Goal: Task Accomplishment & Management: Complete application form

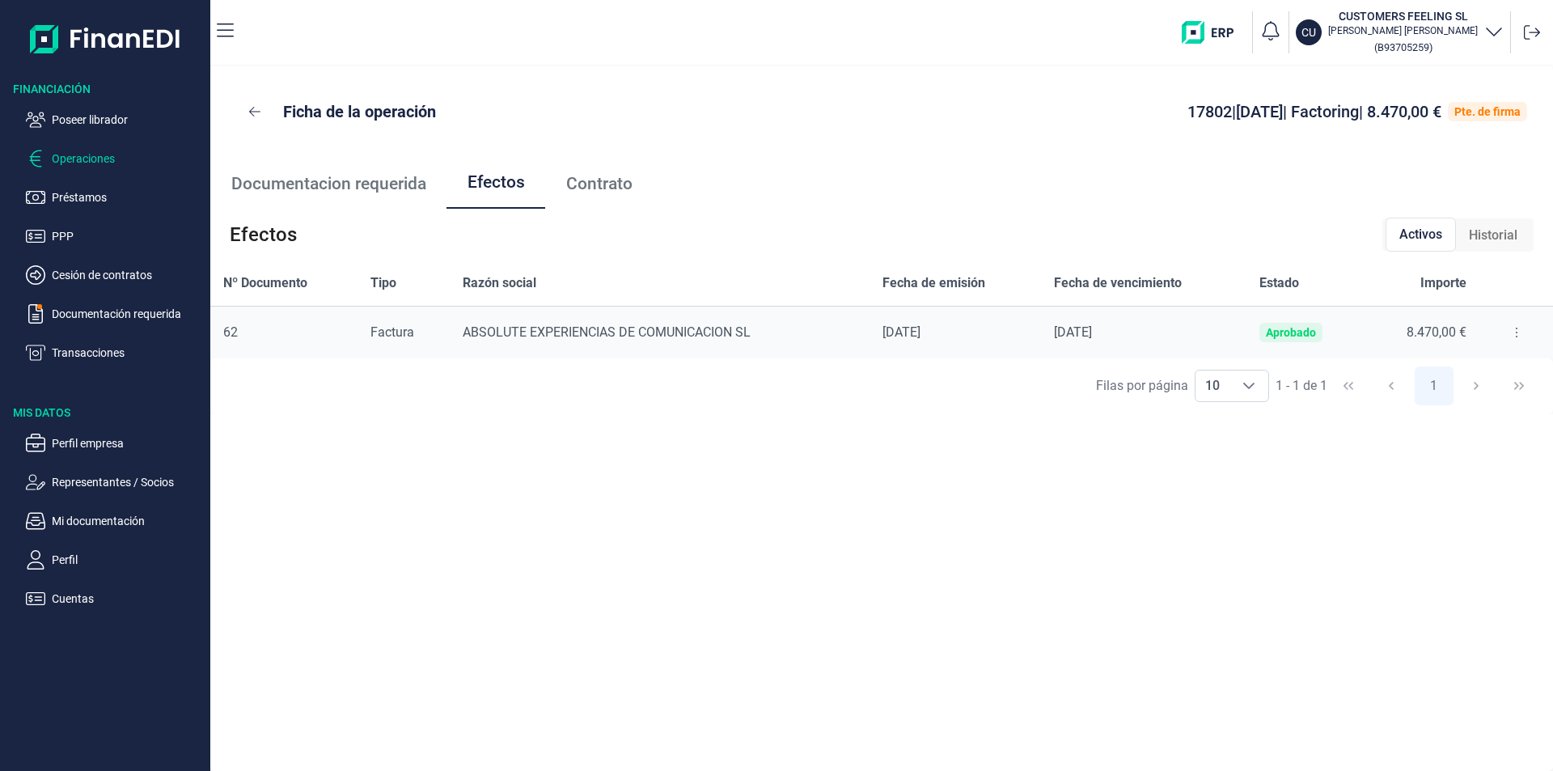
drag, startPoint x: 105, startPoint y: 119, endPoint x: 156, endPoint y: 152, distance: 60.8
click at [105, 120] on p "Poseer librador" at bounding box center [128, 119] width 152 height 19
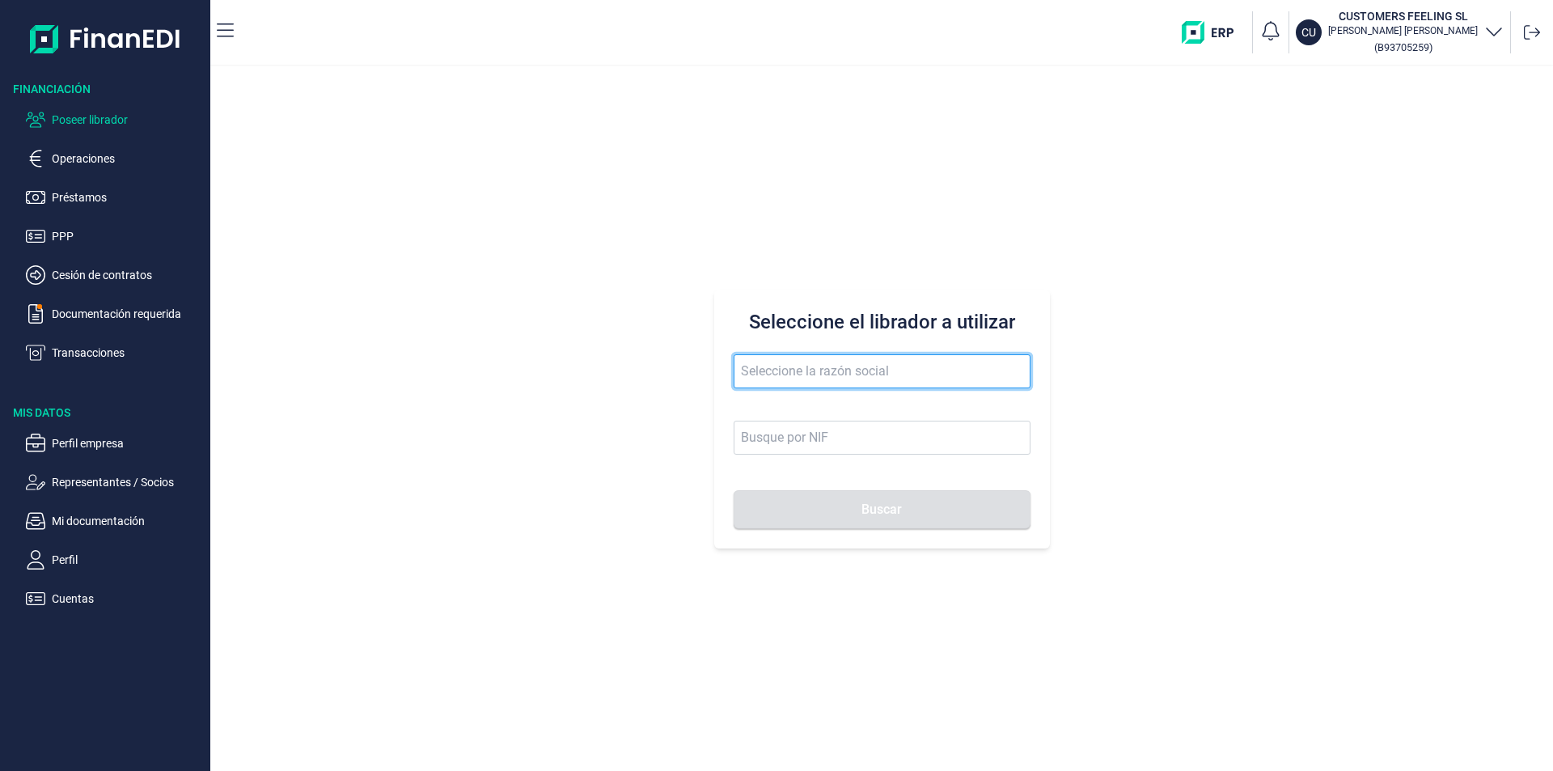
click at [749, 377] on input "text" at bounding box center [881, 371] width 297 height 34
click at [779, 369] on input "produstos metalicos de ibi" at bounding box center [881, 371] width 297 height 34
click at [923, 372] on input "productos metalicos de ibi" at bounding box center [881, 371] width 297 height 34
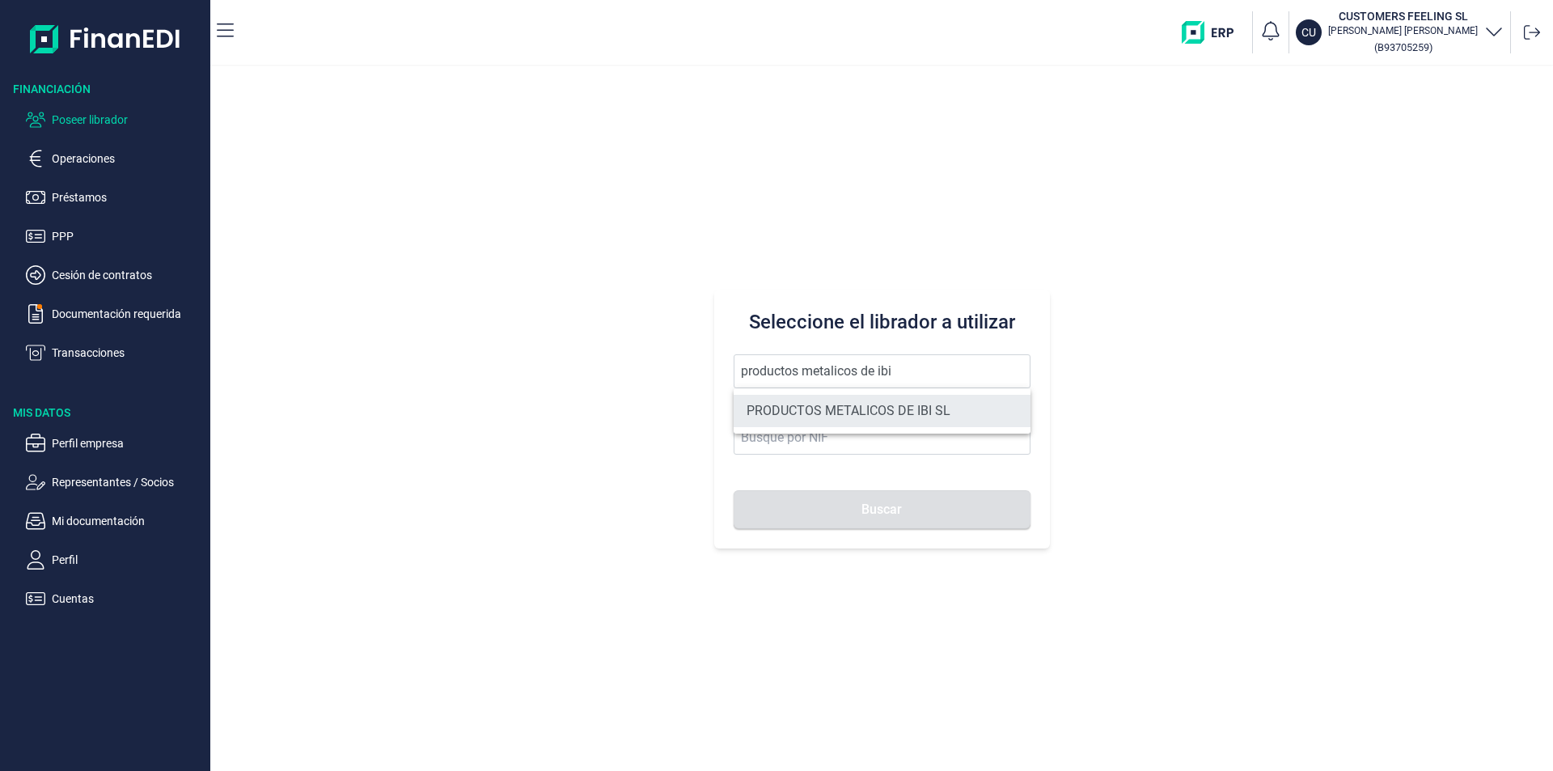
click at [887, 408] on li "PRODUCTOS METALICOS DE IBI SL" at bounding box center [881, 411] width 297 height 32
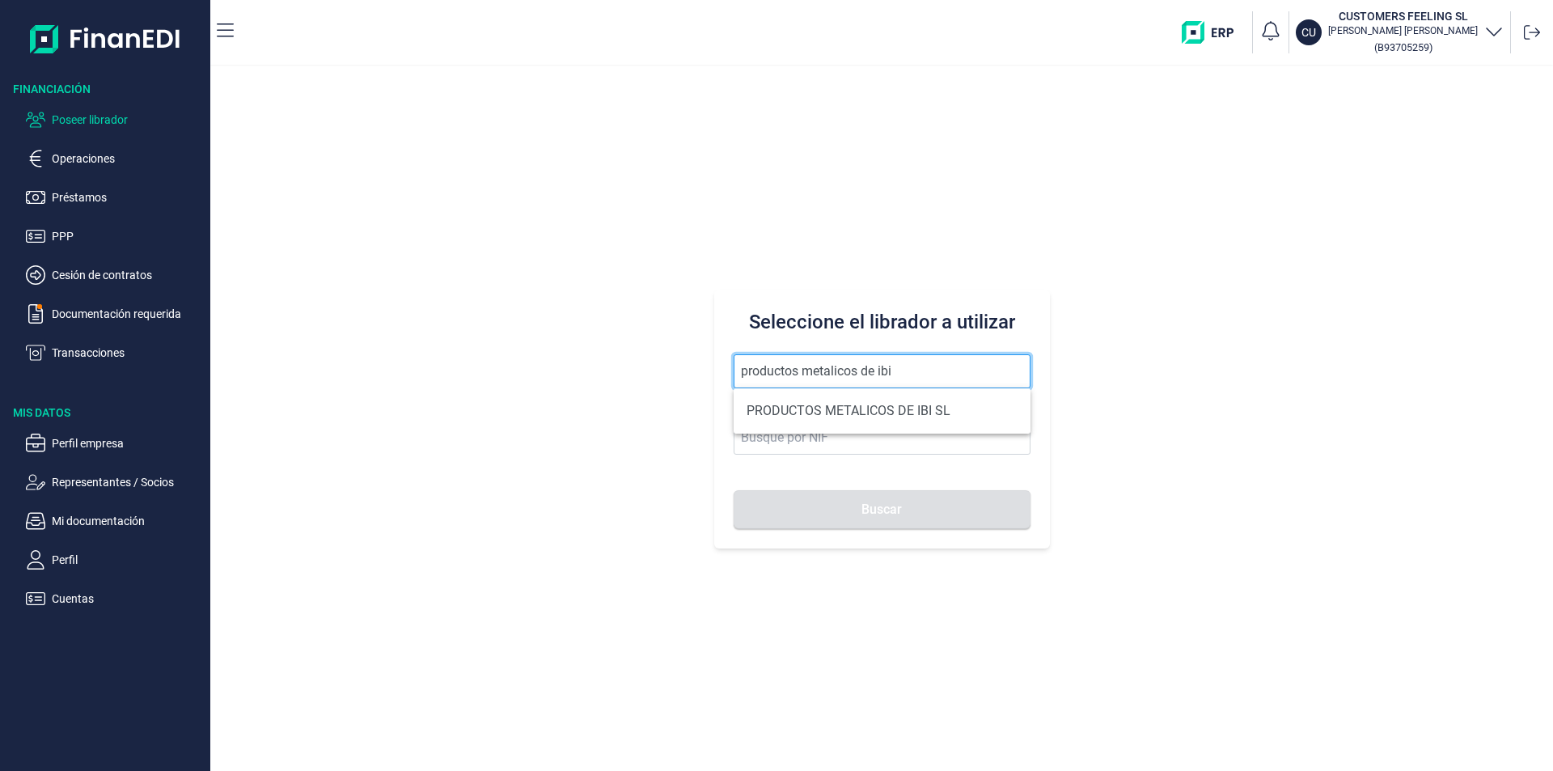
type input "PRODUCTOS METALICOS DE IBI SL"
type input "B54487491"
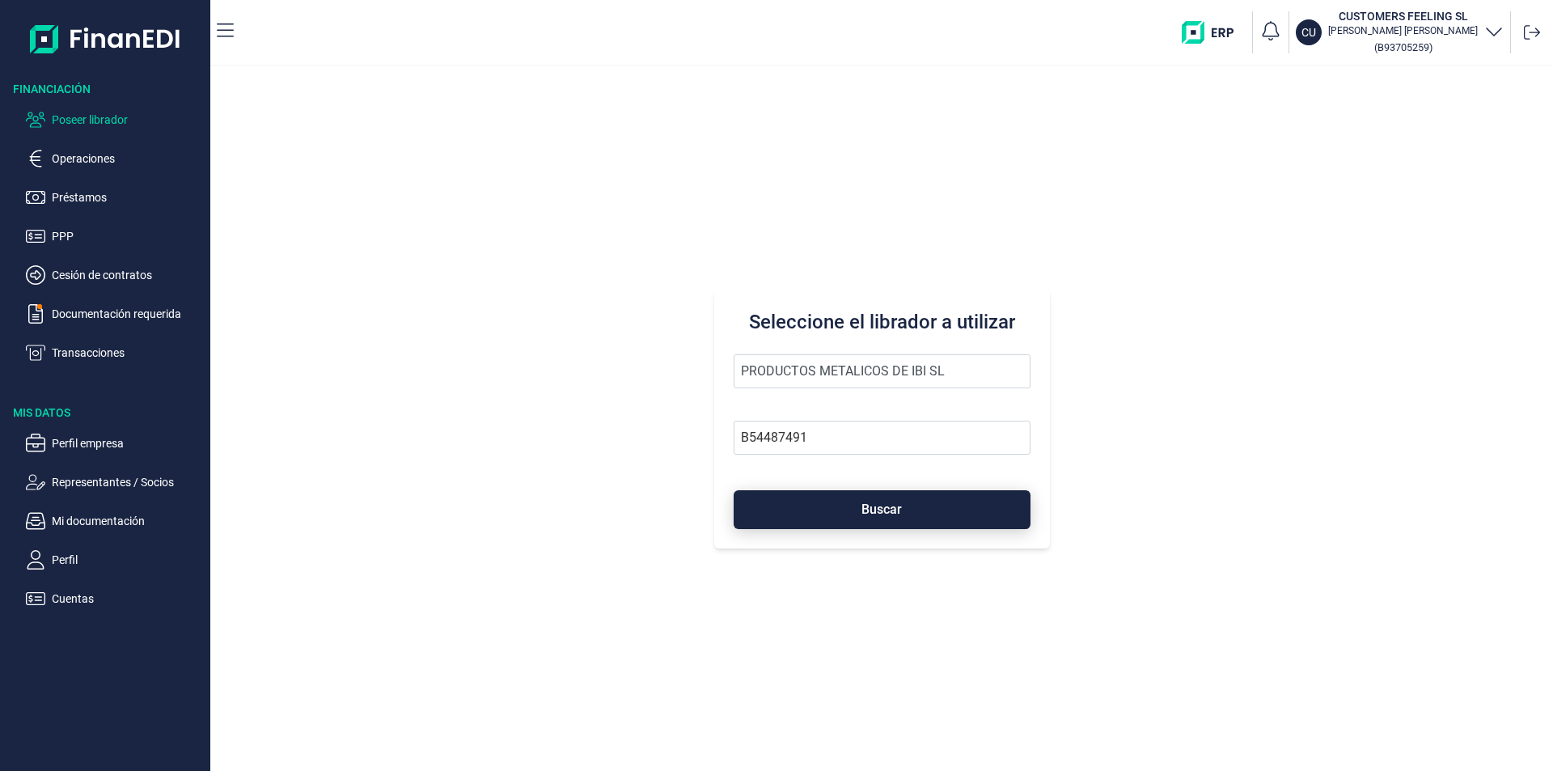
click at [845, 508] on button "Buscar" at bounding box center [881, 509] width 297 height 39
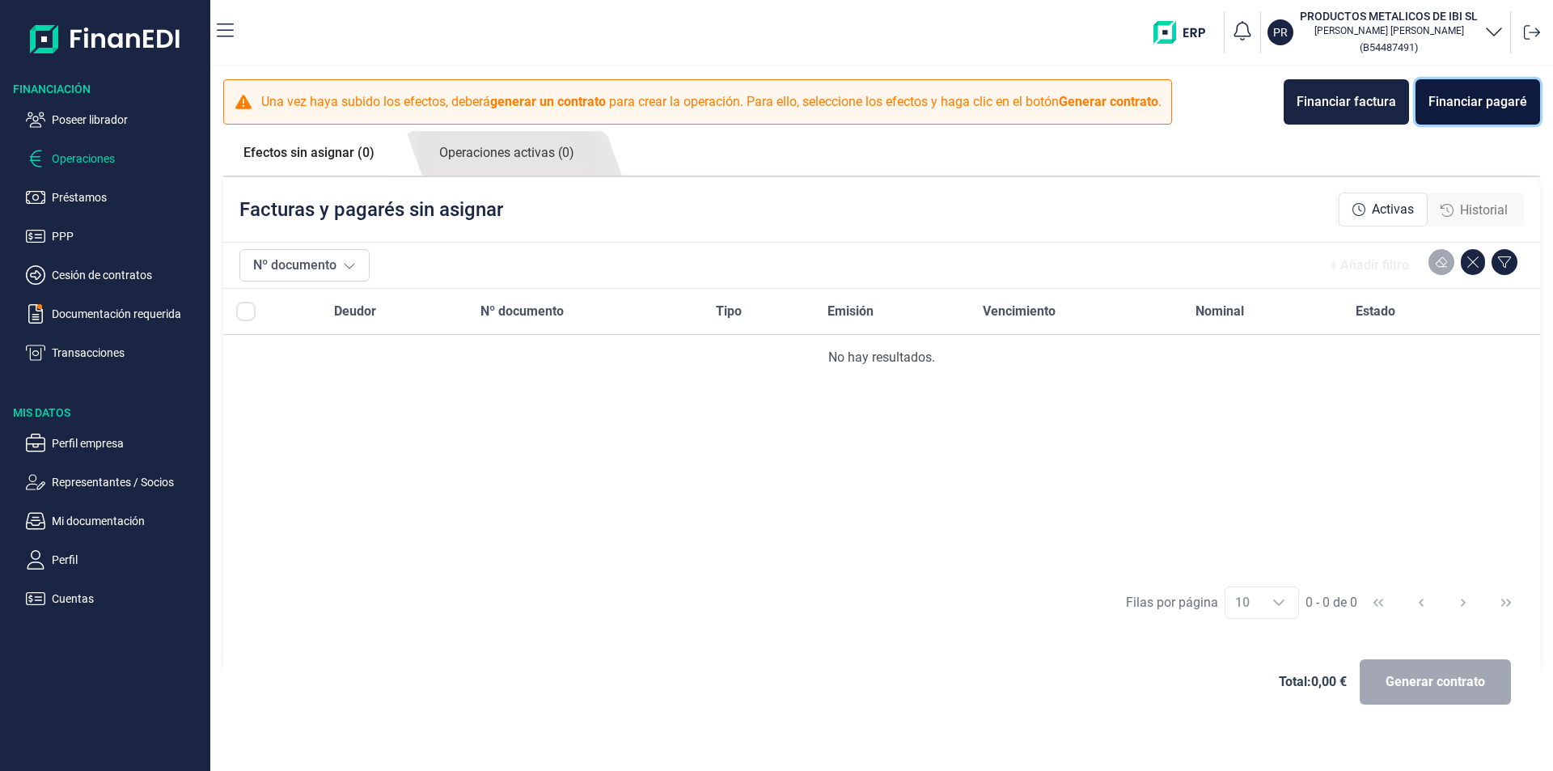
click at [1464, 104] on div "Financiar pagaré" at bounding box center [1477, 101] width 99 height 19
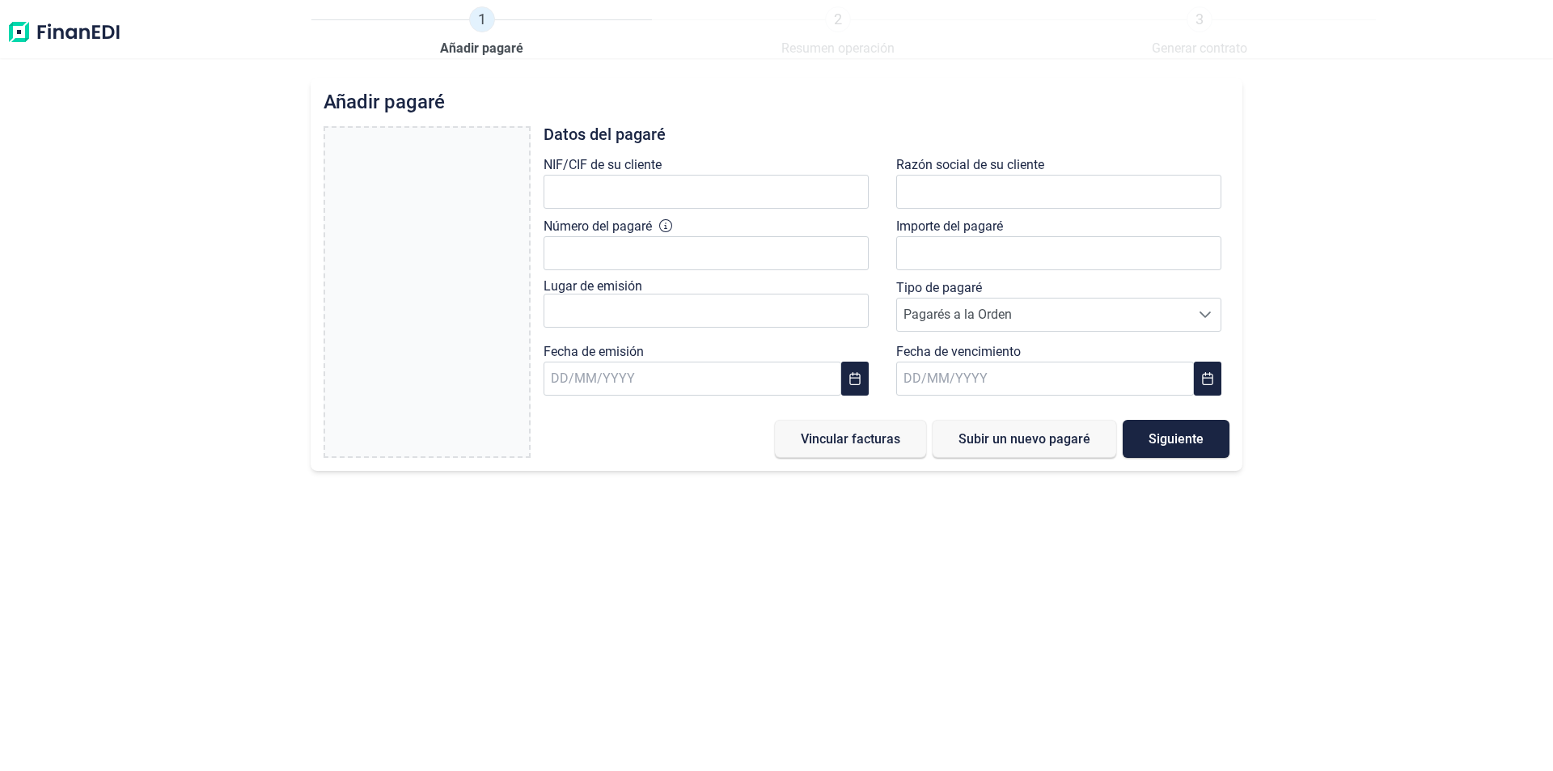
type input "0,00 €"
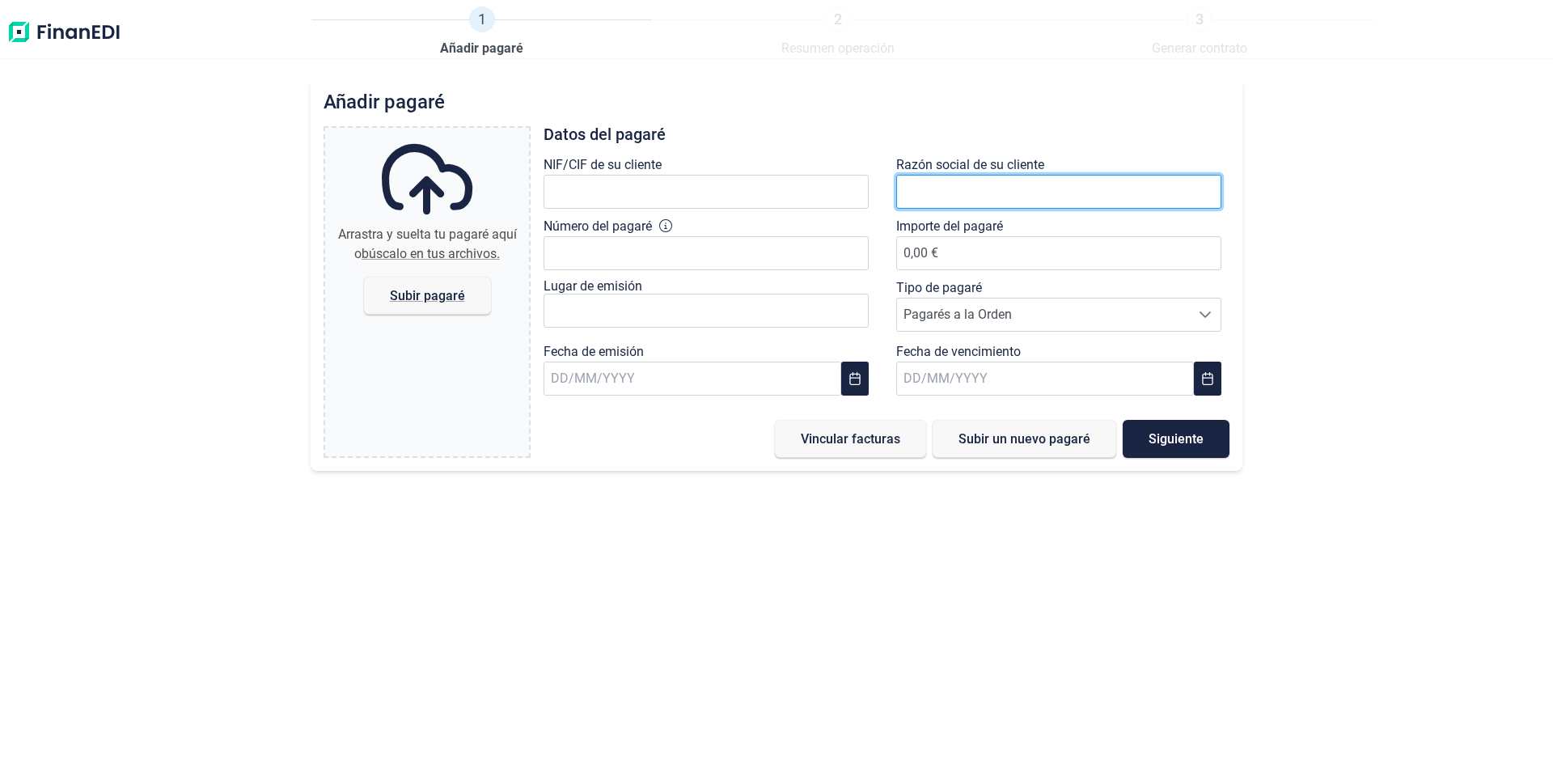
click at [903, 190] on input "text" at bounding box center [1058, 192] width 325 height 34
type input "CONVICO DOS"
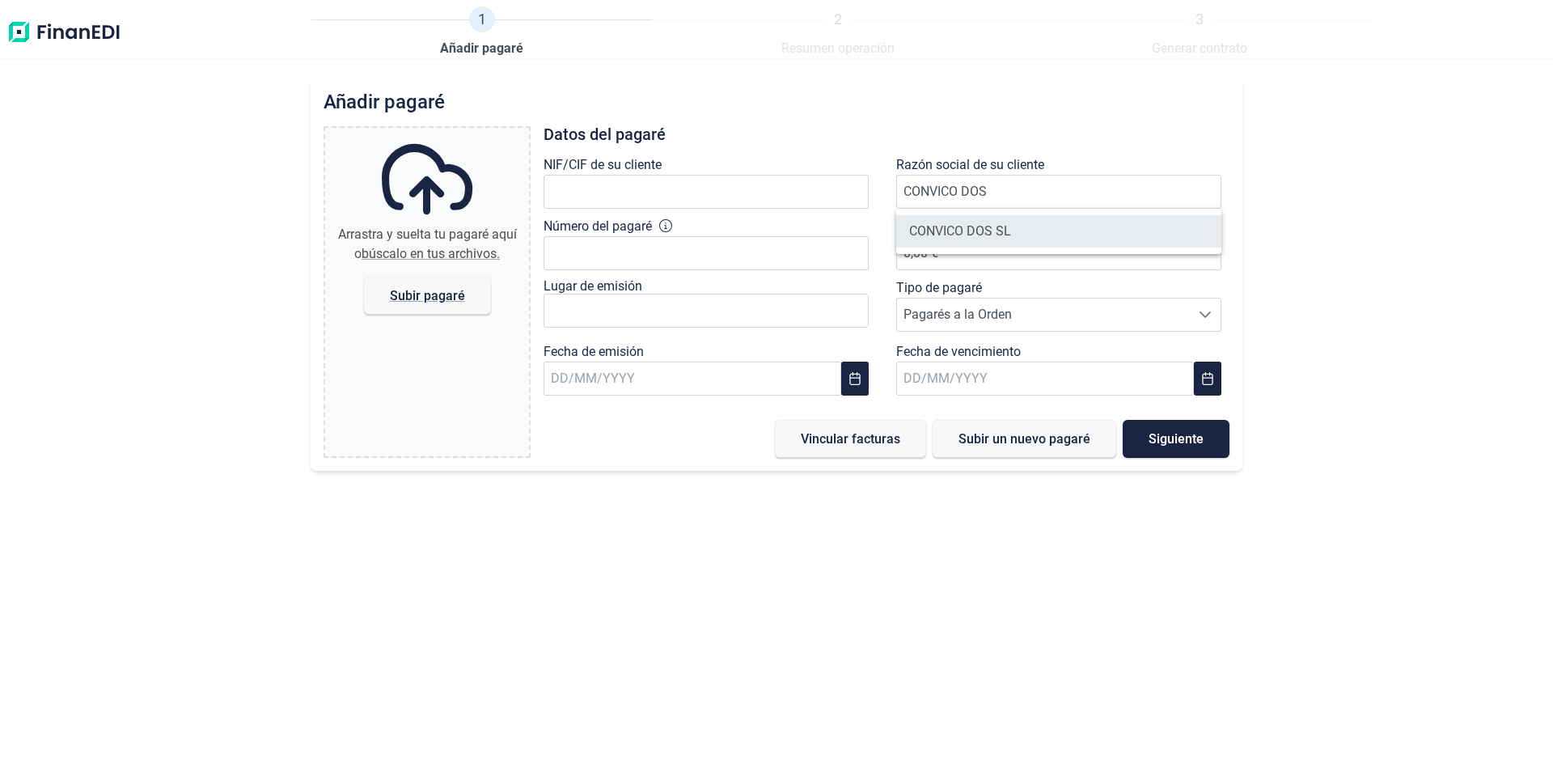
click at [967, 234] on li "CONVICO DOS SL" at bounding box center [1058, 231] width 325 height 32
type input "B54632971"
type input "CONVICO DOS SL"
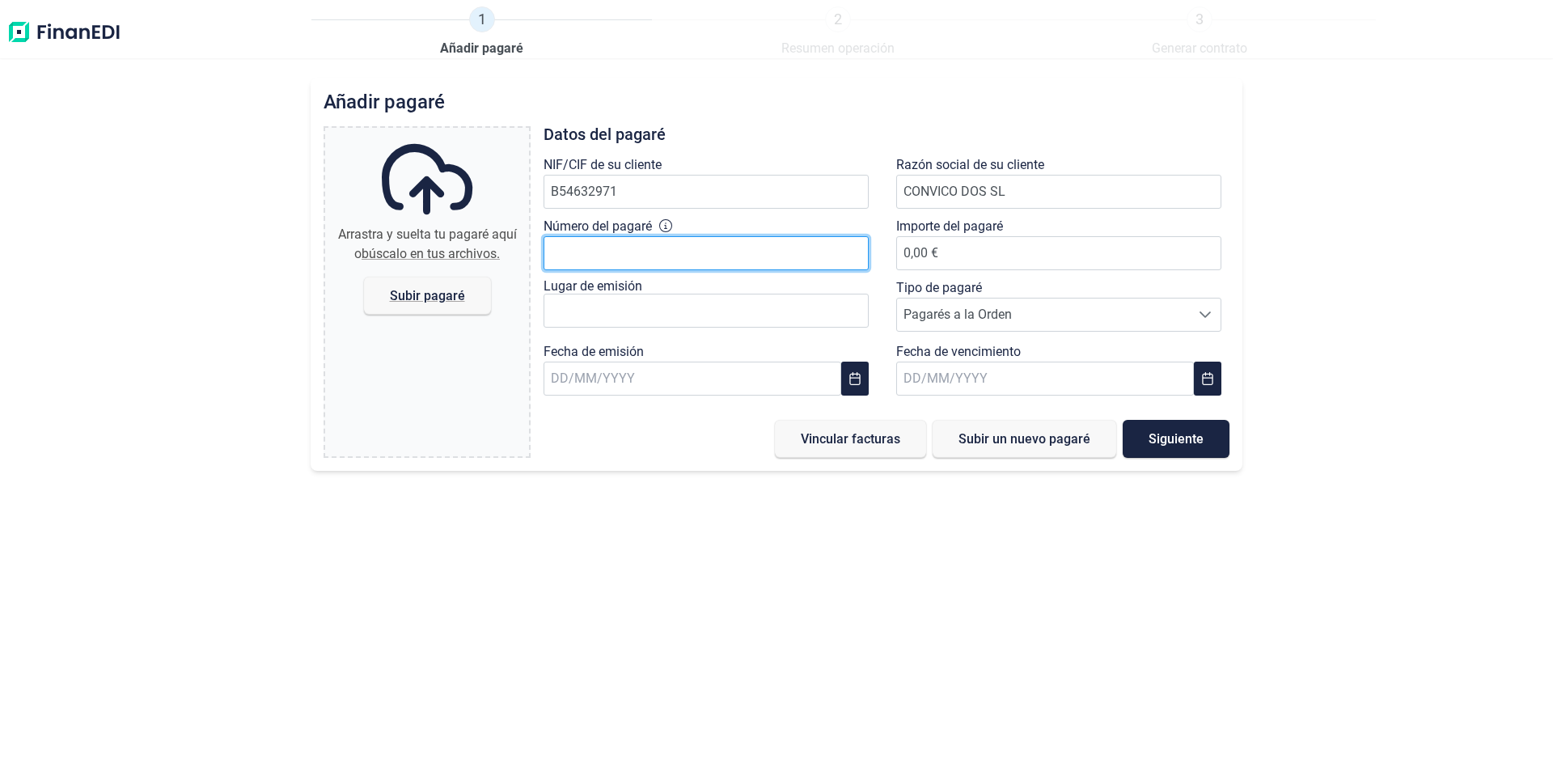
click at [608, 256] on input "Número del pagaré" at bounding box center [705, 253] width 325 height 34
type input "16337683"
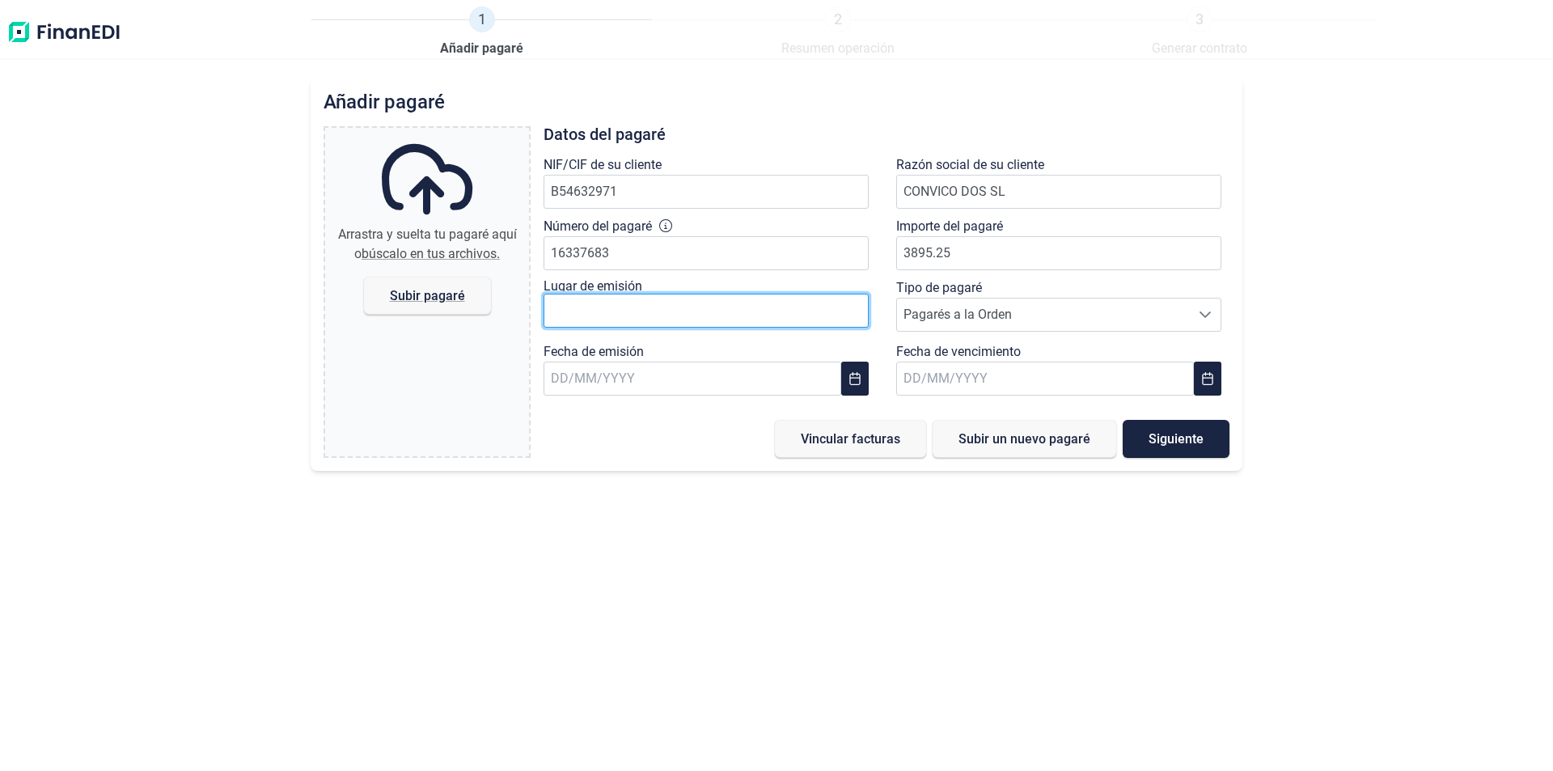
type input "3.895,25 €"
click at [582, 297] on input "text" at bounding box center [705, 311] width 325 height 34
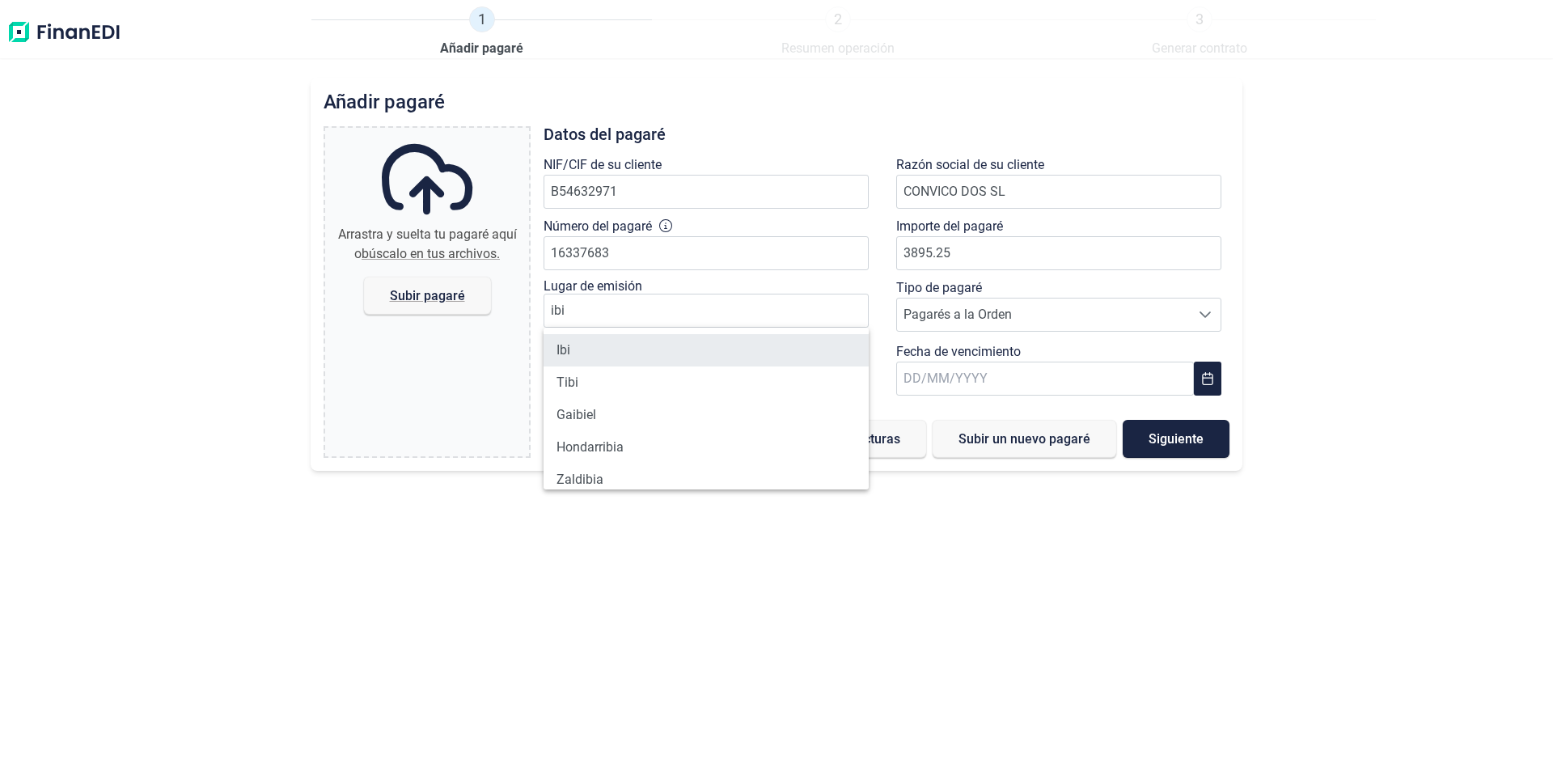
click at [581, 344] on li "Ibi" at bounding box center [705, 350] width 325 height 32
type input "Ibi"
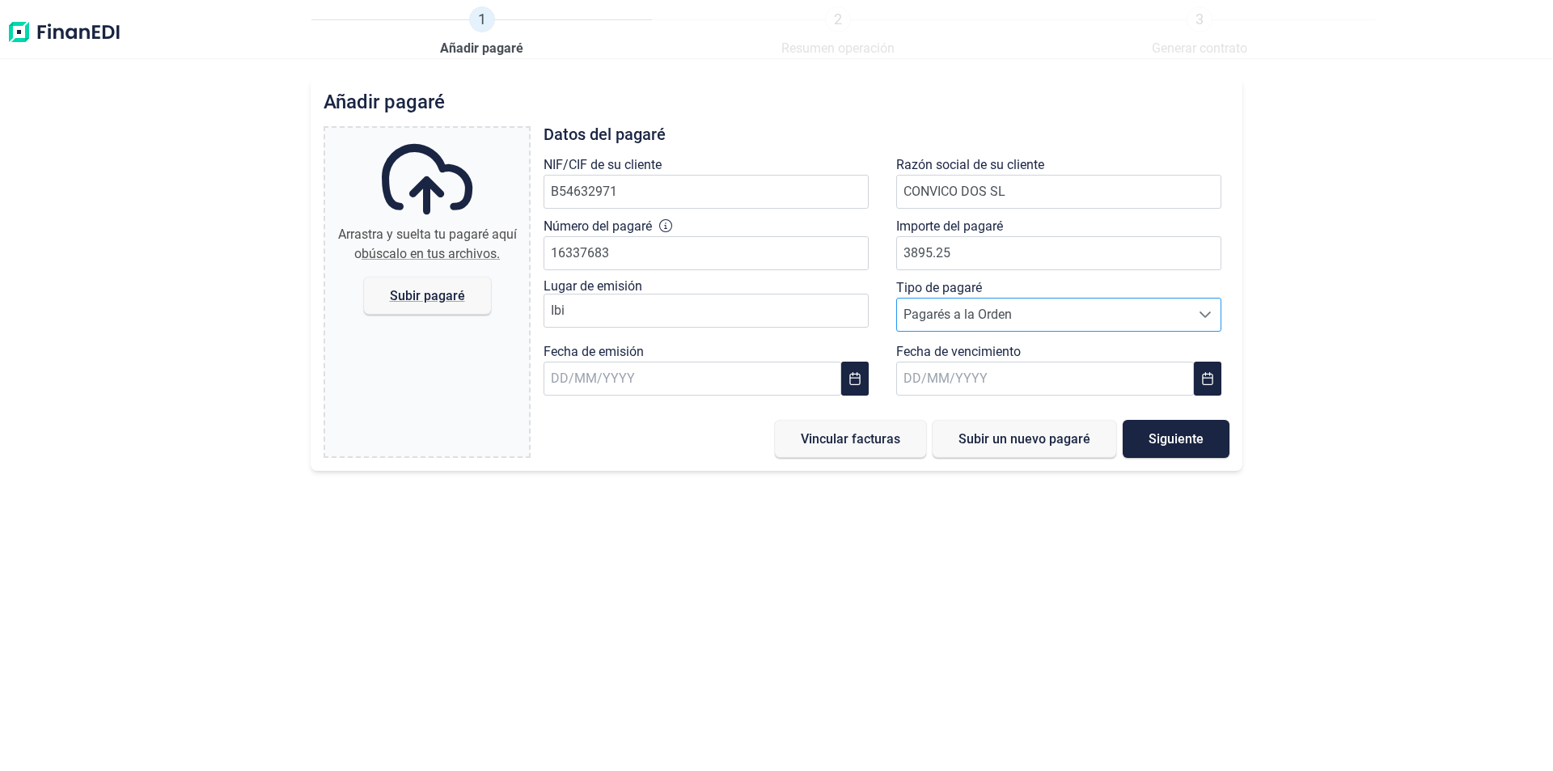
click at [941, 316] on span "Pagarés a la Orden" at bounding box center [1043, 314] width 293 height 32
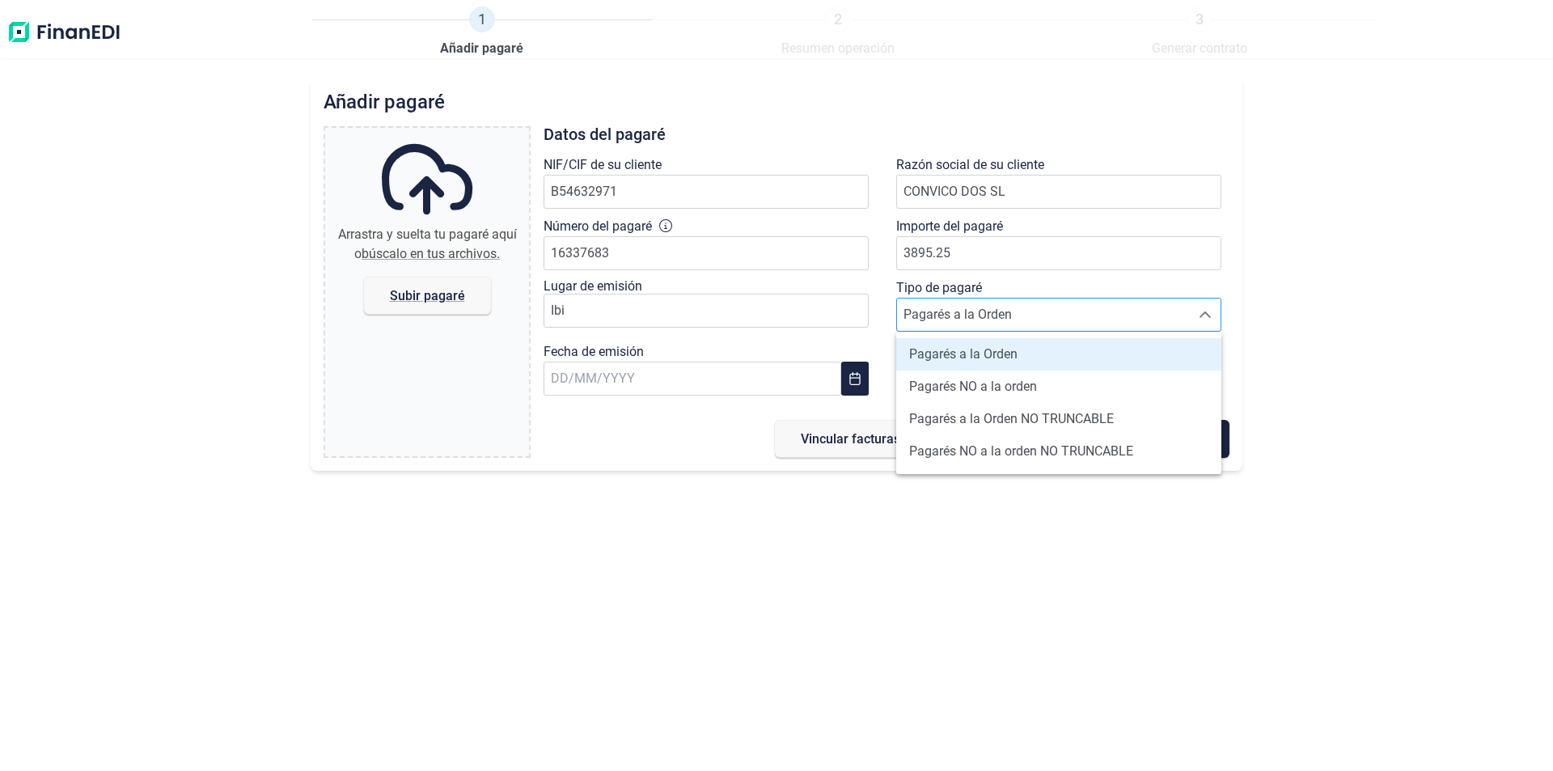
click at [941, 316] on span "Pagarés a la Orden" at bounding box center [1043, 314] width 293 height 32
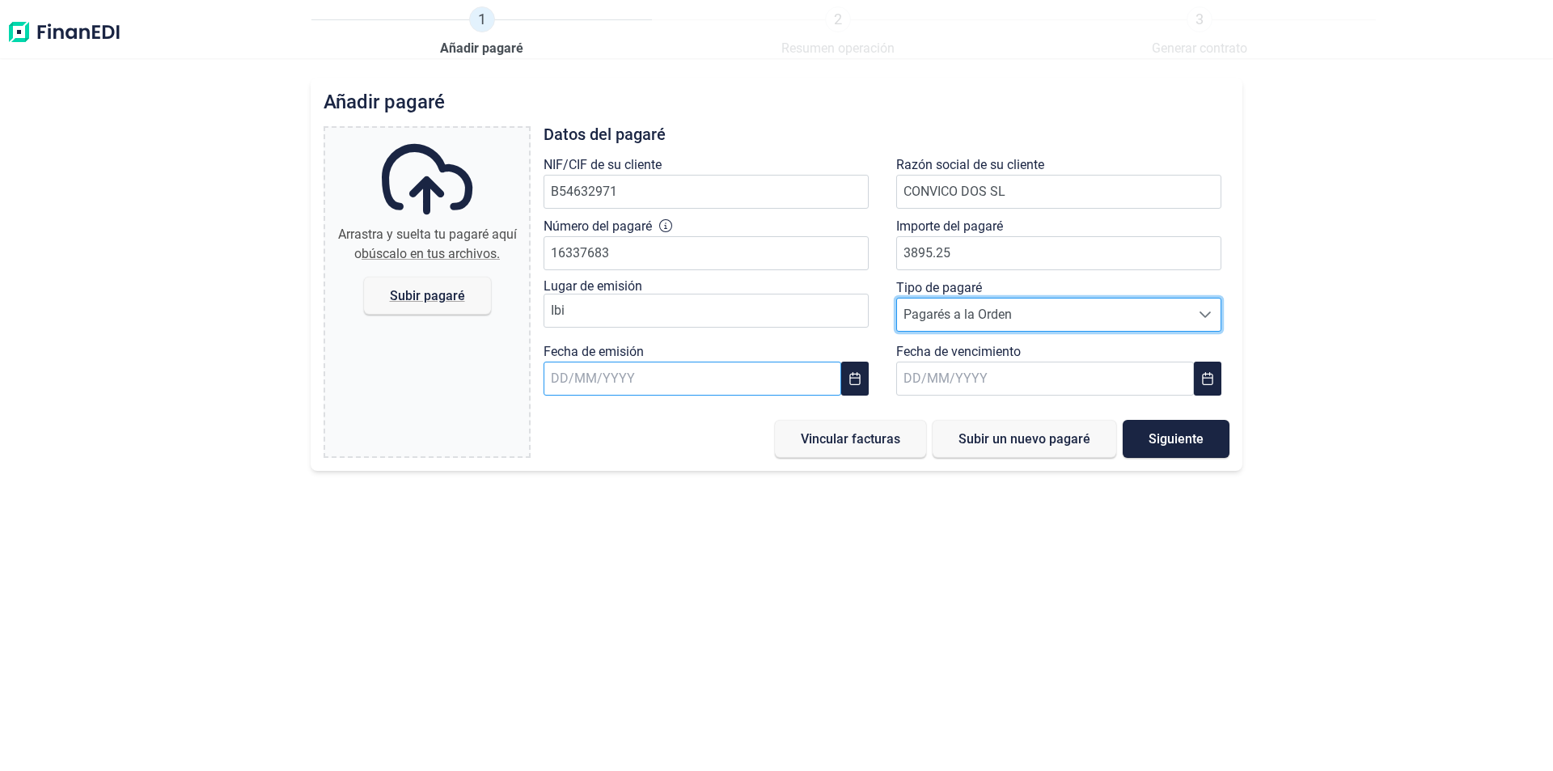
click at [588, 371] on input "text" at bounding box center [692, 378] width 298 height 34
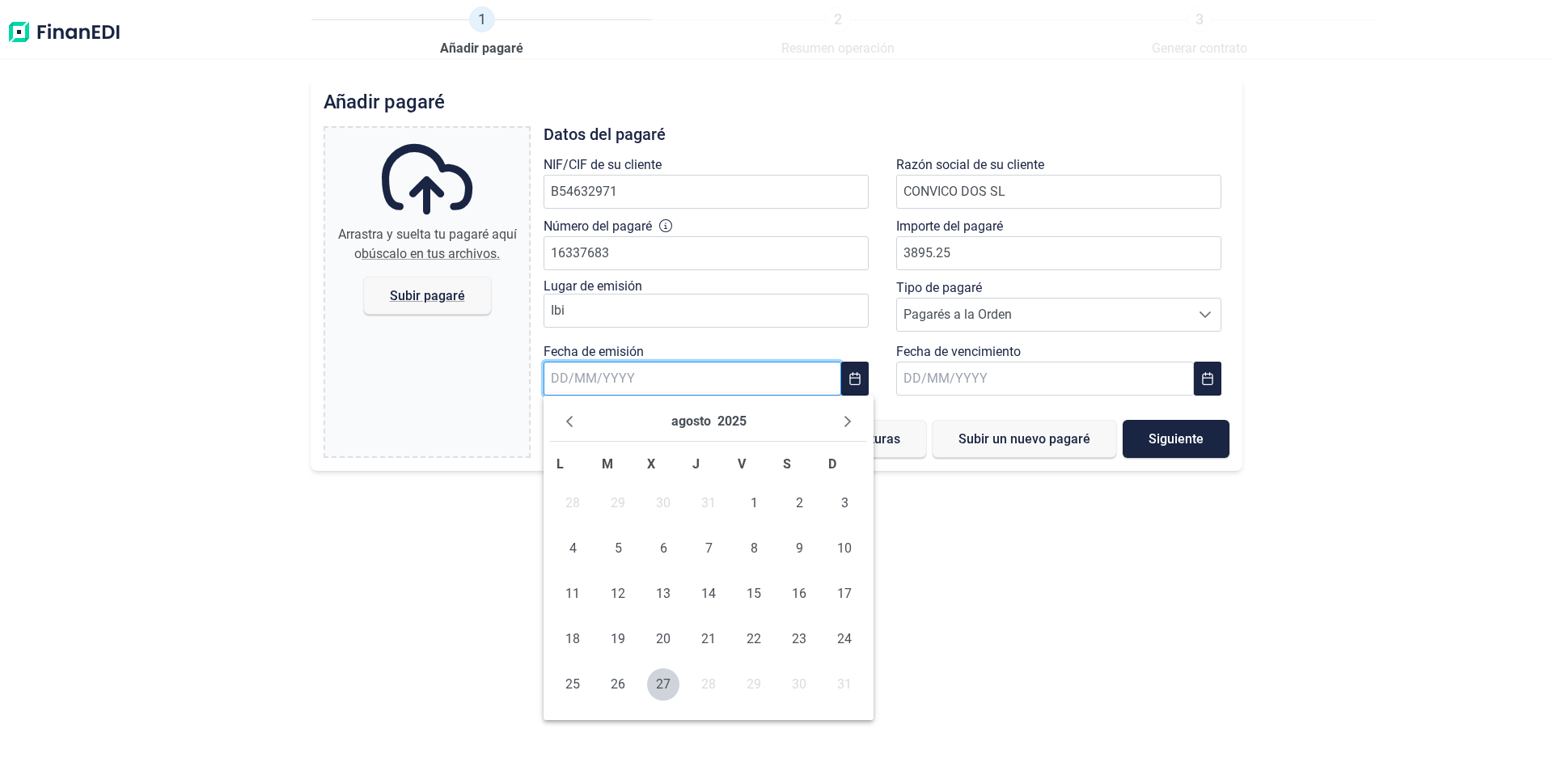
click at [575, 382] on input "text" at bounding box center [692, 378] width 298 height 34
type input "[DATE]"
click at [636, 370] on input "[DATE]" at bounding box center [692, 378] width 298 height 34
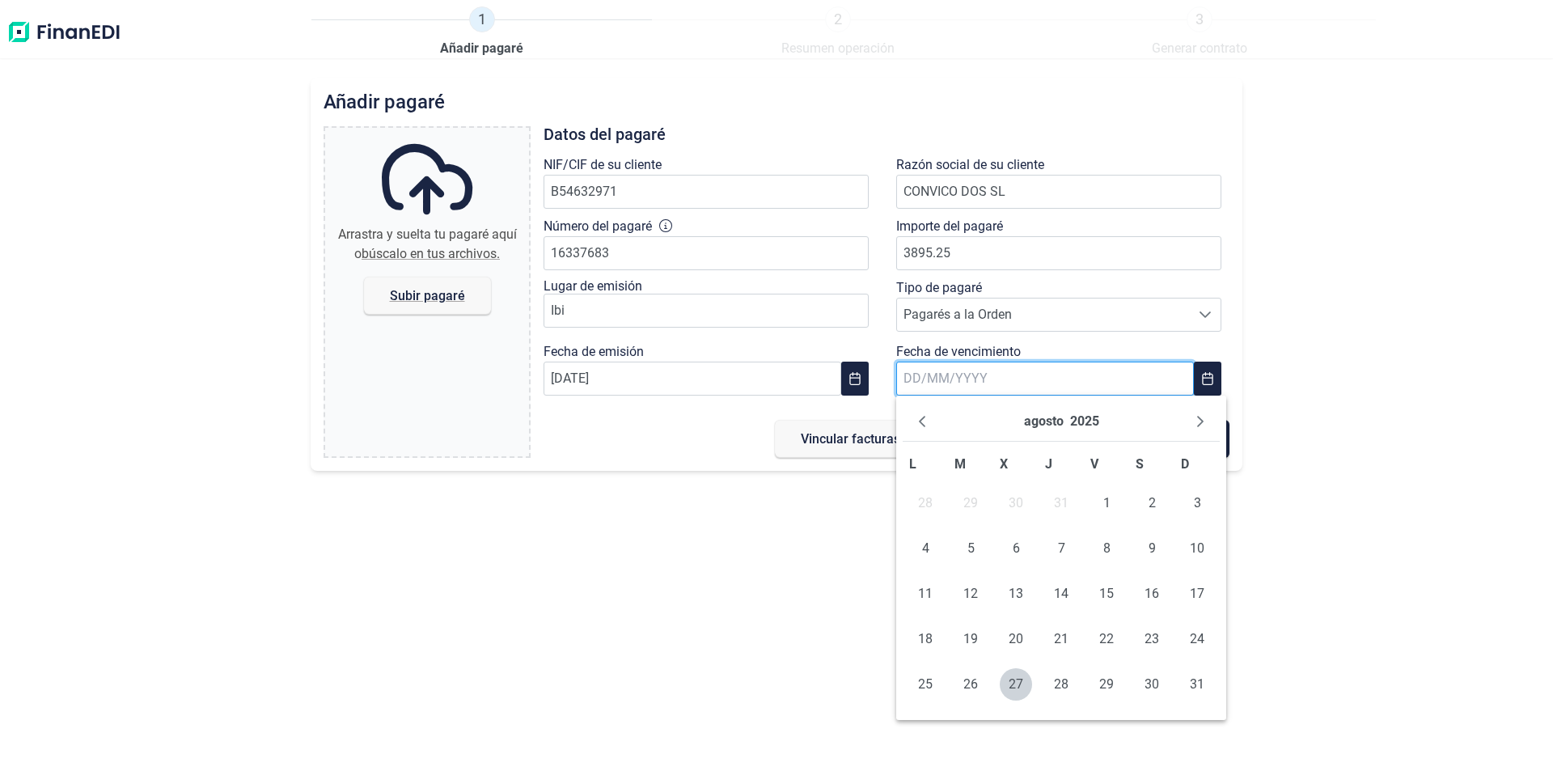
click at [945, 366] on input "text" at bounding box center [1045, 378] width 298 height 34
click at [937, 374] on input "text" at bounding box center [1045, 378] width 298 height 34
type input "[DATE]"
click at [847, 522] on div "Añadir [PERSON_NAME] y suelta tu [PERSON_NAME] aquí o búscalo en tus archivos. …" at bounding box center [776, 424] width 1553 height 693
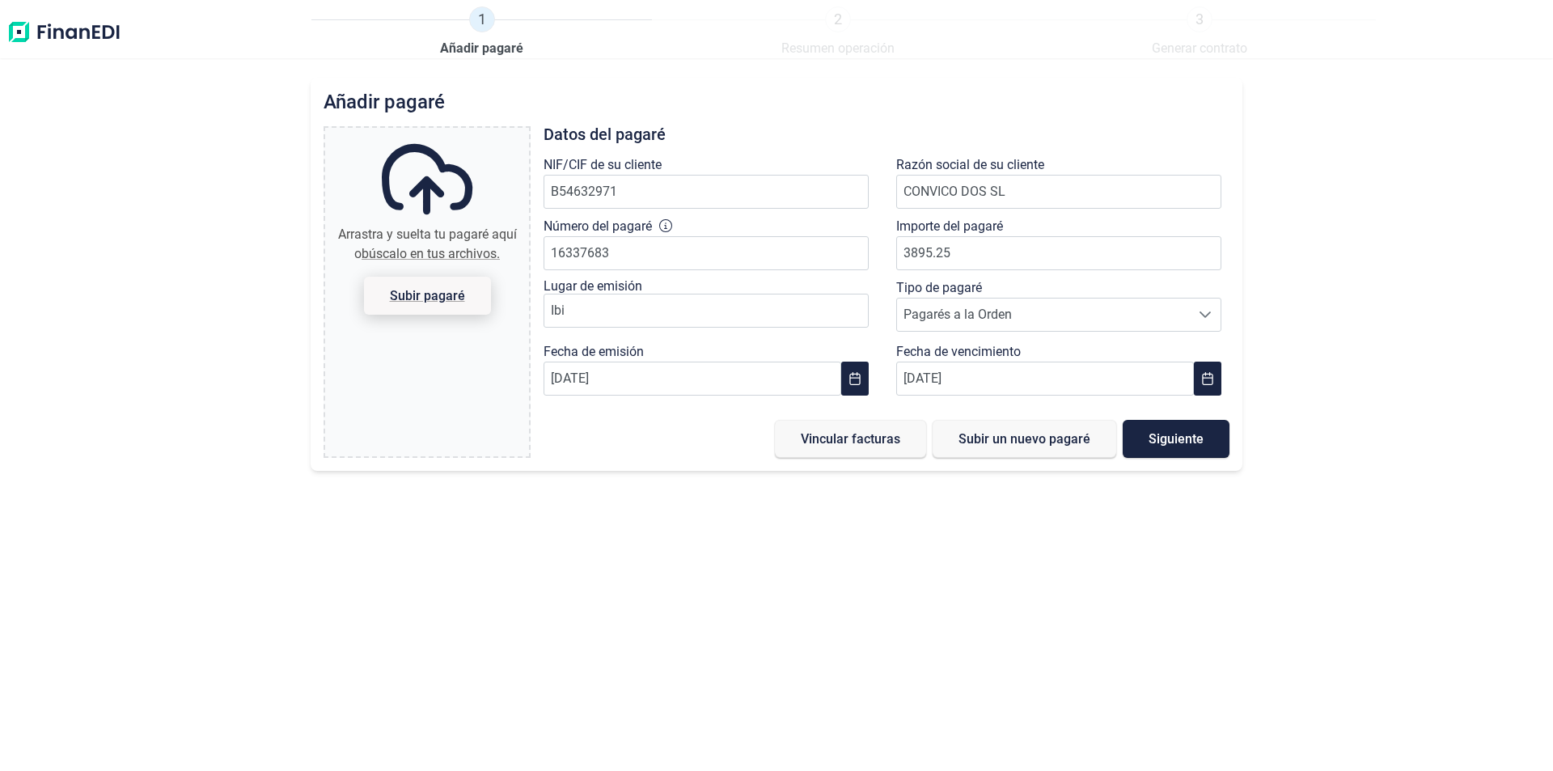
click at [433, 295] on span "Subir pagaré" at bounding box center [427, 295] width 75 height 12
click at [433, 133] on input "Arrastra y suelta tu pagaré aquí o búscalo en tus archivos. Subir pagaré" at bounding box center [427, 130] width 204 height 5
type input "C:\fakepath\[DOMAIN_NAME] CONVICO PAG. 250224 DOC270825 (1).pdf"
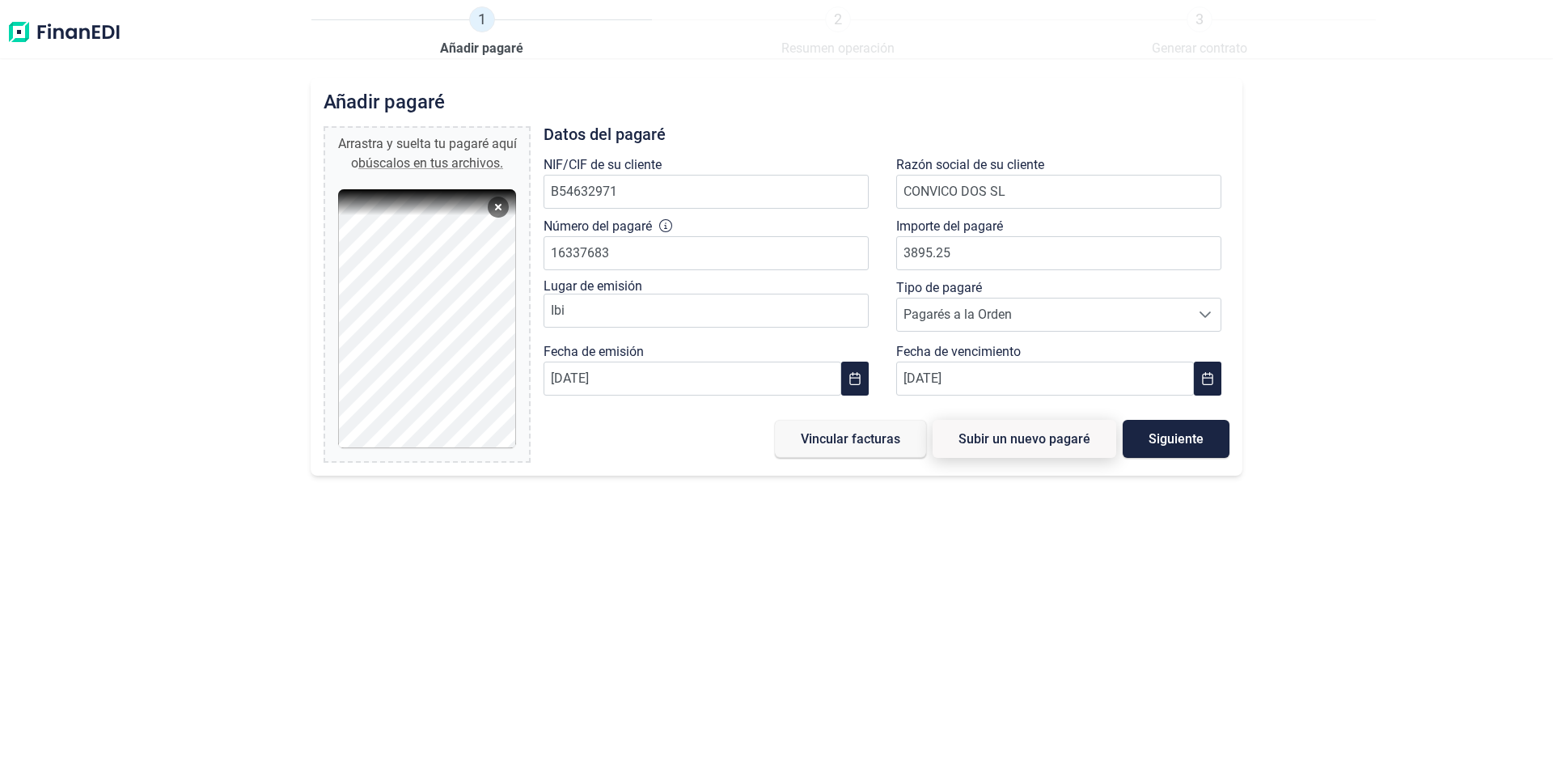
click at [1058, 441] on span "Subir un nuevo pagaré" at bounding box center [1024, 439] width 132 height 12
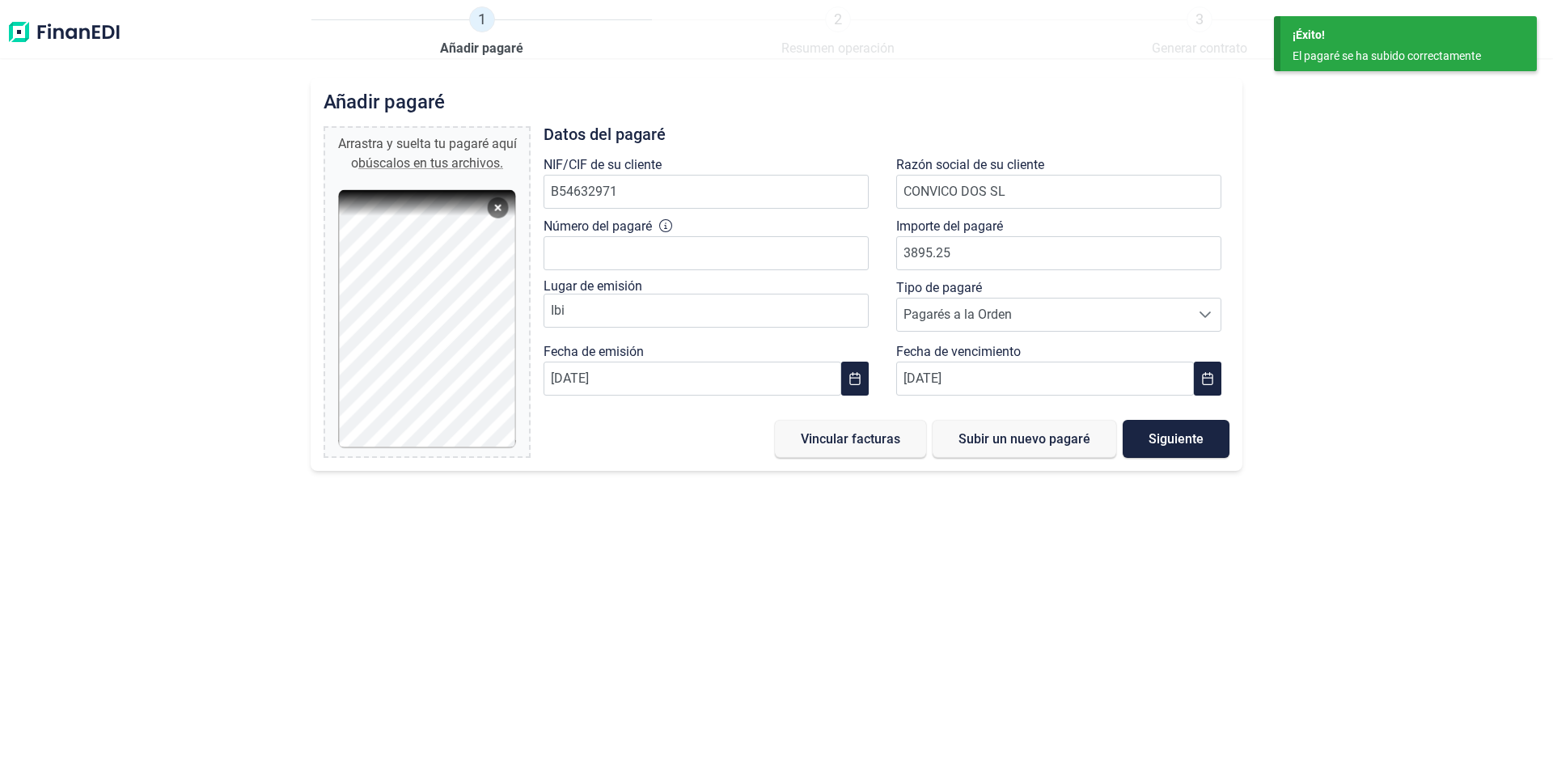
type input "0,00 €"
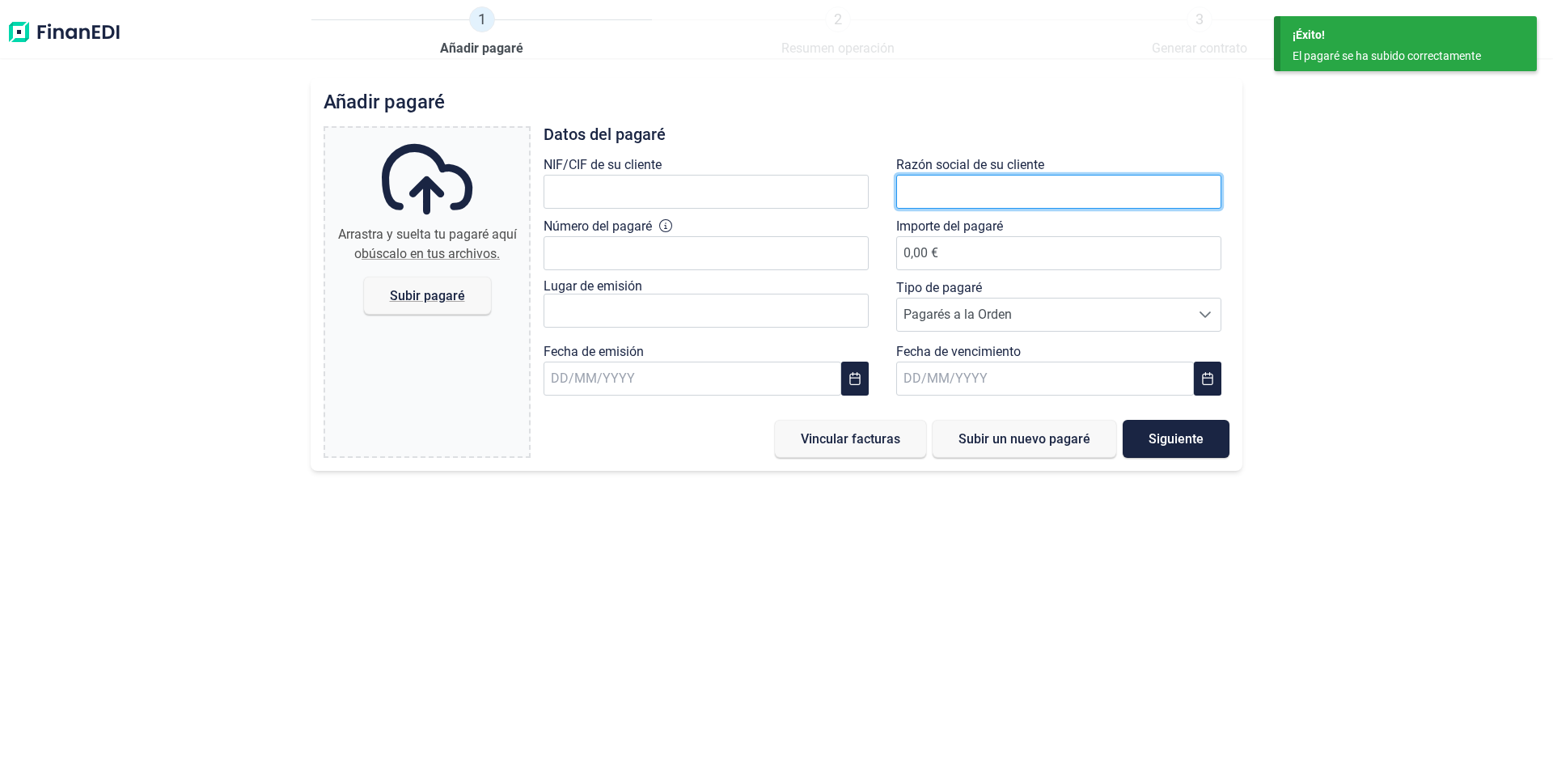
click at [919, 190] on input "text" at bounding box center [1058, 192] width 325 height 34
type input "CONVICO DOS"
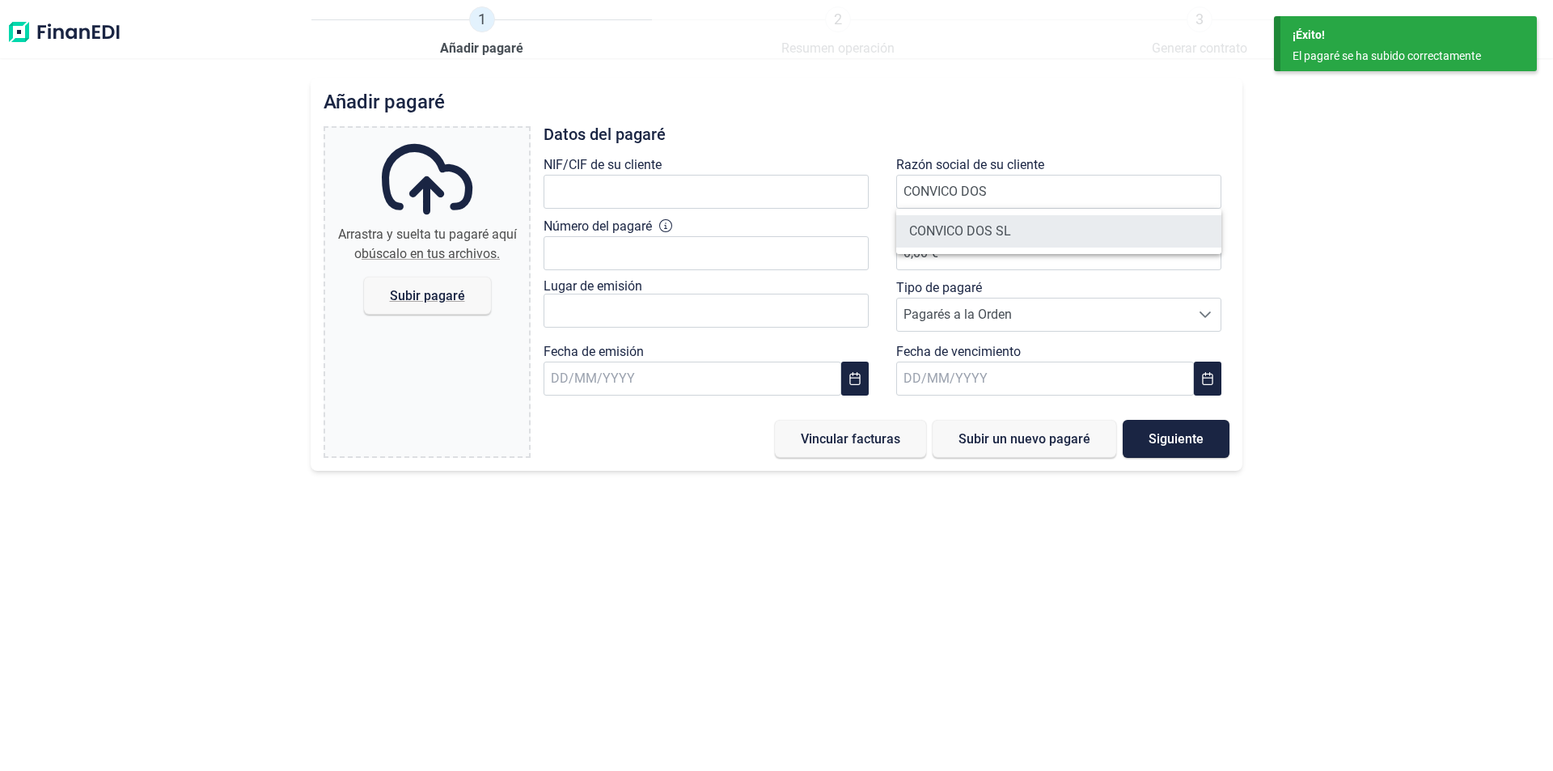
click at [970, 228] on li "CONVICO DOS SL" at bounding box center [1058, 231] width 325 height 32
type input "B54632971"
type input "CONVICO DOS SL"
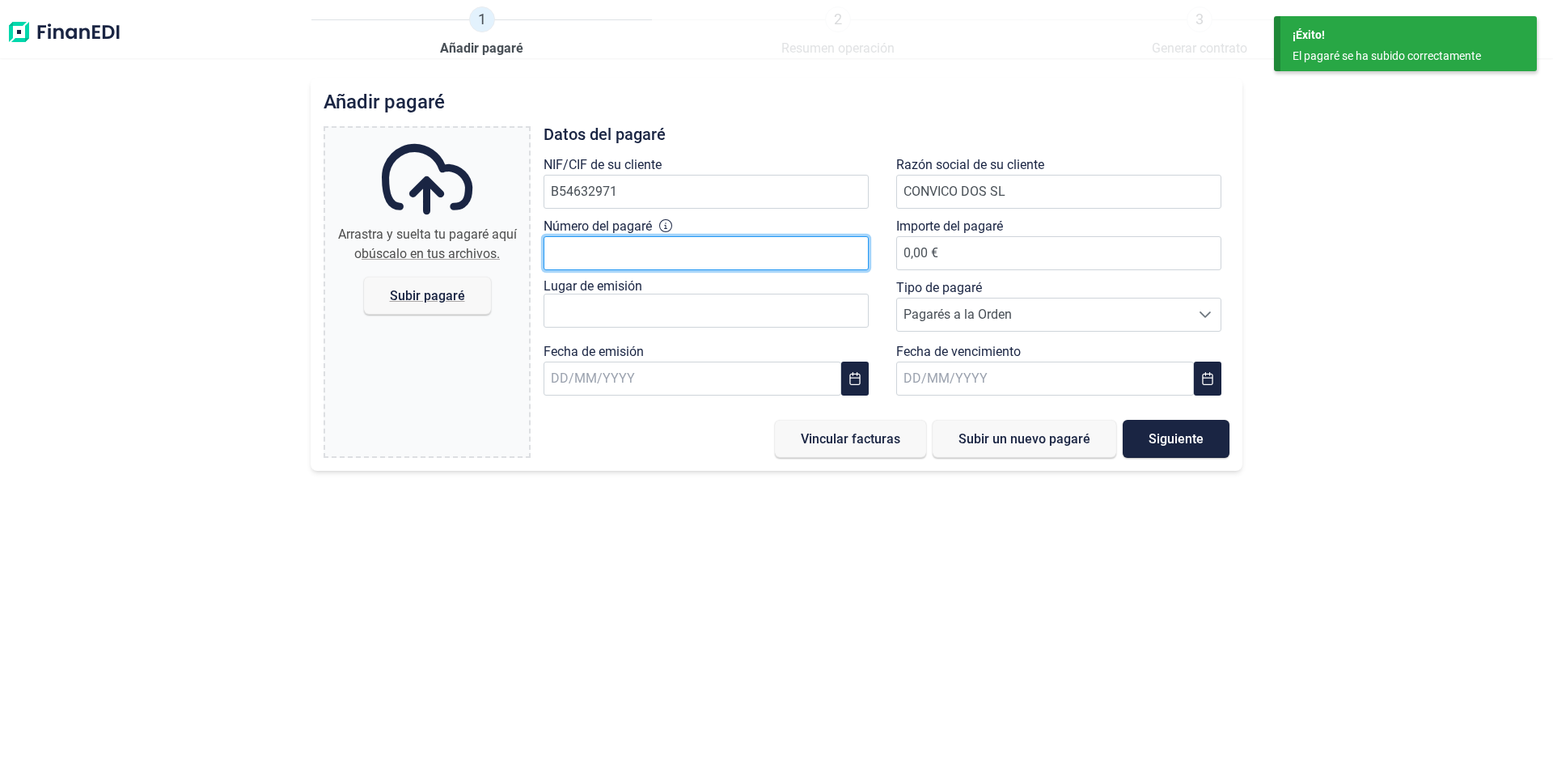
click at [606, 256] on input "Número del pagaré" at bounding box center [705, 253] width 325 height 34
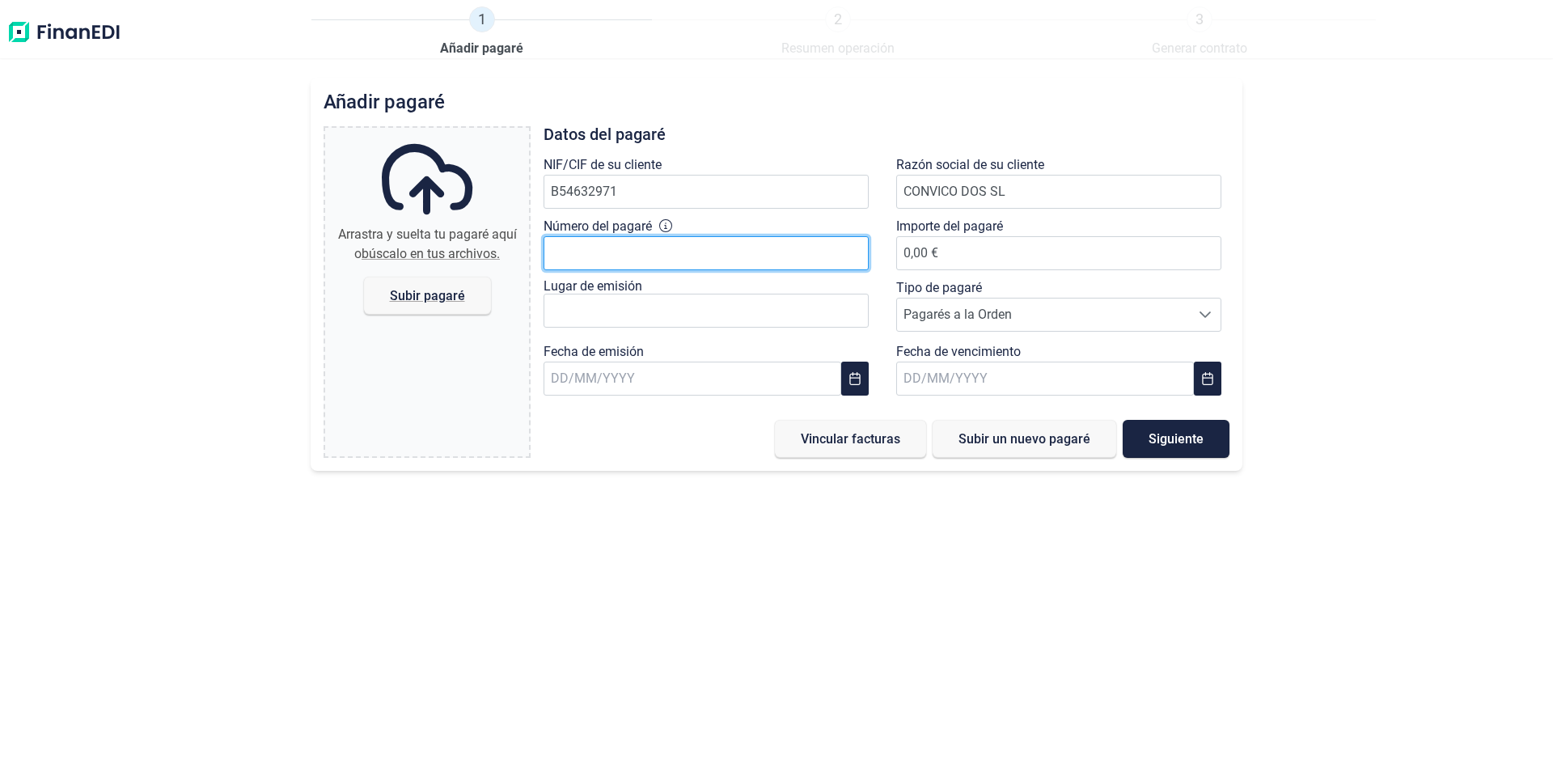
click at [567, 258] on input "Número del pagaré" at bounding box center [705, 253] width 325 height 34
type input "16337694"
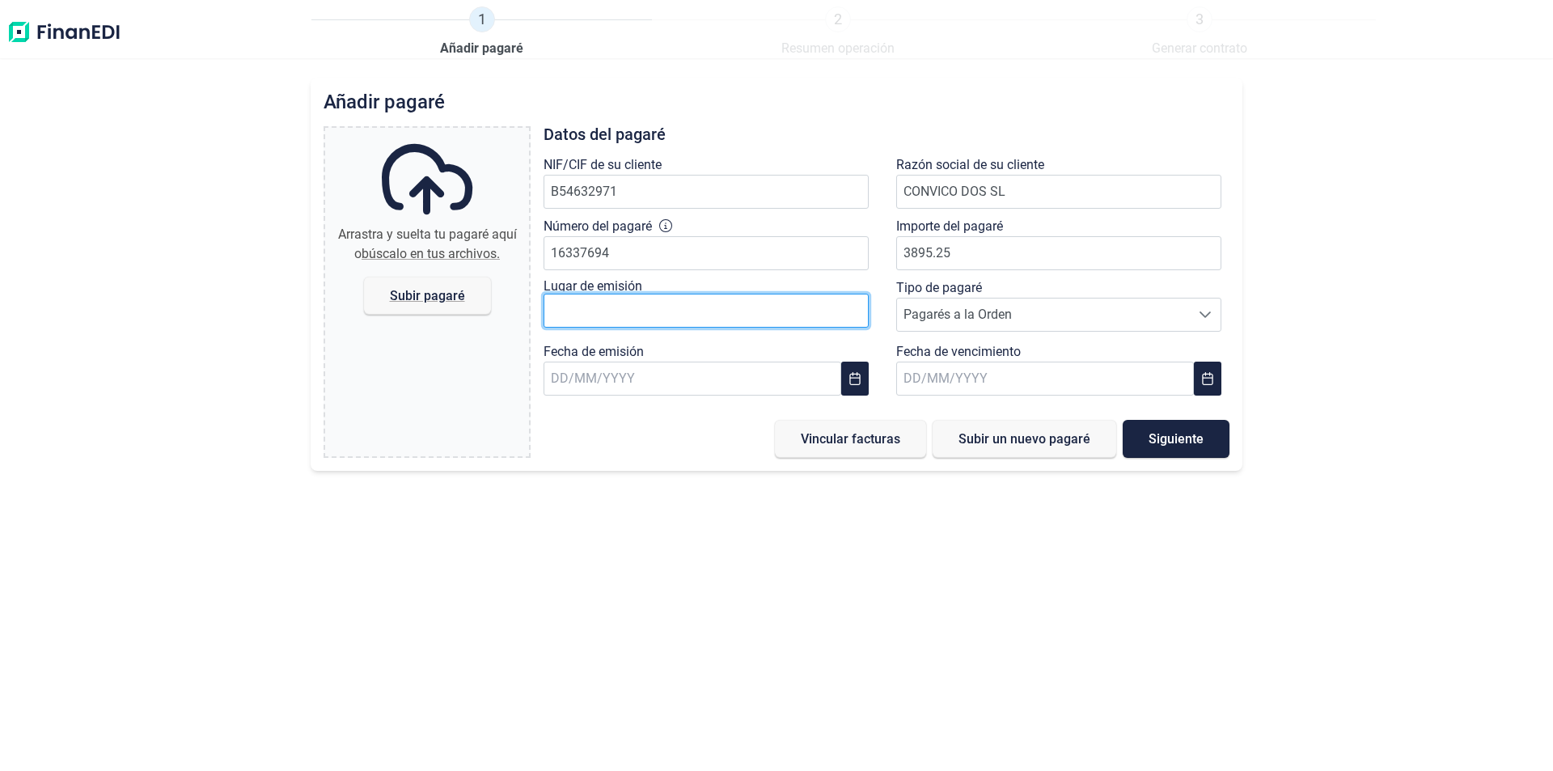
type input "3.895,25 €"
click at [577, 310] on input "text" at bounding box center [705, 311] width 325 height 34
type input "i"
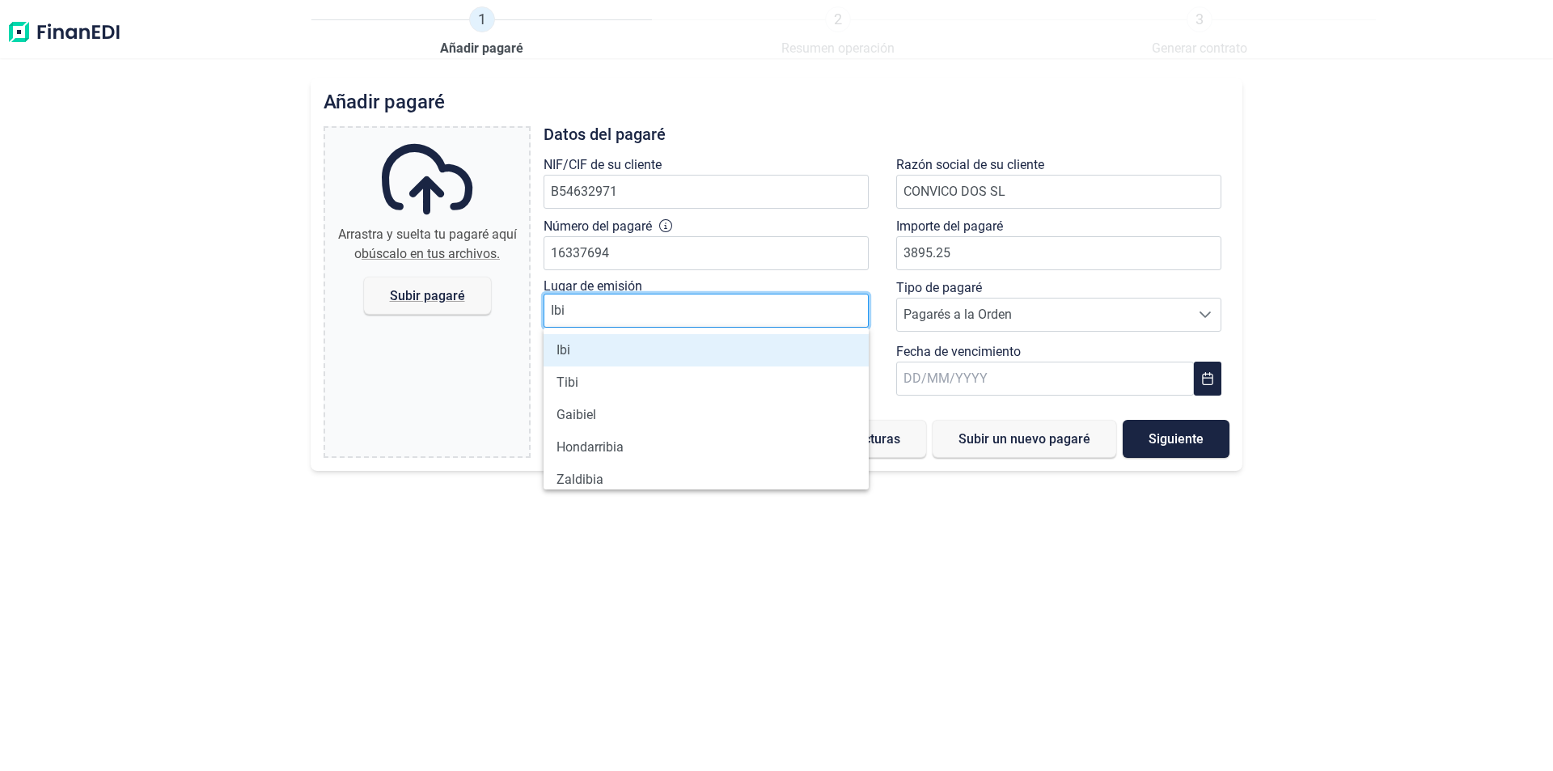
type input "Ibi"
drag, startPoint x: 567, startPoint y: 351, endPoint x: 577, endPoint y: 347, distance: 11.3
click at [568, 351] on li "Ibi" at bounding box center [705, 350] width 325 height 32
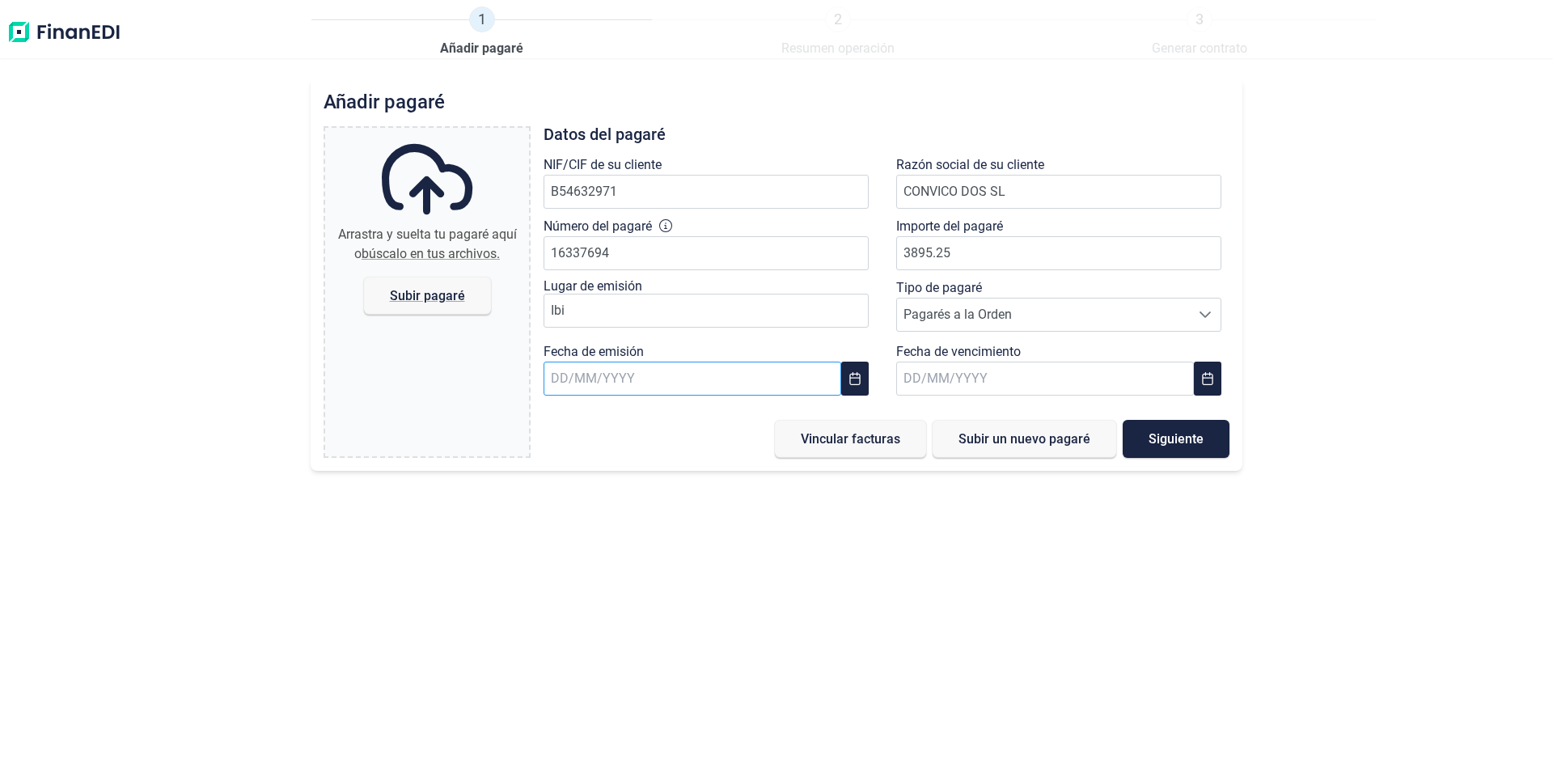
click at [563, 374] on input "text" at bounding box center [692, 378] width 298 height 34
click at [550, 368] on input "text" at bounding box center [692, 378] width 298 height 34
type input "[DATE]"
click at [642, 373] on input "[DATE]" at bounding box center [692, 378] width 298 height 34
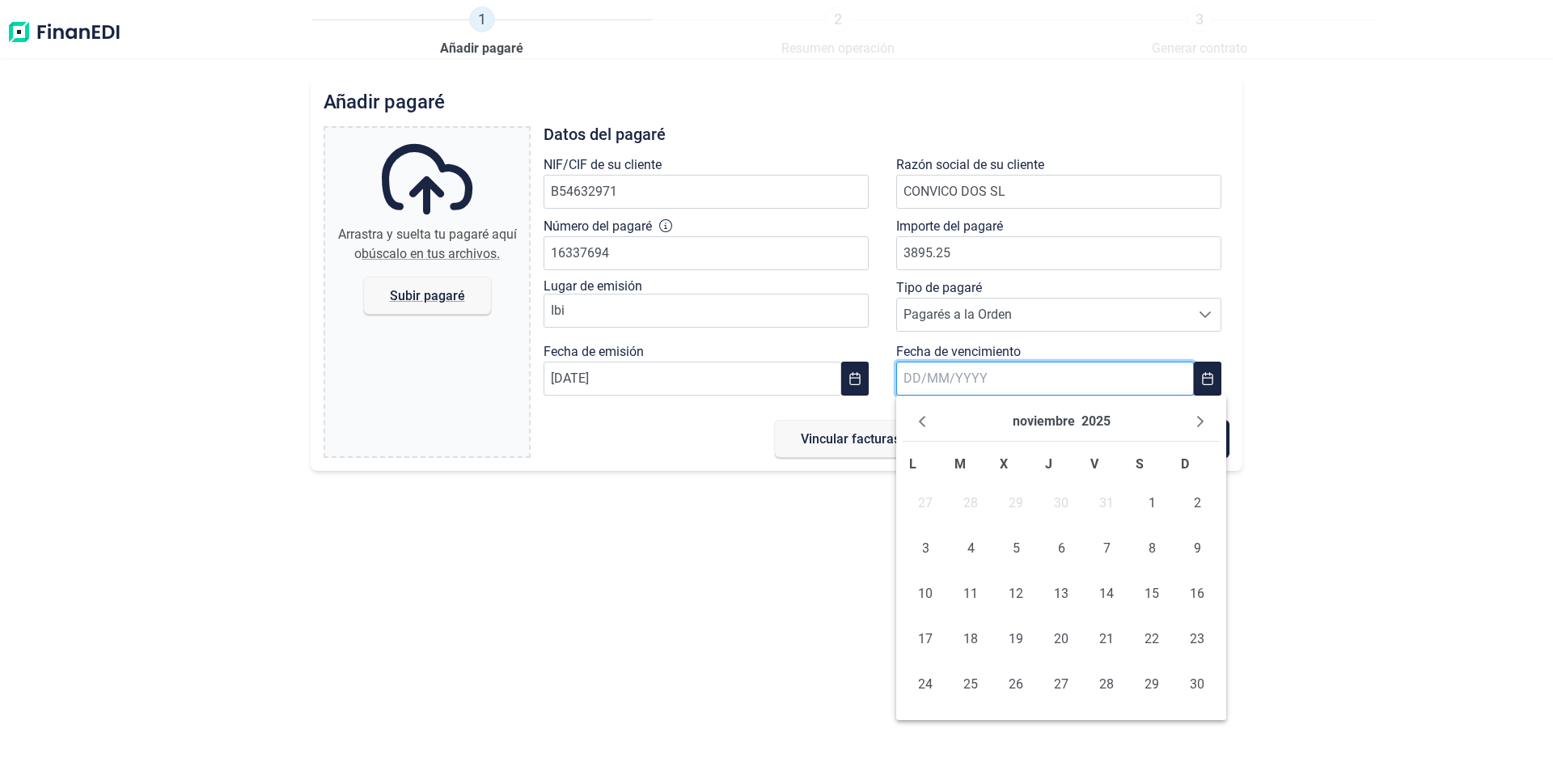
click at [910, 374] on input "text" at bounding box center [1045, 378] width 298 height 34
type input "[DATE]"
click at [1107, 589] on span "14" at bounding box center [1106, 593] width 32 height 32
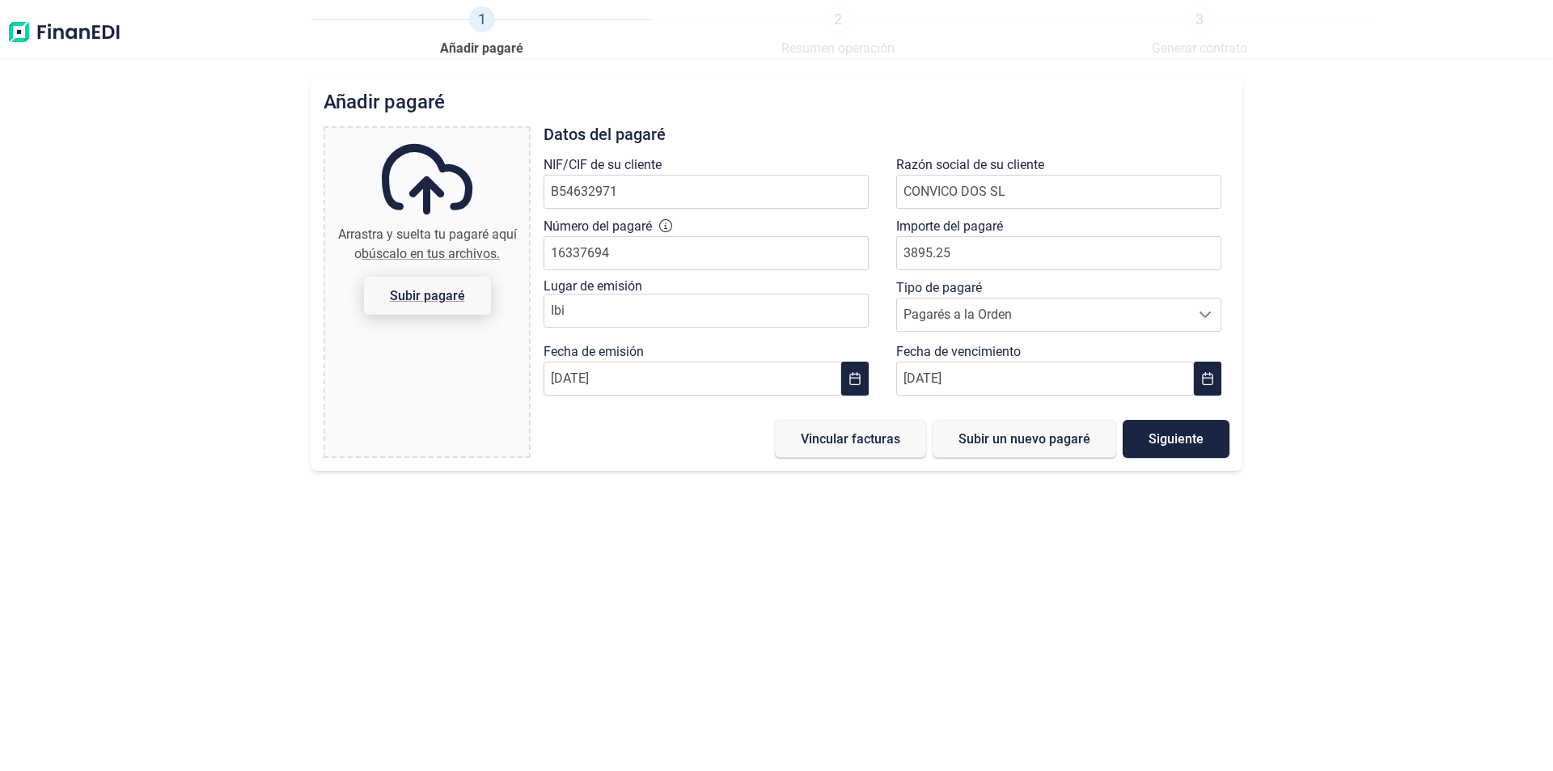
click at [454, 297] on span "Subir pagaré" at bounding box center [427, 295] width 75 height 12
click at [454, 133] on input "Arrastra y suelta tu pagaré aquí o búscalo en tus archivos. Subir pagaré" at bounding box center [427, 130] width 204 height 5
type input "C:\fakepath\[DOMAIN_NAME] CONVICO PAG. 250224 DOC270825 (1).pdf"
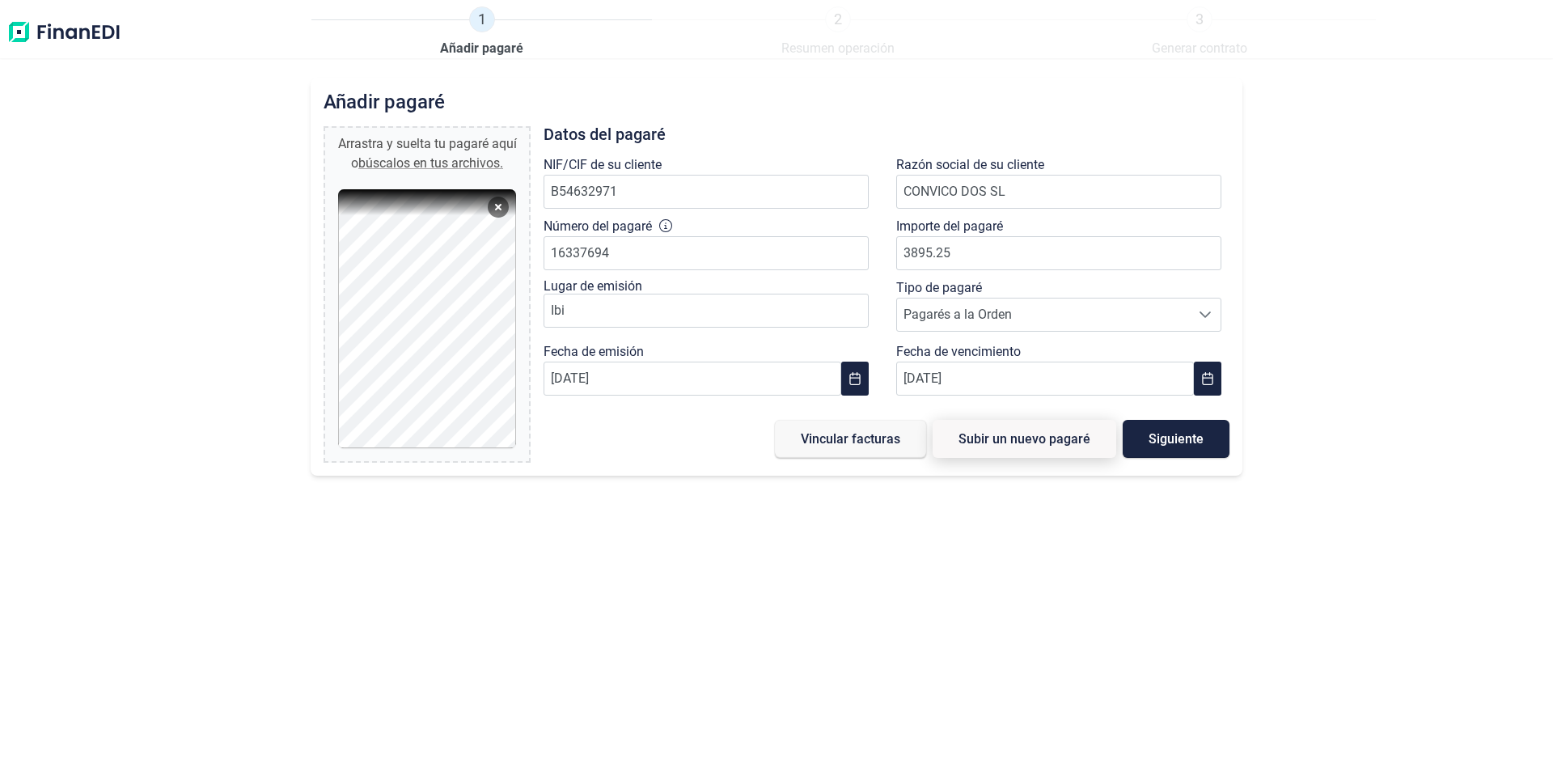
click at [1036, 436] on span "Subir un nuevo pagaré" at bounding box center [1024, 439] width 132 height 12
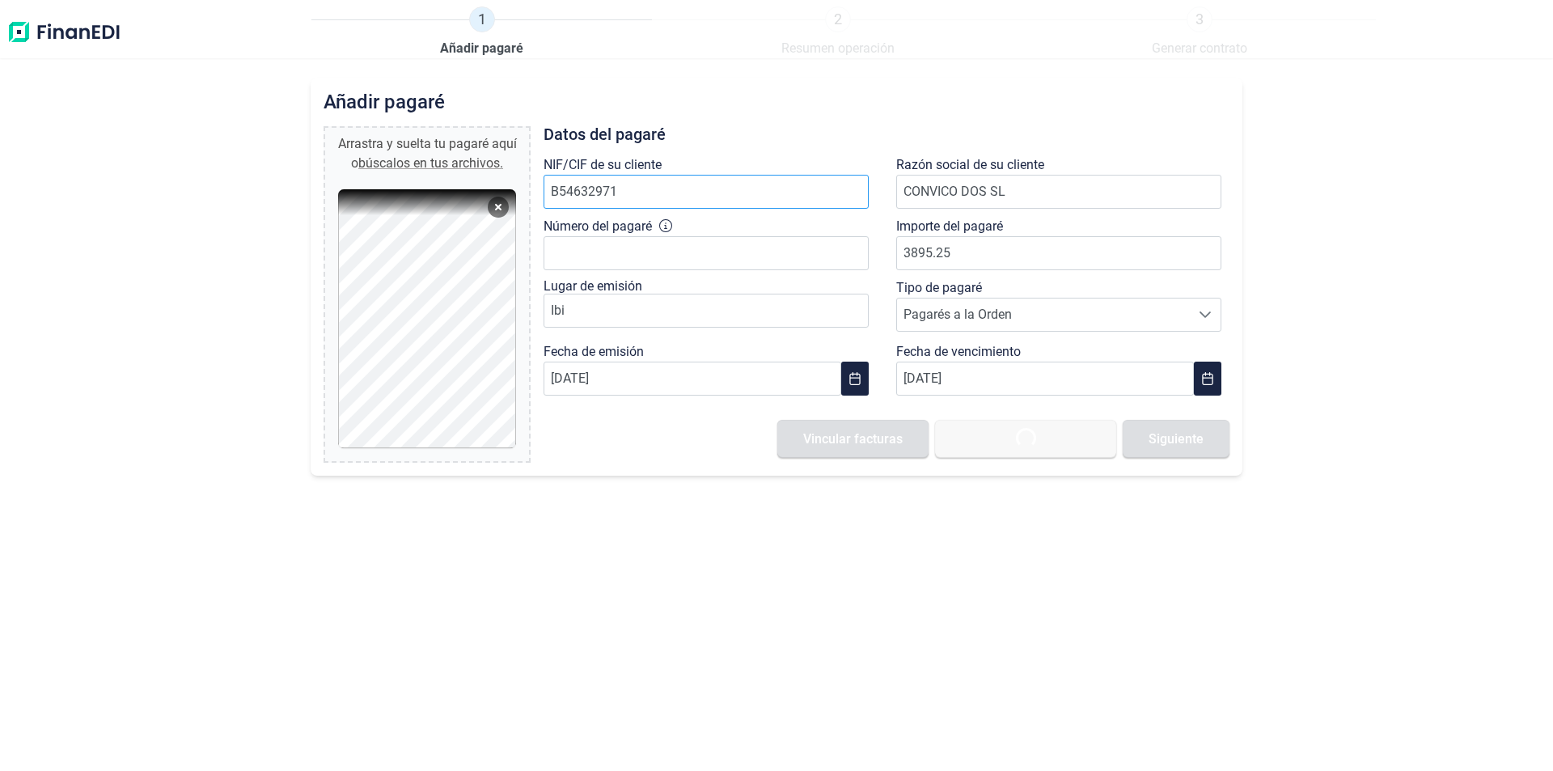
type input "0,00 €"
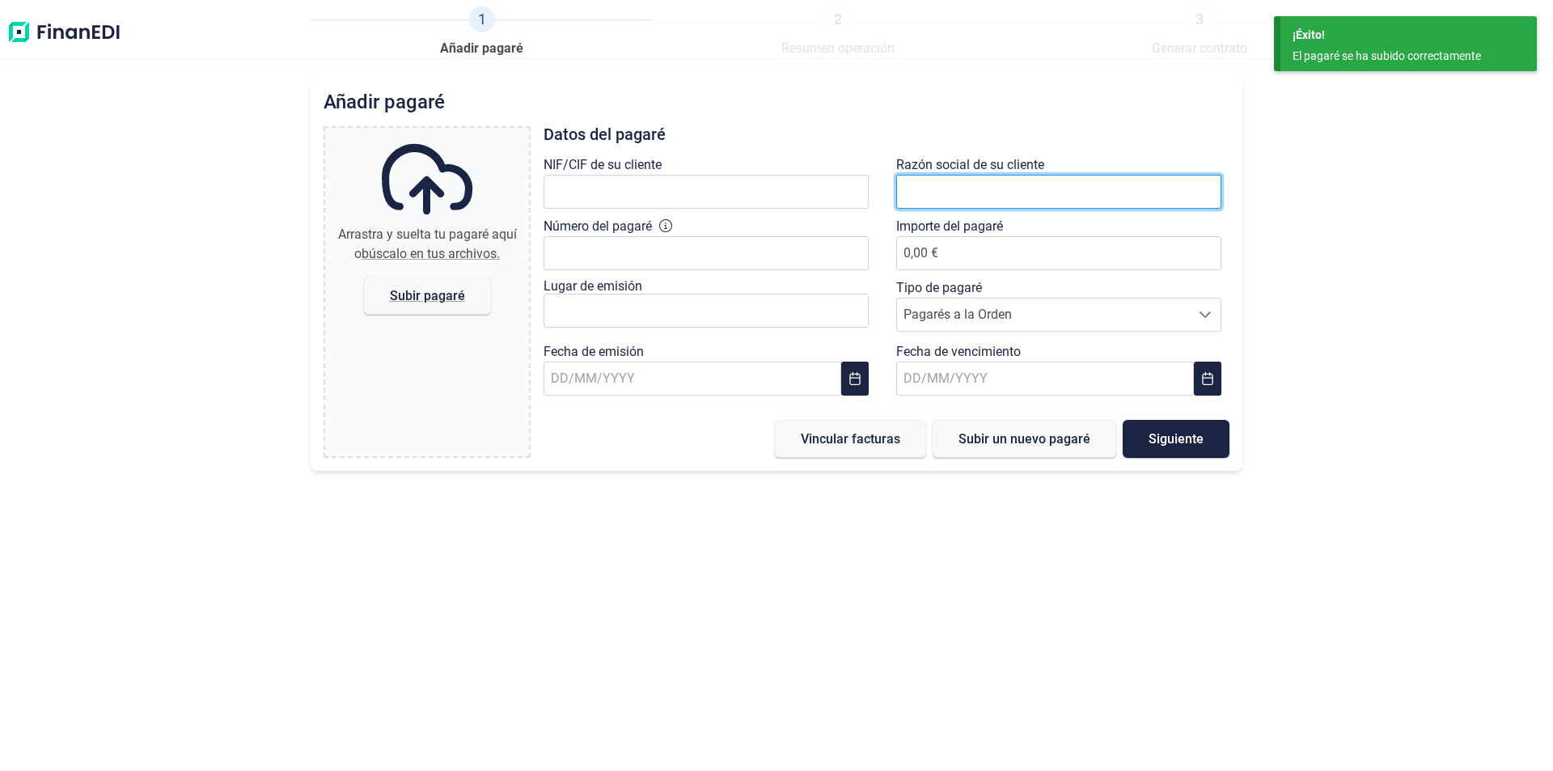
click at [940, 192] on input "text" at bounding box center [1058, 192] width 325 height 34
type input "CONVICO DOS"
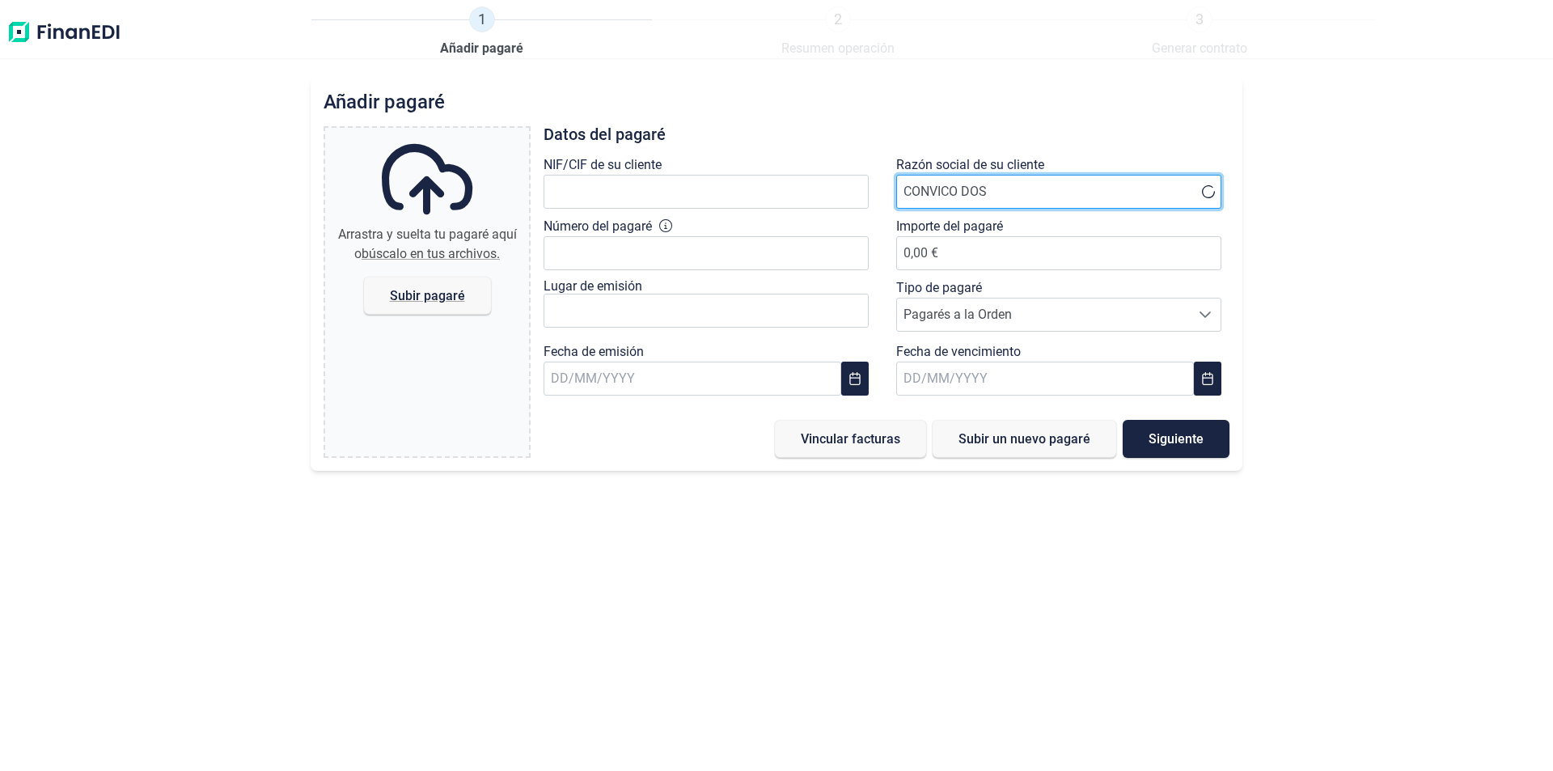
drag, startPoint x: 949, startPoint y: 193, endPoint x: 974, endPoint y: 193, distance: 25.1
click at [958, 193] on input "CONVICO DOS" at bounding box center [1058, 192] width 325 height 34
click at [1014, 191] on input "CONVICO DOS" at bounding box center [1058, 192] width 325 height 34
drag, startPoint x: 1026, startPoint y: 185, endPoint x: 894, endPoint y: 188, distance: 131.8
click at [894, 188] on div "Razón social de su cliente CONVICO DOS" at bounding box center [1062, 185] width 353 height 61
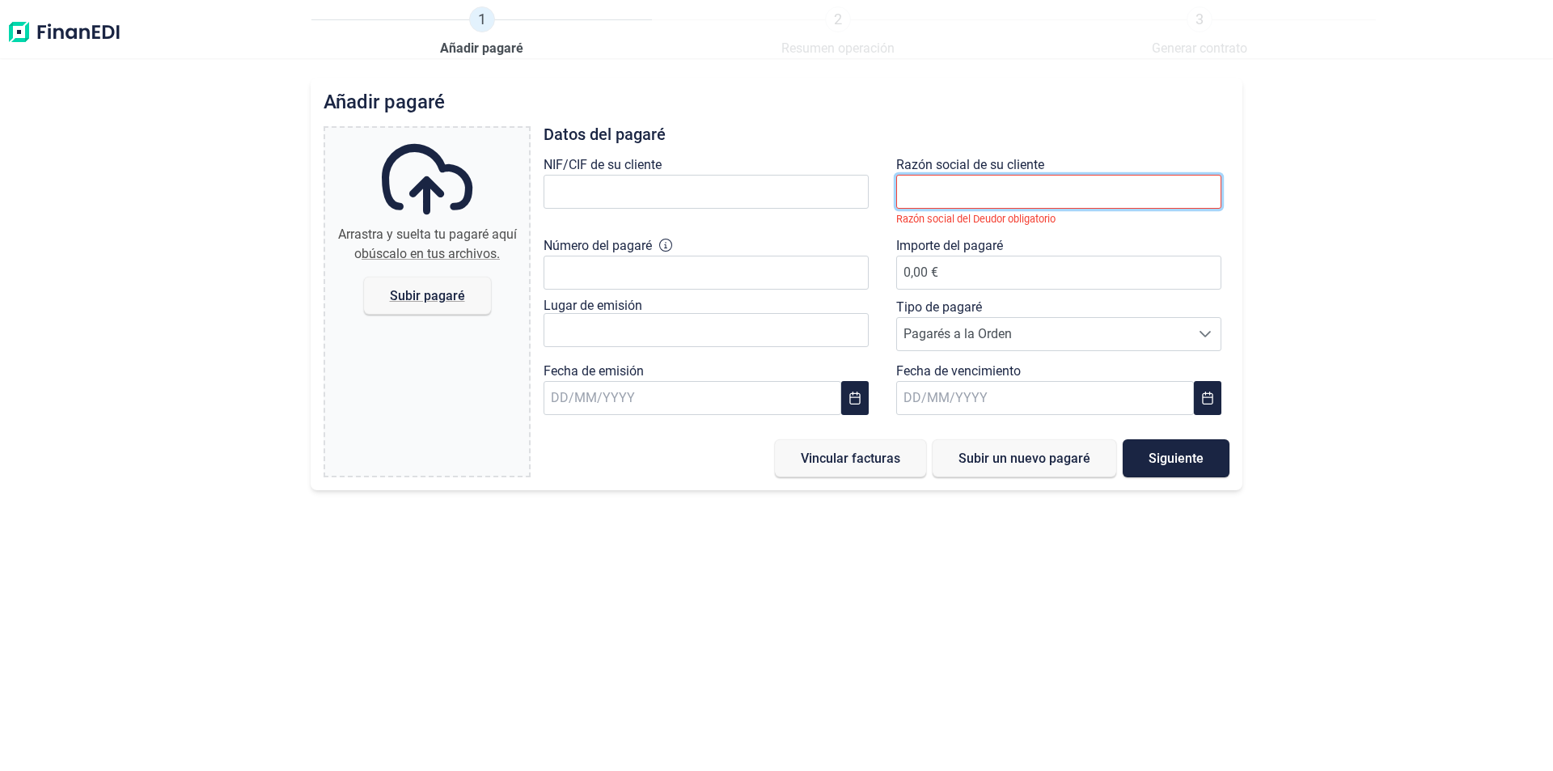
click at [919, 186] on input "text" at bounding box center [1058, 192] width 325 height 34
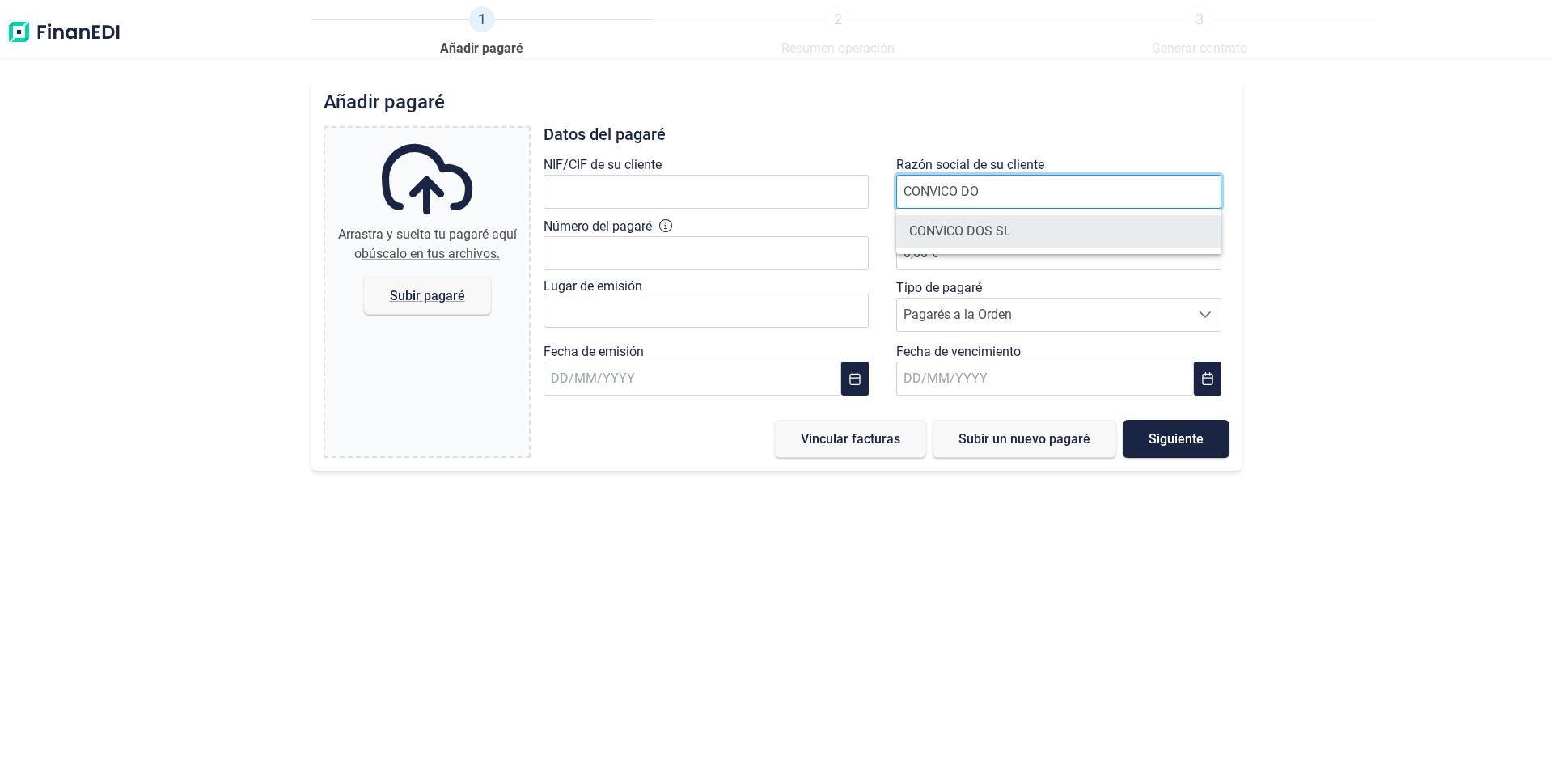
type input "CONVICO DO"
click at [948, 235] on li "CONVICO DOS SL" at bounding box center [1058, 231] width 325 height 32
type input "B54632971"
type input "CONVICO DOS SL"
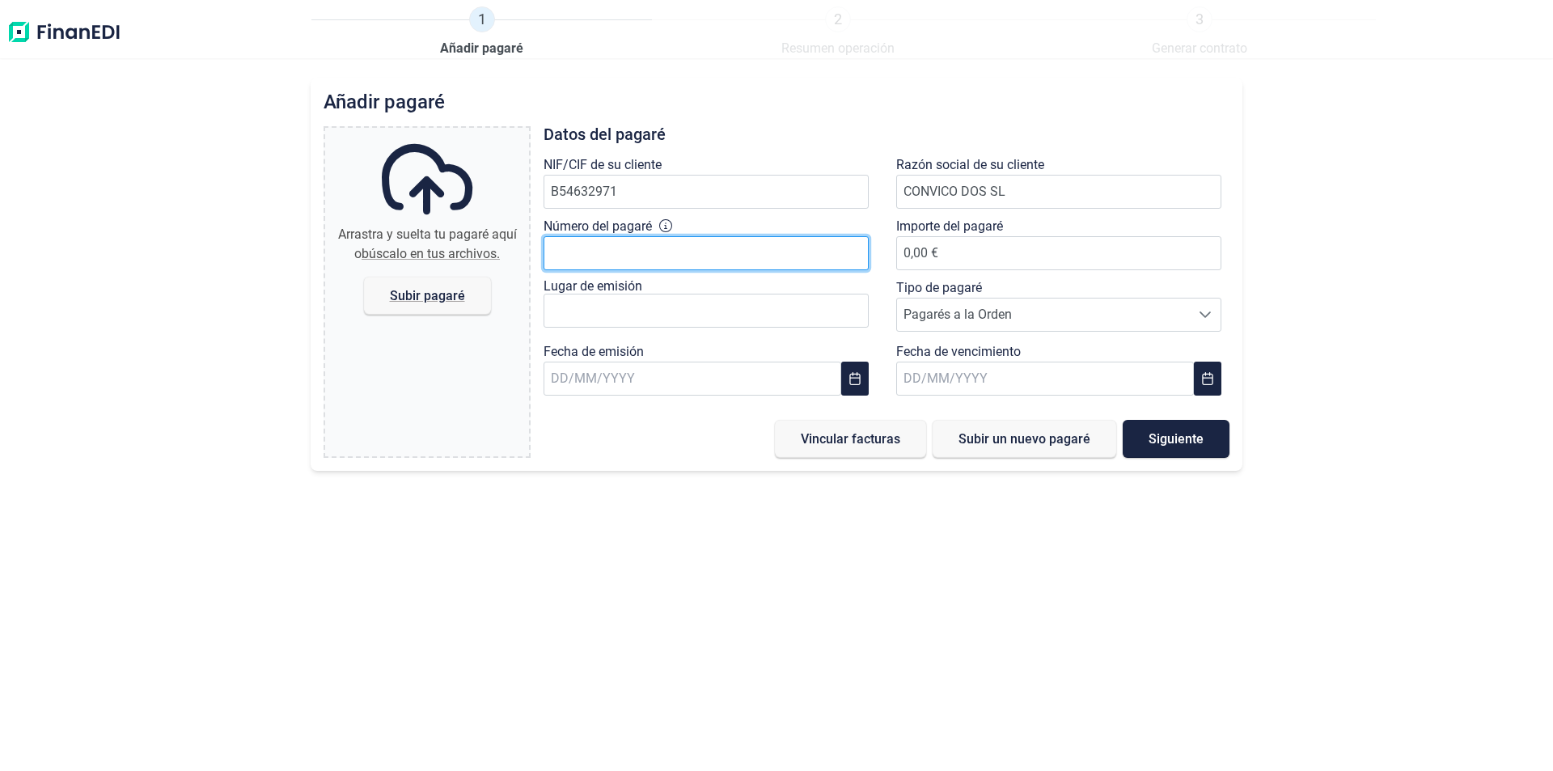
click at [601, 251] on input "Número del pagaré" at bounding box center [705, 253] width 325 height 34
type input "16337705"
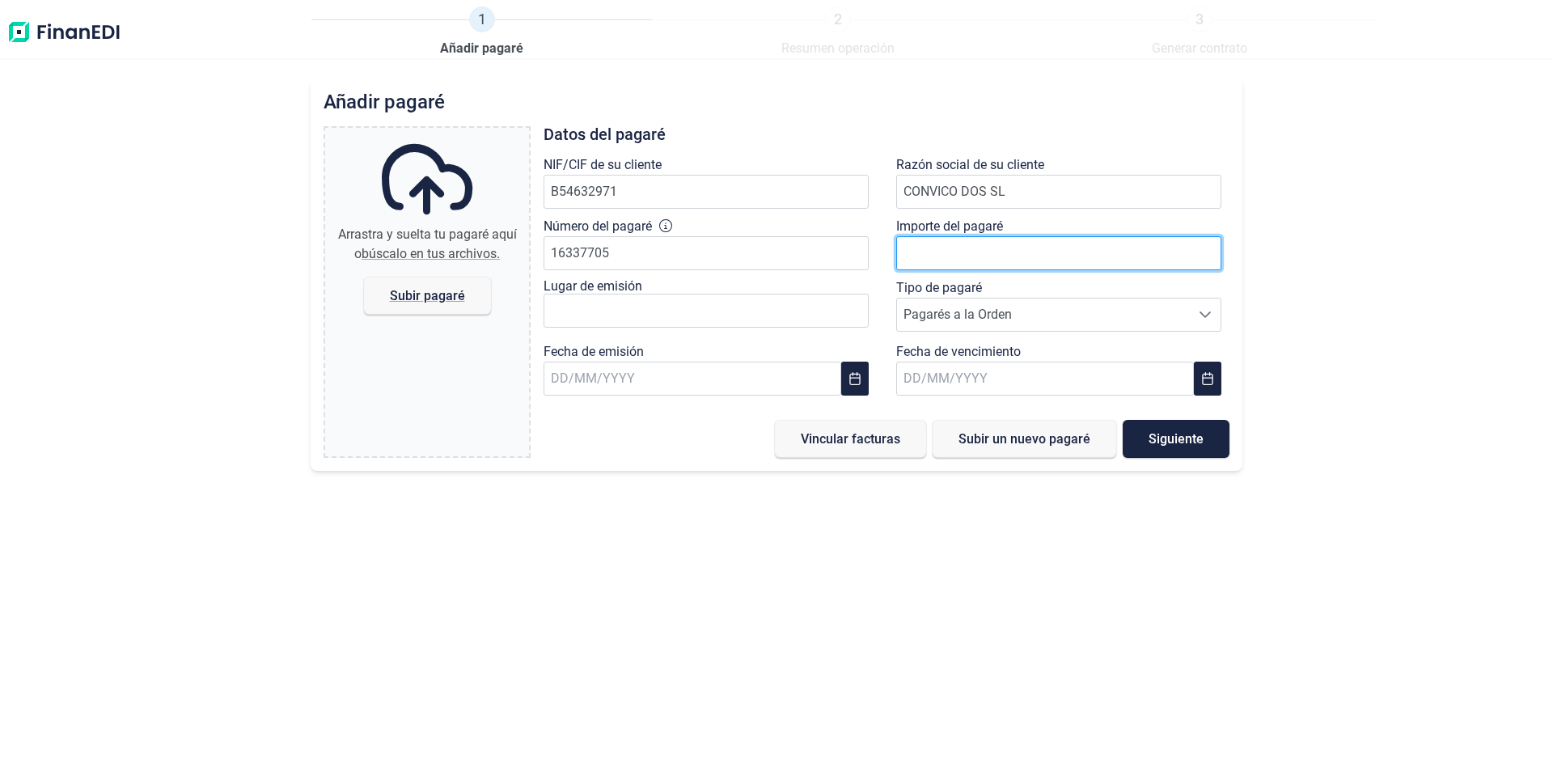
drag, startPoint x: 909, startPoint y: 252, endPoint x: 954, endPoint y: 253, distance: 45.3
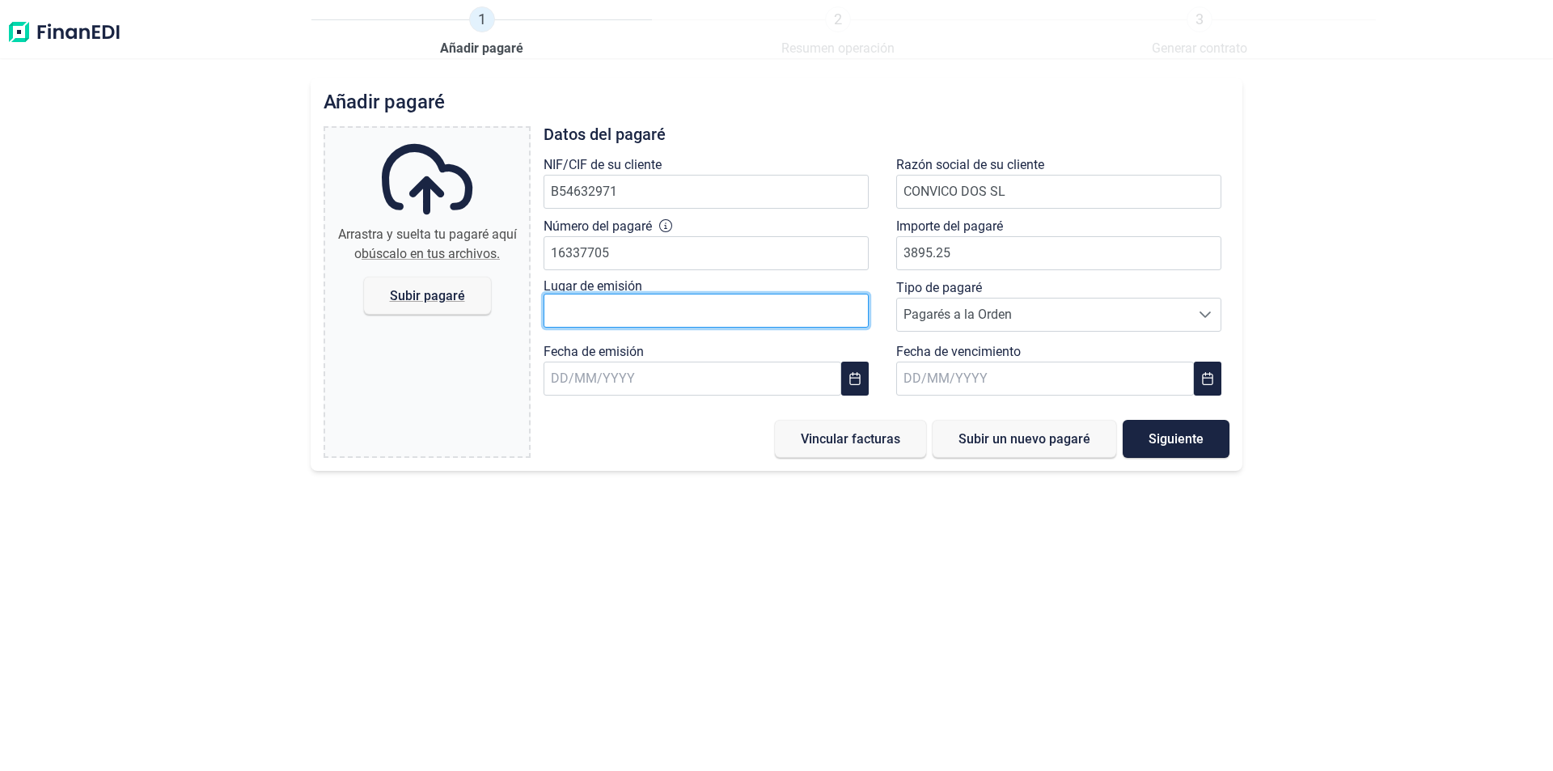
type input "3.895,25 €"
click at [607, 308] on input "text" at bounding box center [705, 311] width 325 height 34
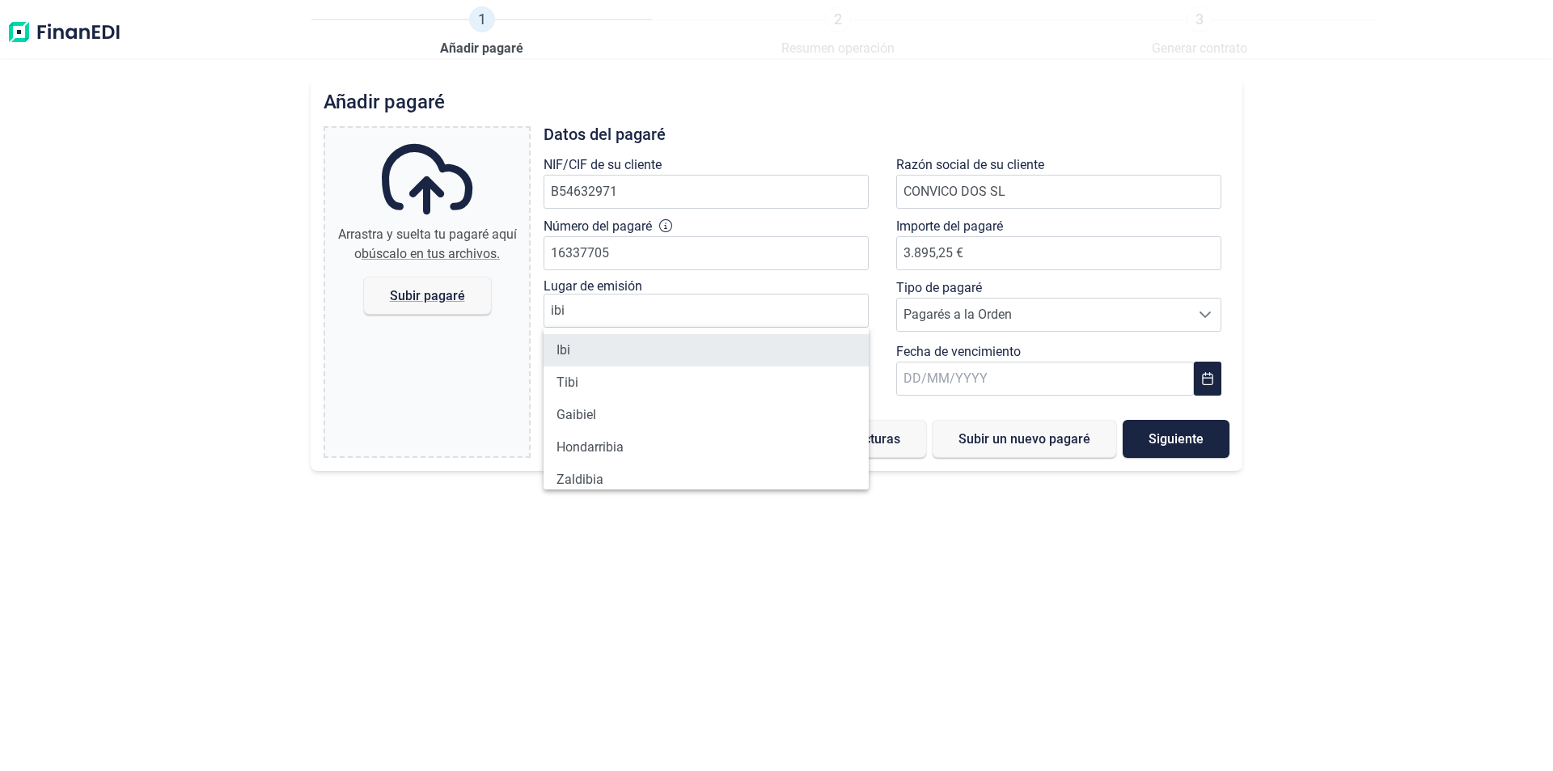
click at [581, 344] on li "Ibi" at bounding box center [705, 350] width 325 height 32
type input "Ibi"
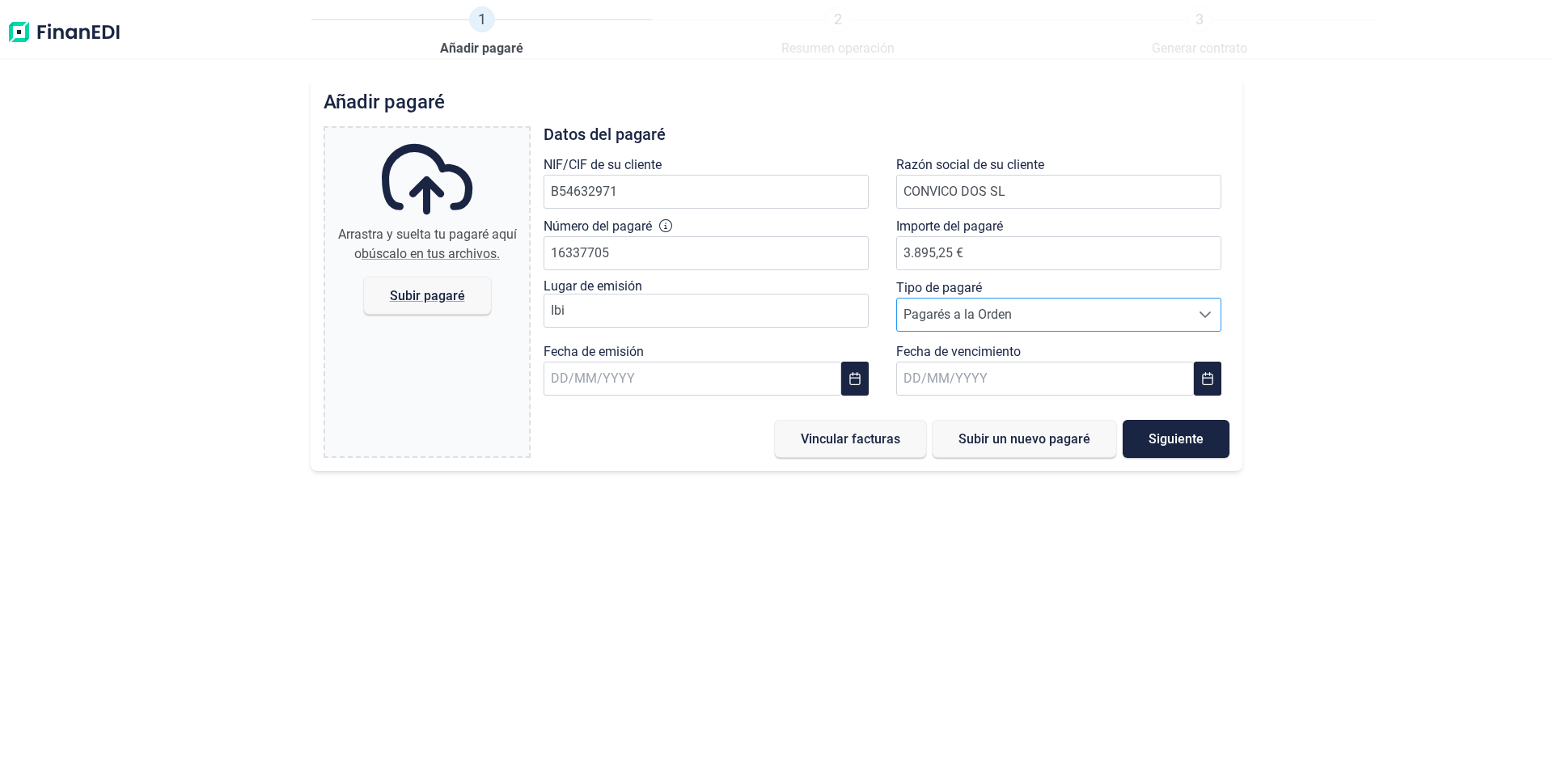
click at [940, 315] on span "Pagarés a la Orden" at bounding box center [1043, 314] width 293 height 32
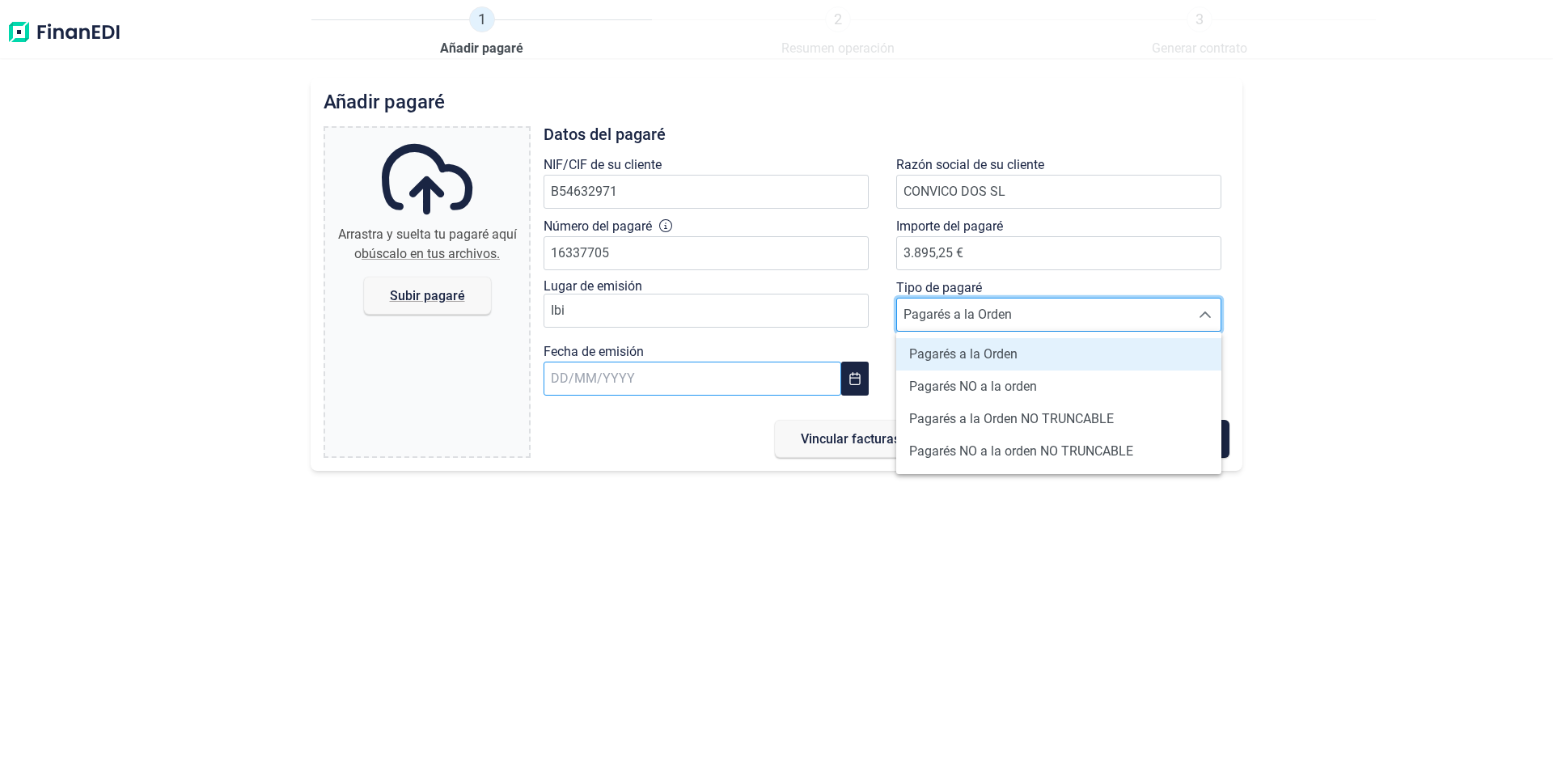
drag, startPoint x: 577, startPoint y: 382, endPoint x: 568, endPoint y: 379, distance: 10.0
click at [575, 382] on input "text" at bounding box center [692, 378] width 298 height 34
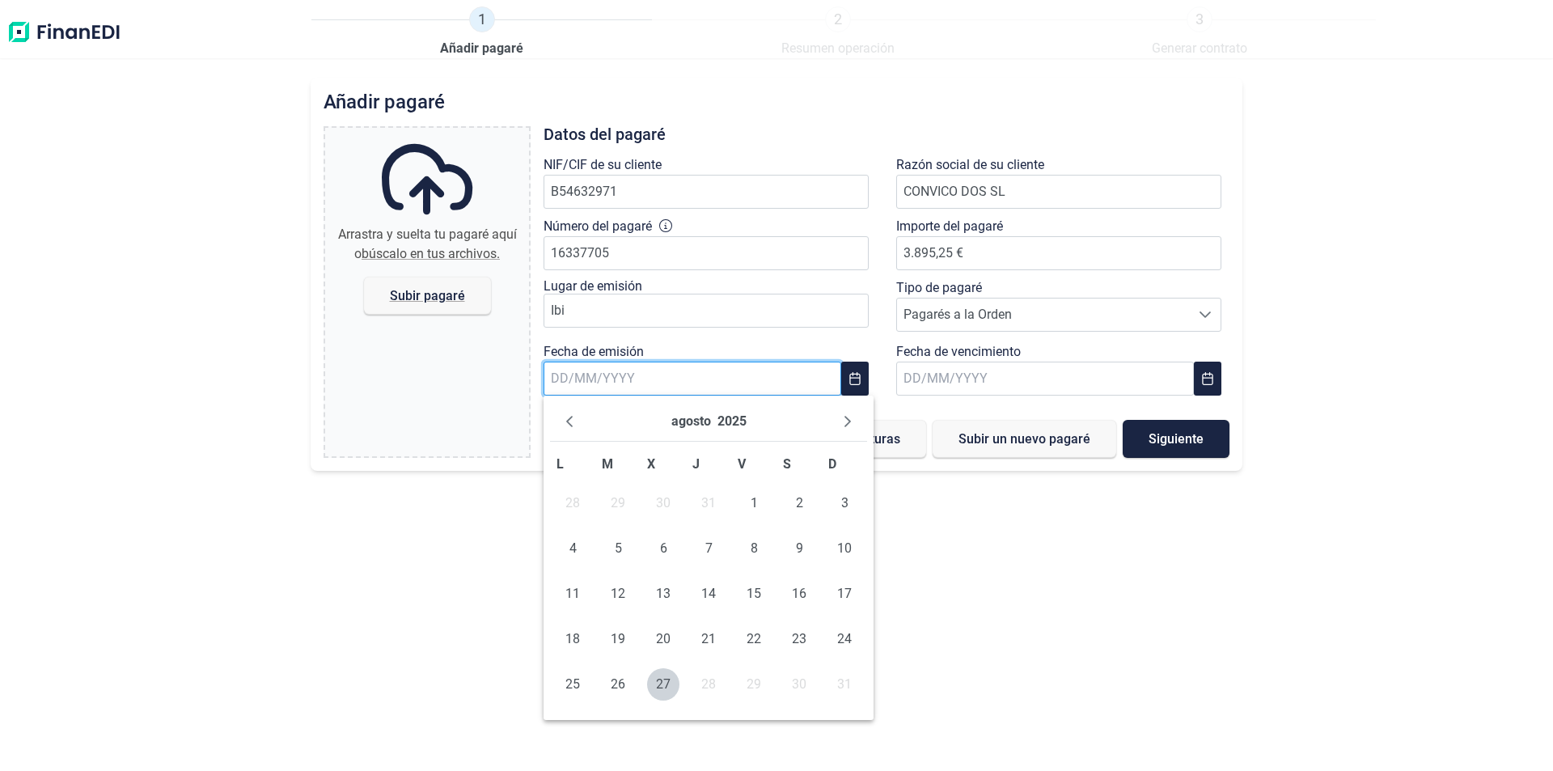
click at [556, 371] on input "text" at bounding box center [692, 378] width 298 height 34
type input "[DATE]"
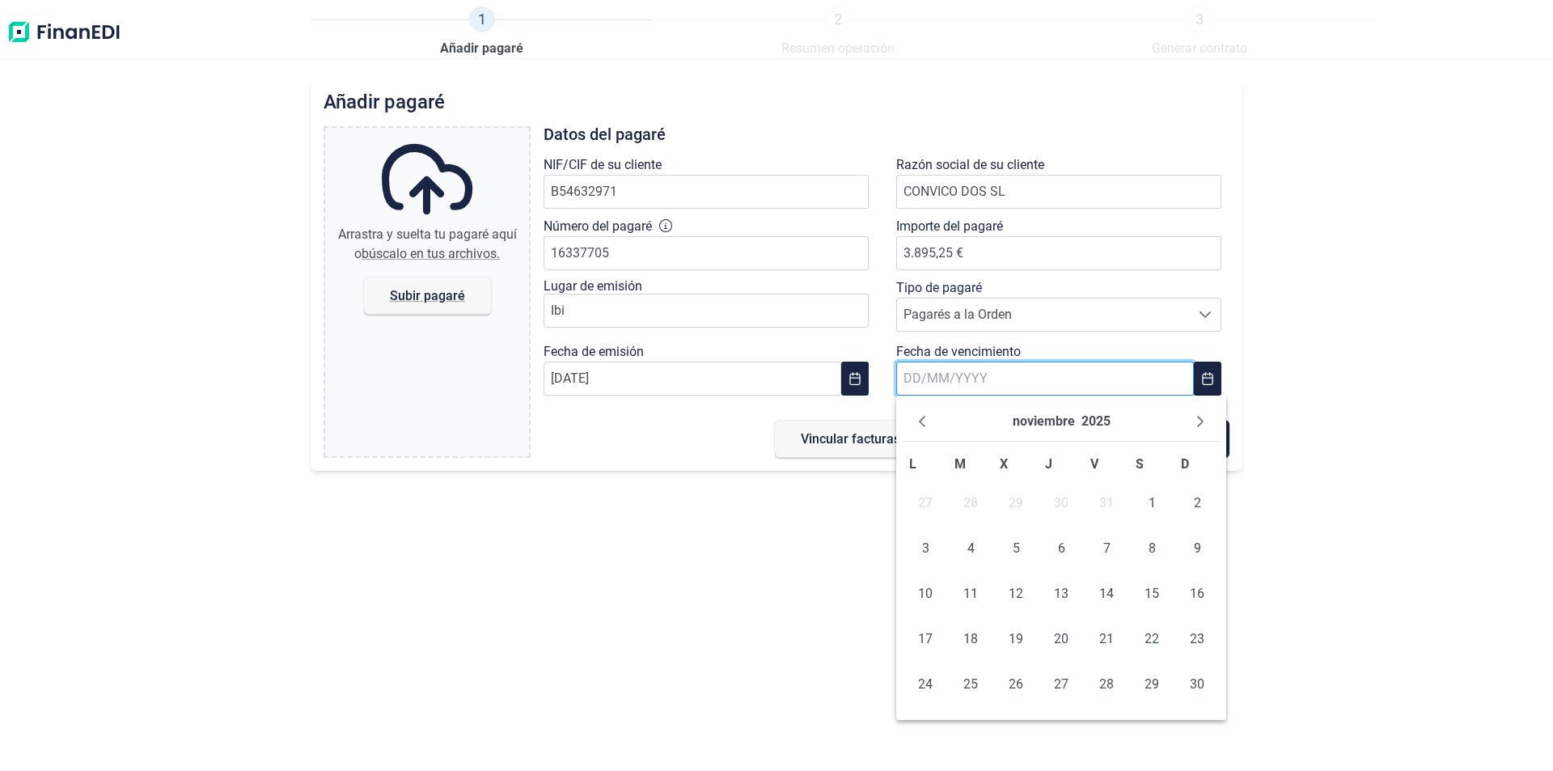
drag, startPoint x: 928, startPoint y: 366, endPoint x: 923, endPoint y: 373, distance: 8.7
click at [928, 367] on input "text" at bounding box center [1045, 378] width 298 height 34
click at [919, 376] on input "text" at bounding box center [1045, 378] width 298 height 34
click at [980, 370] on input "[DATE]" at bounding box center [1045, 378] width 298 height 34
type input "[DATE]"
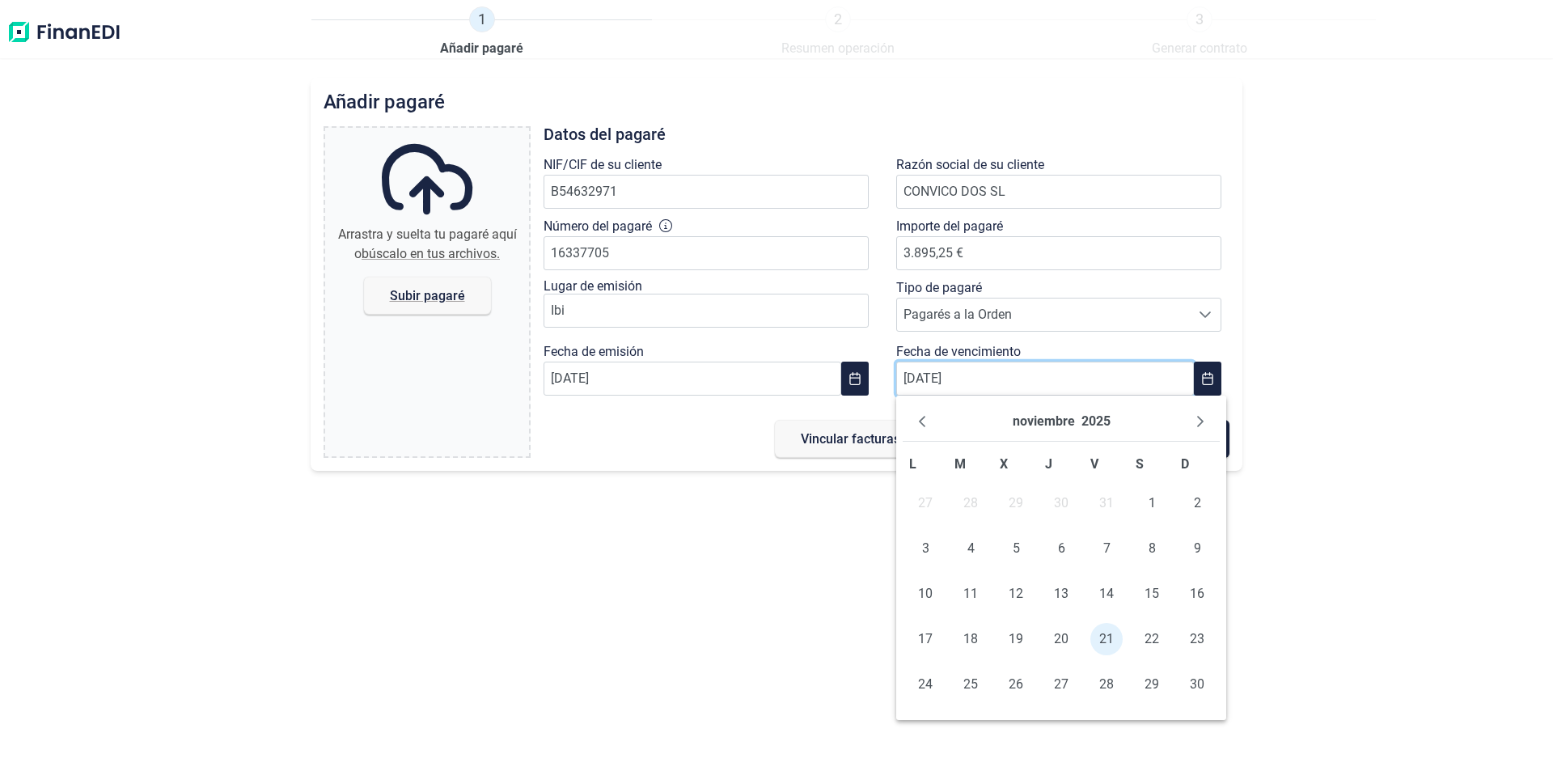
click at [828, 494] on div "Añadir [PERSON_NAME] y suelta tu [PERSON_NAME] aquí o búscalo en tus archivos. …" at bounding box center [776, 424] width 1553 height 693
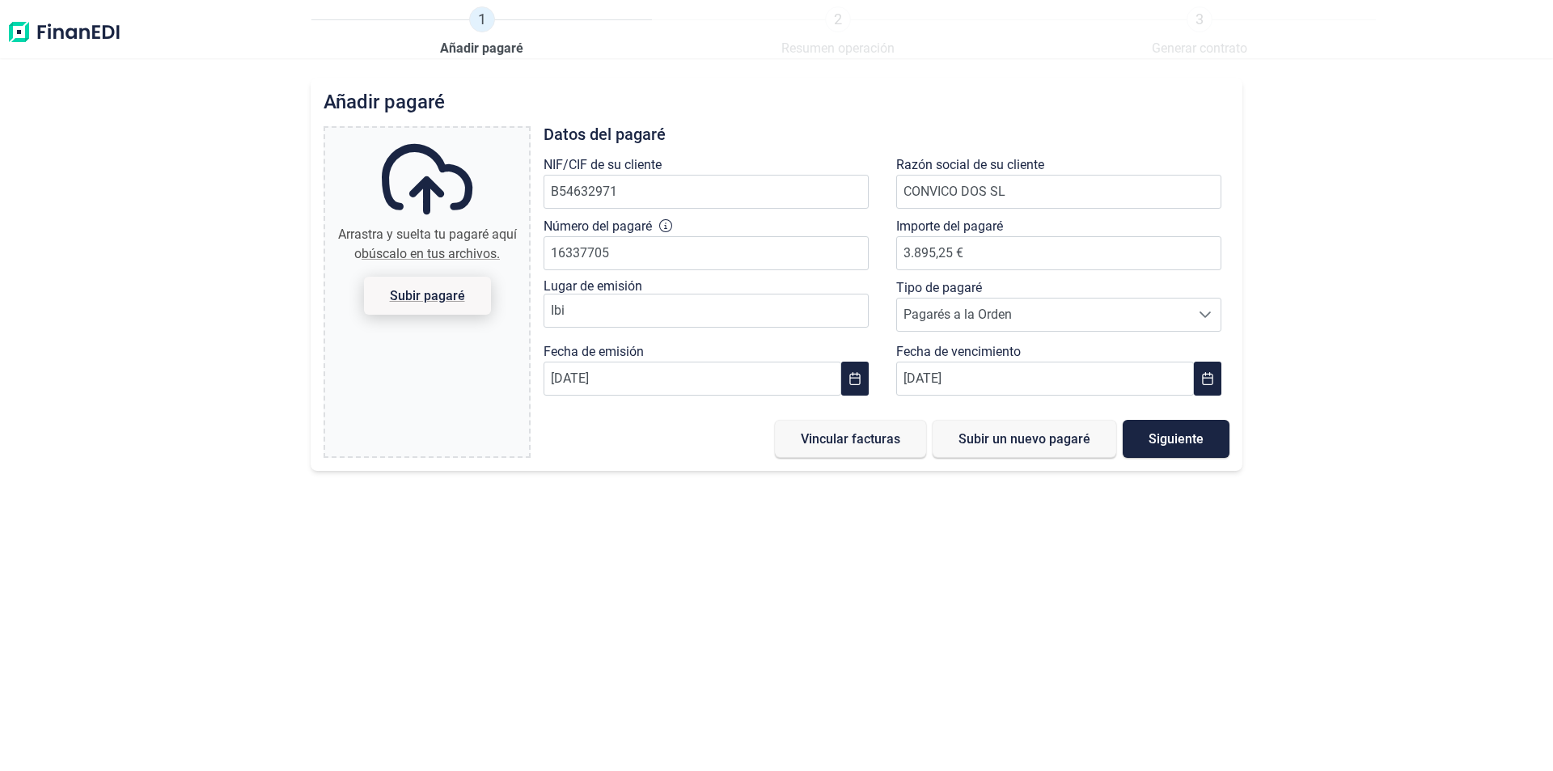
click at [416, 296] on span "Subir pagaré" at bounding box center [427, 295] width 75 height 12
click at [416, 133] on input "Arrastra y suelta tu pagaré aquí o búscalo en tus archivos. Subir pagaré" at bounding box center [427, 130] width 204 height 5
type input "C:\fakepath\[DOMAIN_NAME] CONVICO PAG. 250224 DOC270825 (1).pdf"
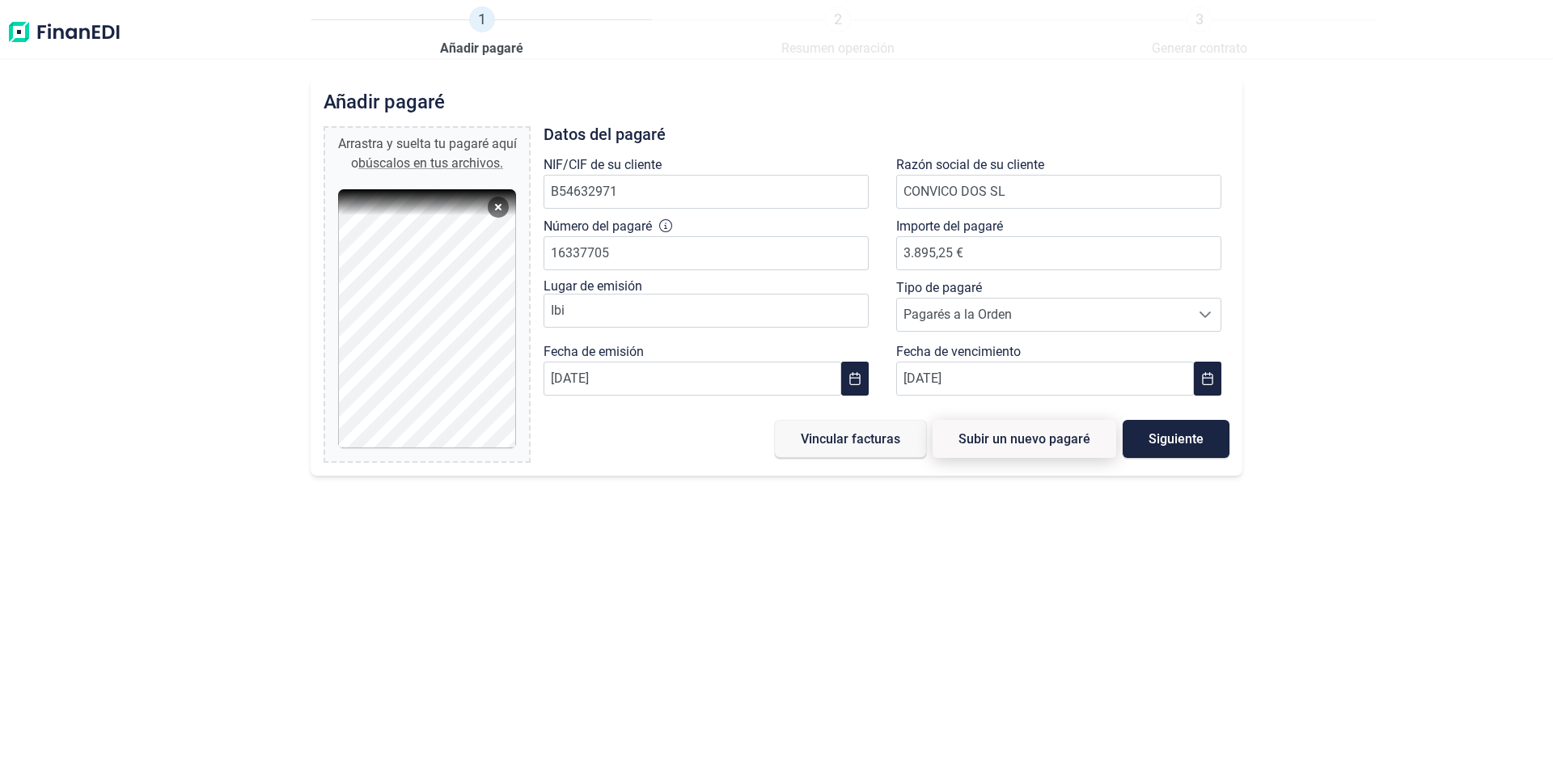
click at [1029, 437] on span "Subir un nuevo pagaré" at bounding box center [1024, 439] width 132 height 12
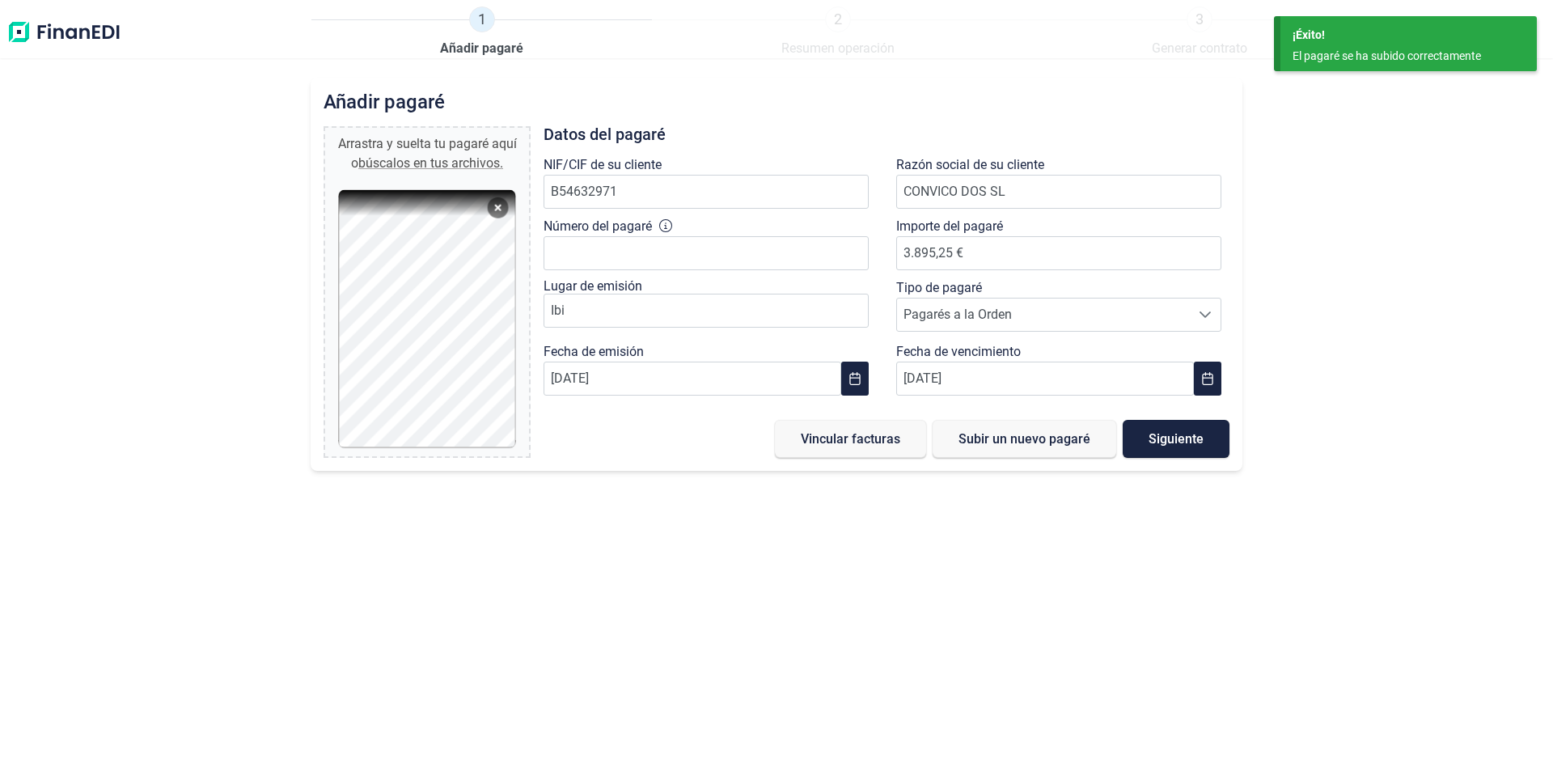
type input "0,00 €"
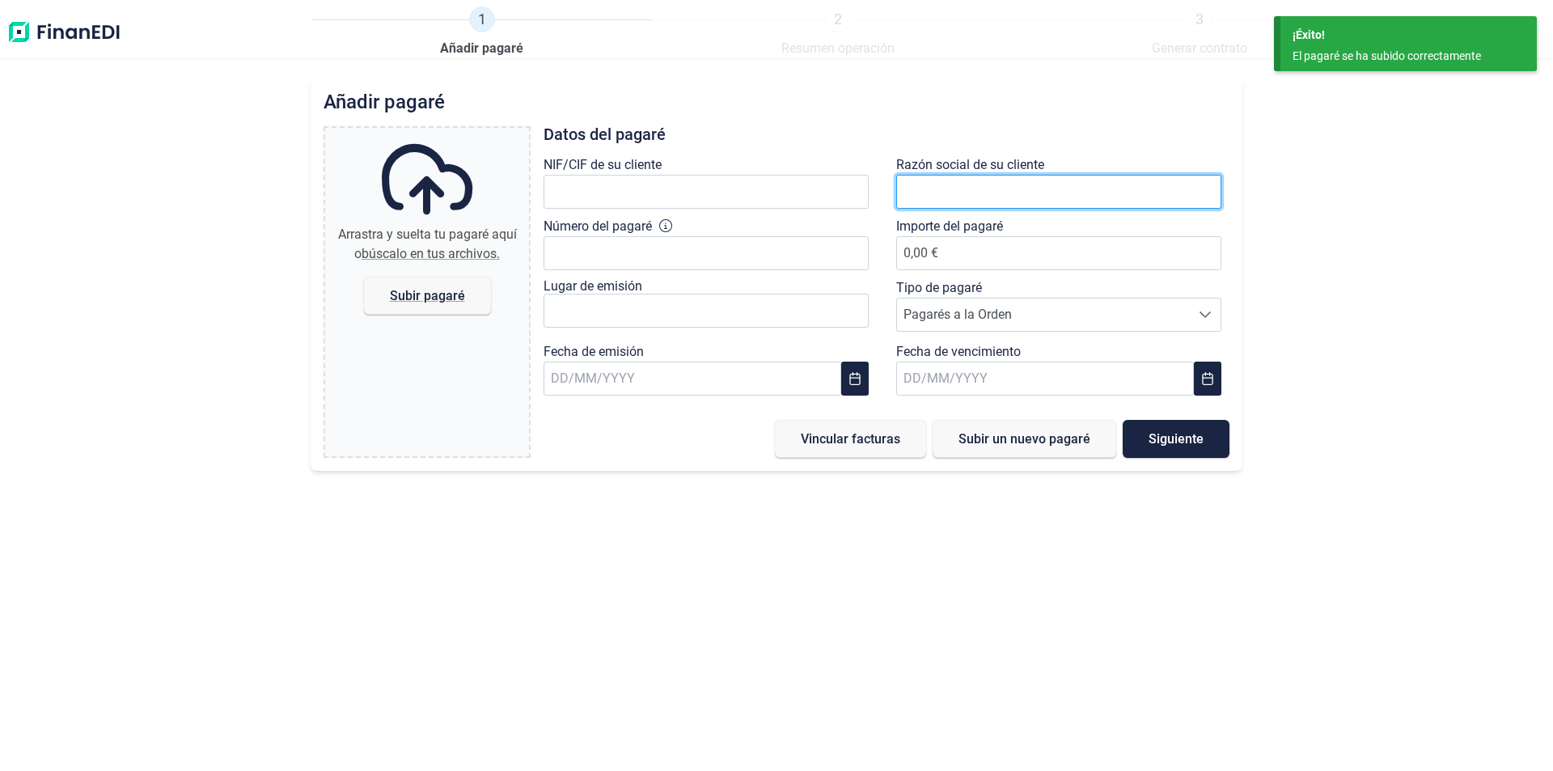
click at [917, 194] on input "text" at bounding box center [1058, 192] width 325 height 34
type input "CONVICO DO"
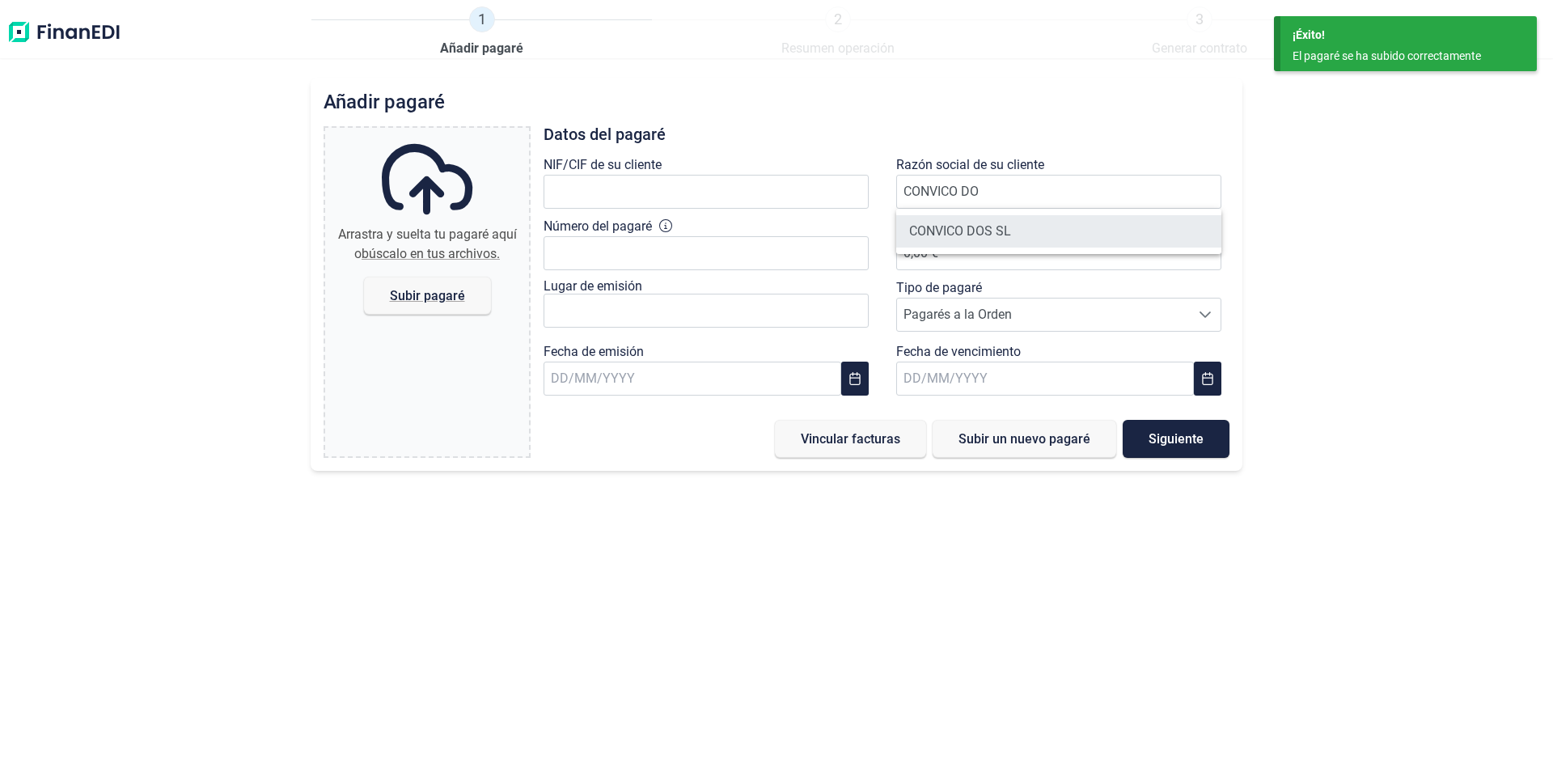
drag, startPoint x: 965, startPoint y: 234, endPoint x: 862, endPoint y: 259, distance: 105.7
click at [965, 235] on li "CONVICO DOS SL" at bounding box center [1058, 231] width 325 height 32
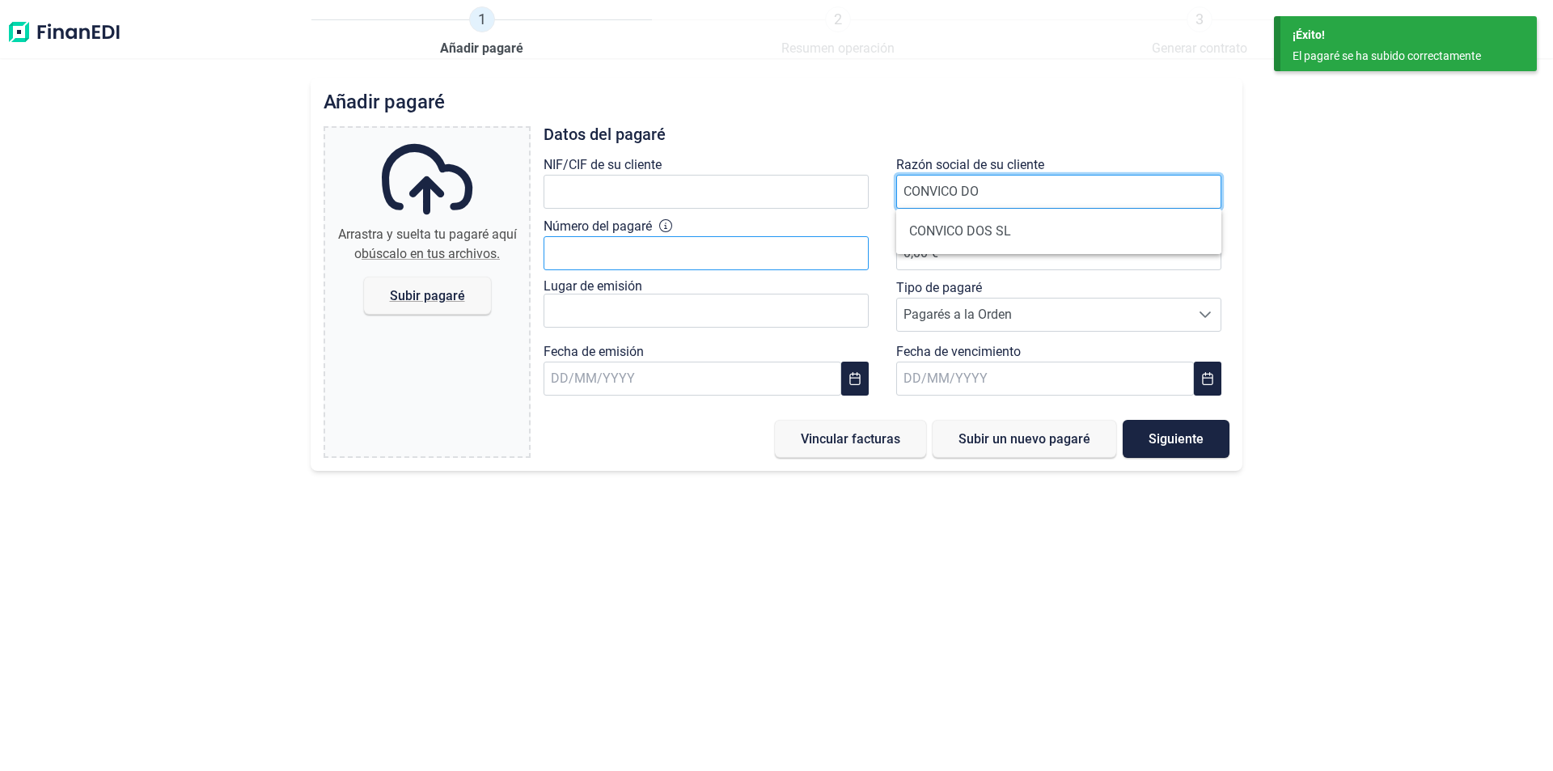
type input "B54632971"
type input "CONVICO DOS SL"
click at [585, 248] on input "Número del pagaré" at bounding box center [705, 253] width 325 height 34
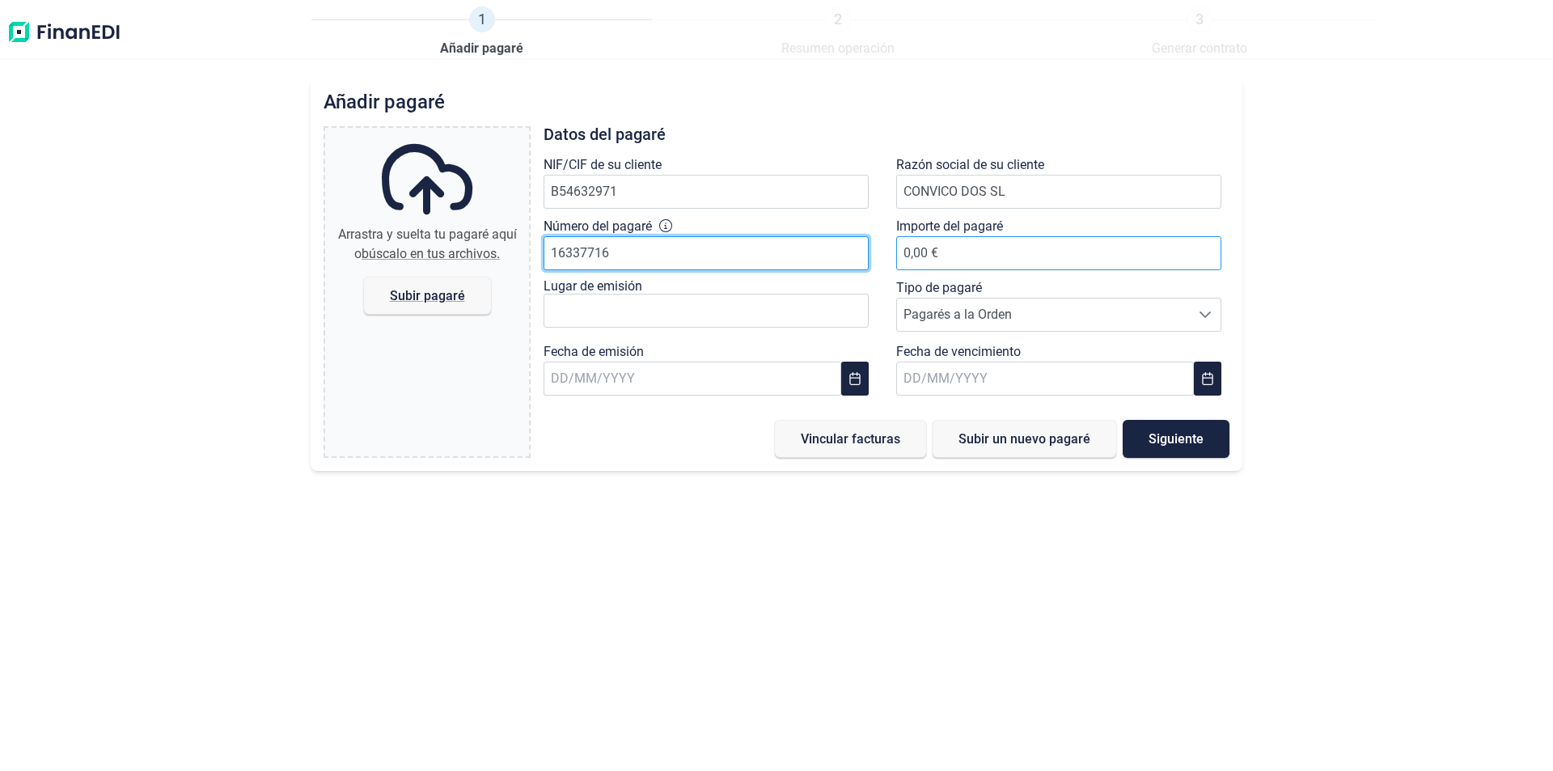
type input "16337716"
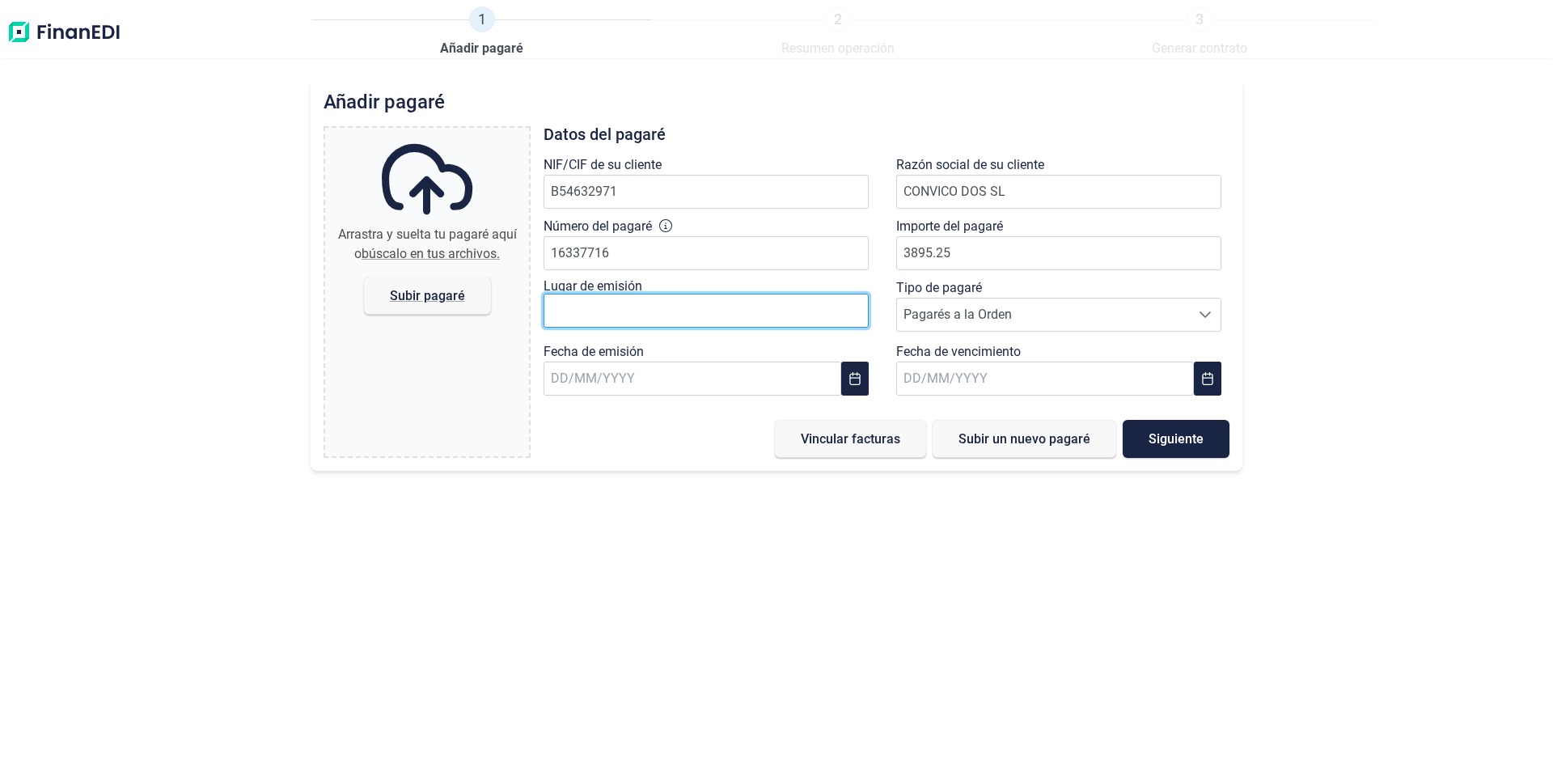
type input "3.895,25 €"
click at [586, 300] on input "text" at bounding box center [705, 311] width 325 height 34
drag, startPoint x: 580, startPoint y: 314, endPoint x: 526, endPoint y: 304, distance: 55.0
click at [526, 304] on div "Arrastra y suelta tu [PERSON_NAME] aquí o búscalo en tus archivos. [PERSON_NAME…" at bounding box center [776, 292] width 906 height 332
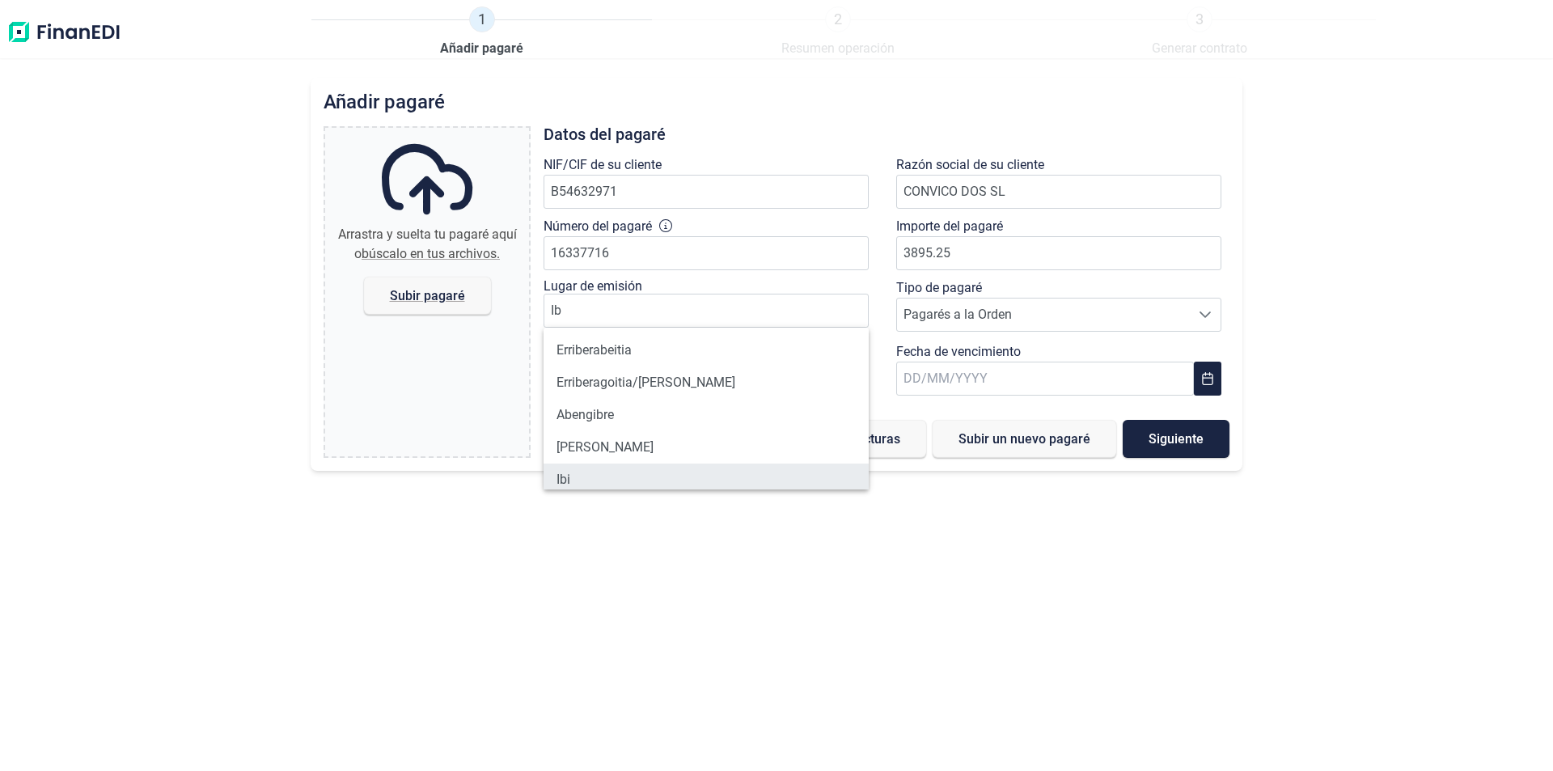
click at [595, 484] on li "Ibi" at bounding box center [705, 479] width 325 height 32
type input "Ibi"
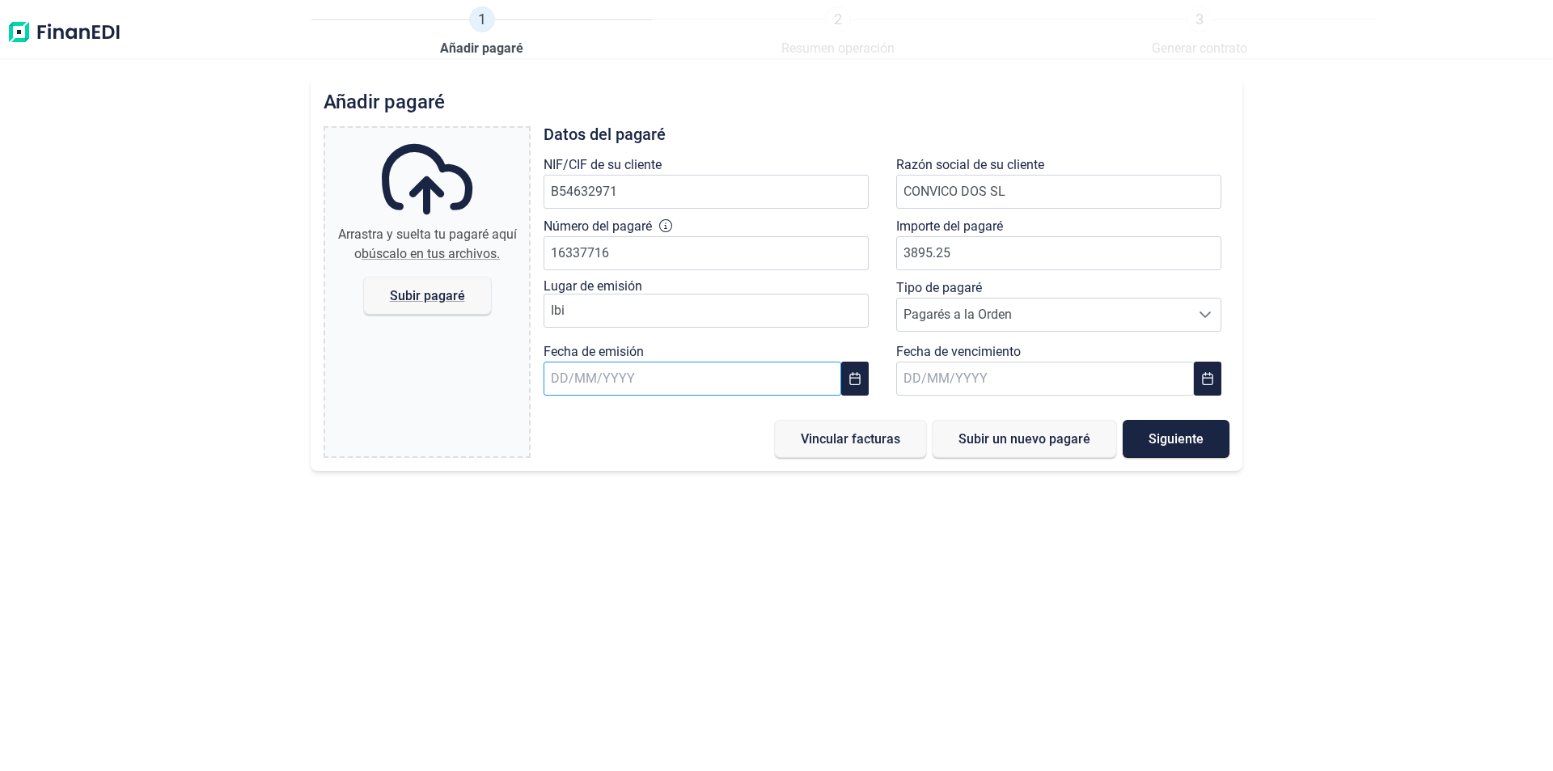
click at [559, 375] on input "text" at bounding box center [692, 378] width 298 height 34
click at [559, 374] on input "text" at bounding box center [692, 378] width 298 height 34
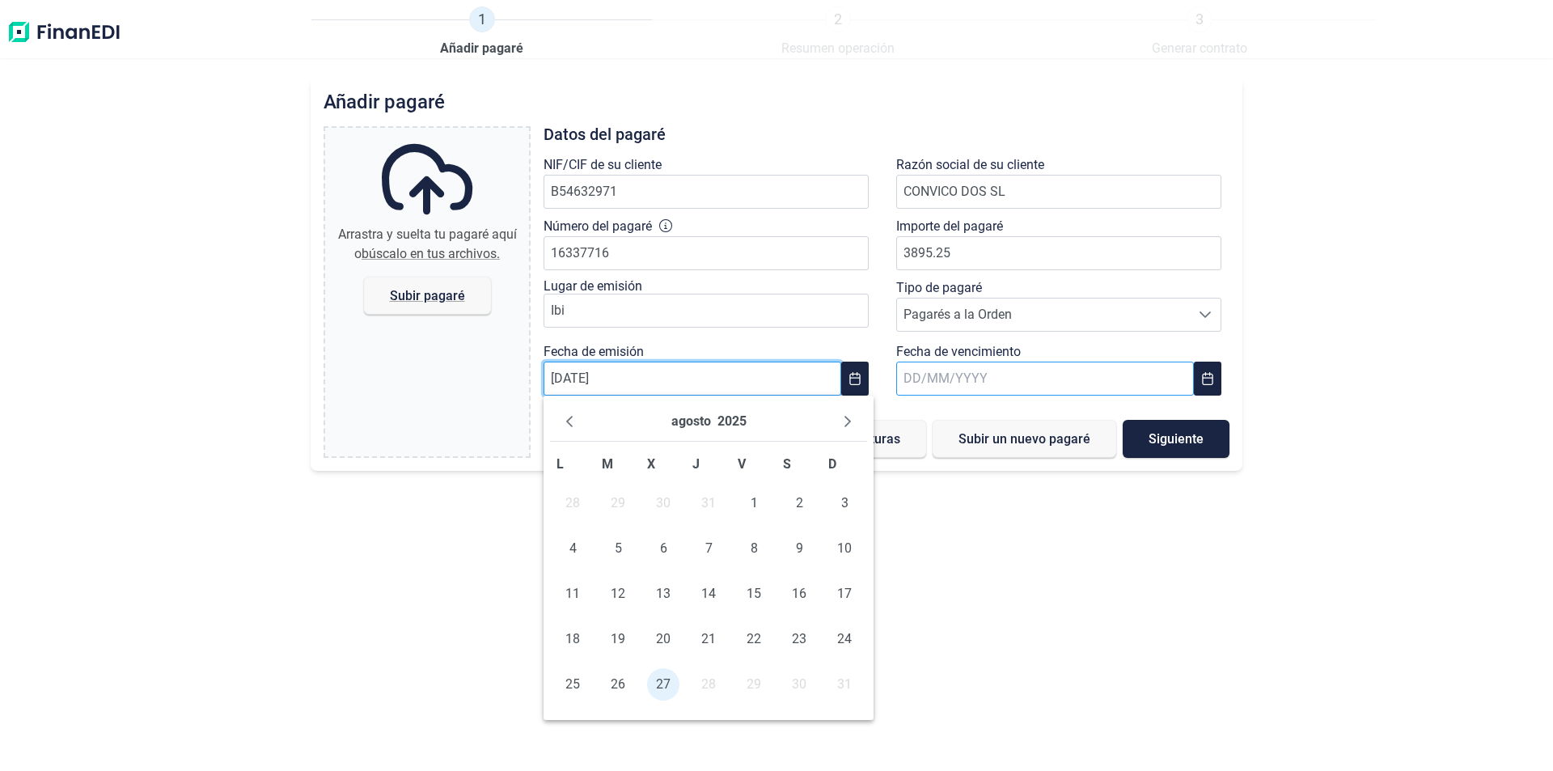
type input "[DATE]"
click at [912, 376] on input "text" at bounding box center [1045, 378] width 298 height 34
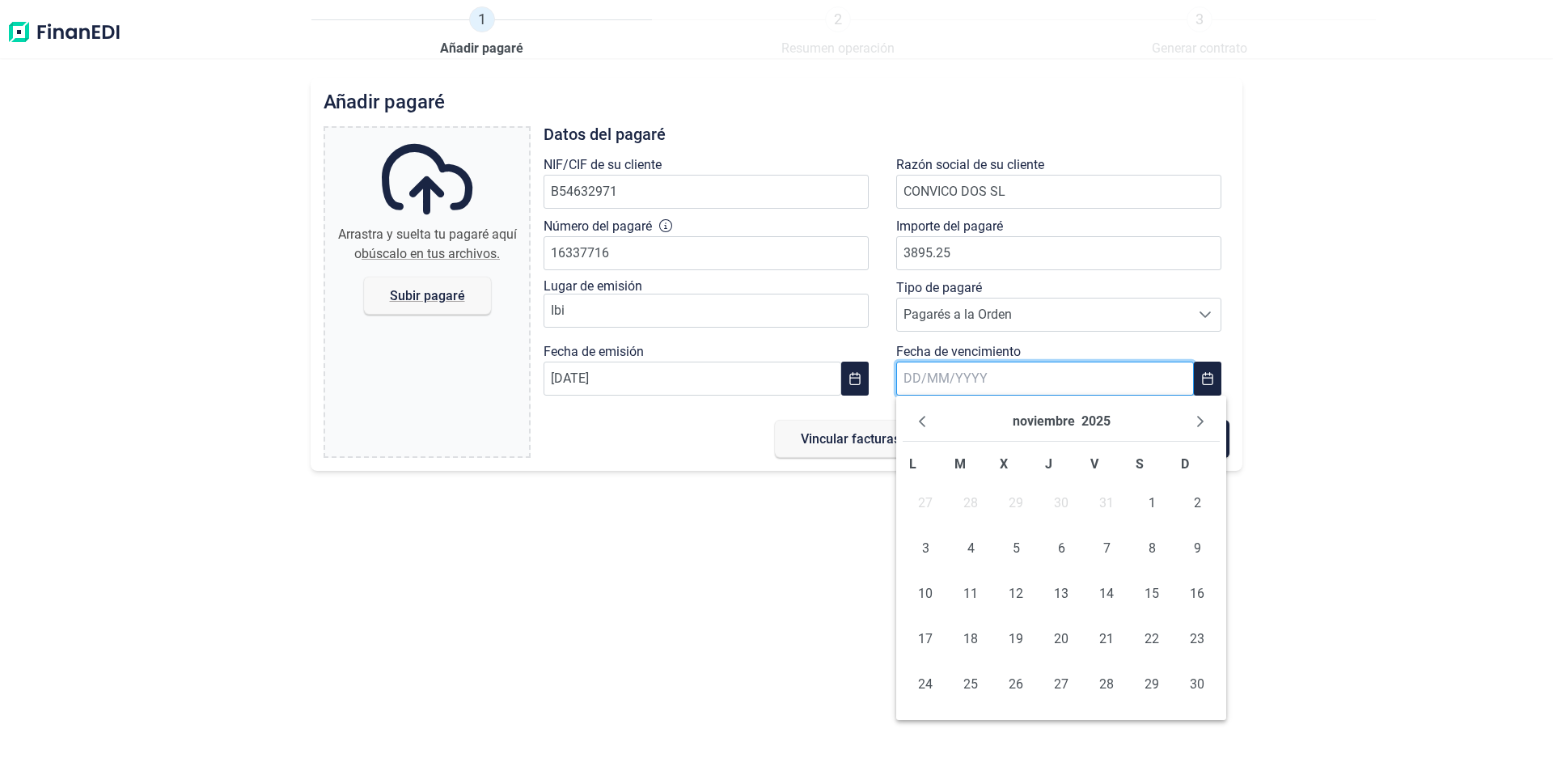
click at [912, 376] on input "text" at bounding box center [1045, 378] width 298 height 34
type input "[DATE]"
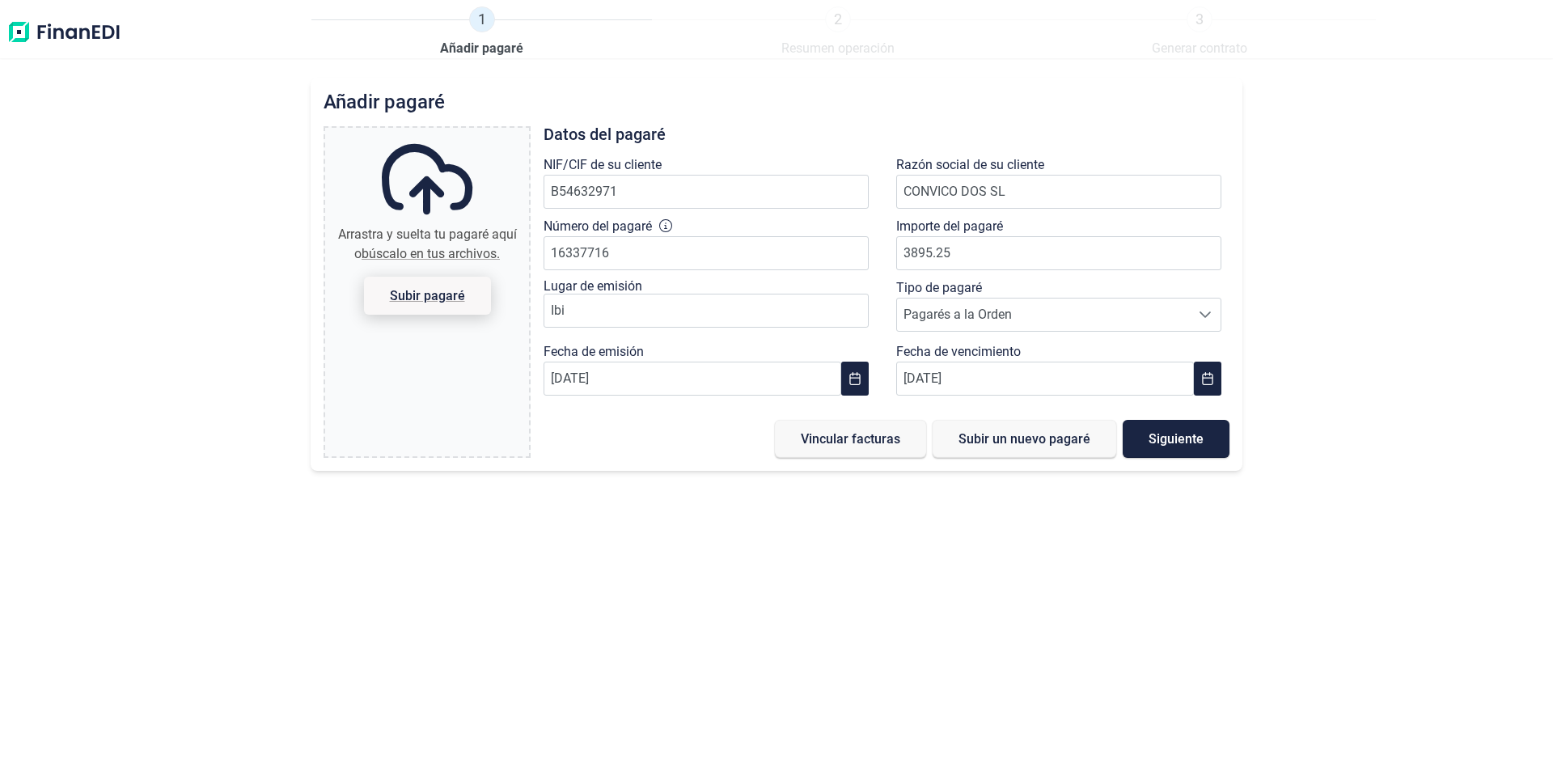
click at [425, 294] on span "Subir pagaré" at bounding box center [427, 295] width 75 height 12
click at [425, 133] on input "Arrastra y suelta tu pagaré aquí o búscalo en tus archivos. Subir pagaré" at bounding box center [427, 130] width 204 height 5
type input "C:\fakepath\[DOMAIN_NAME] CONVICO PAG. 250224 DOC270825 (1).pdf"
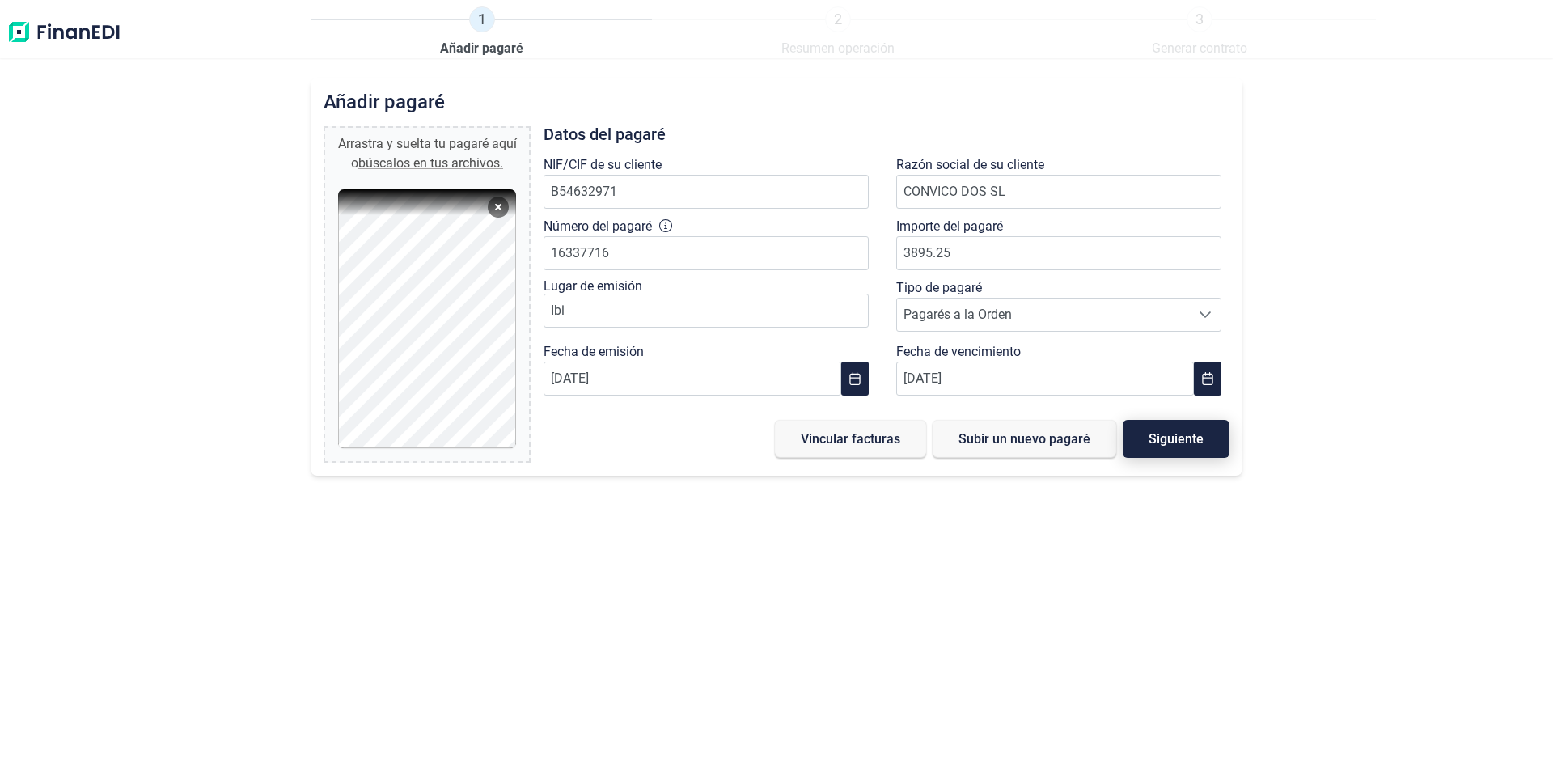
click at [1186, 437] on span "Siguiente" at bounding box center [1175, 439] width 55 height 12
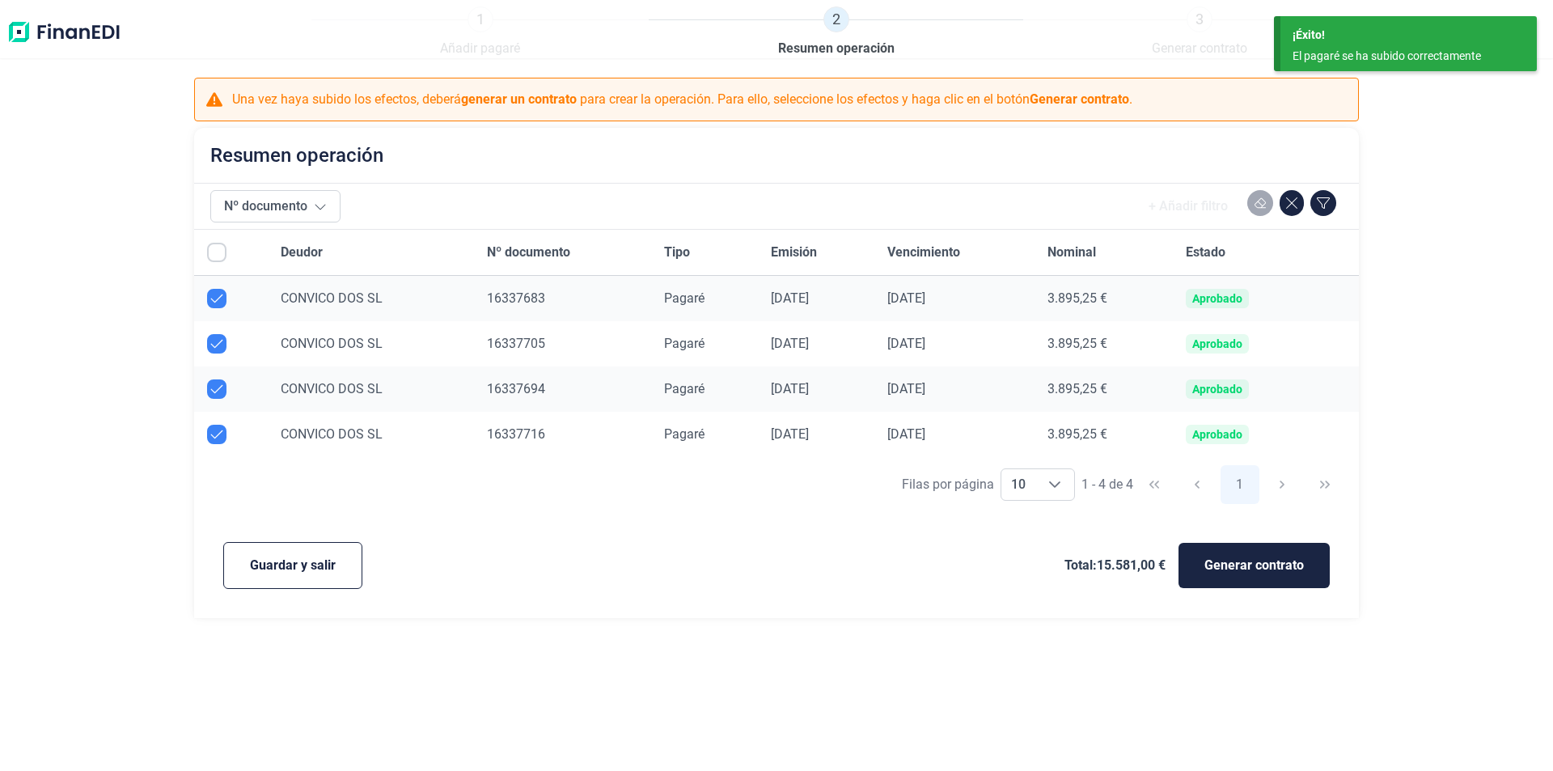
checkbox input "true"
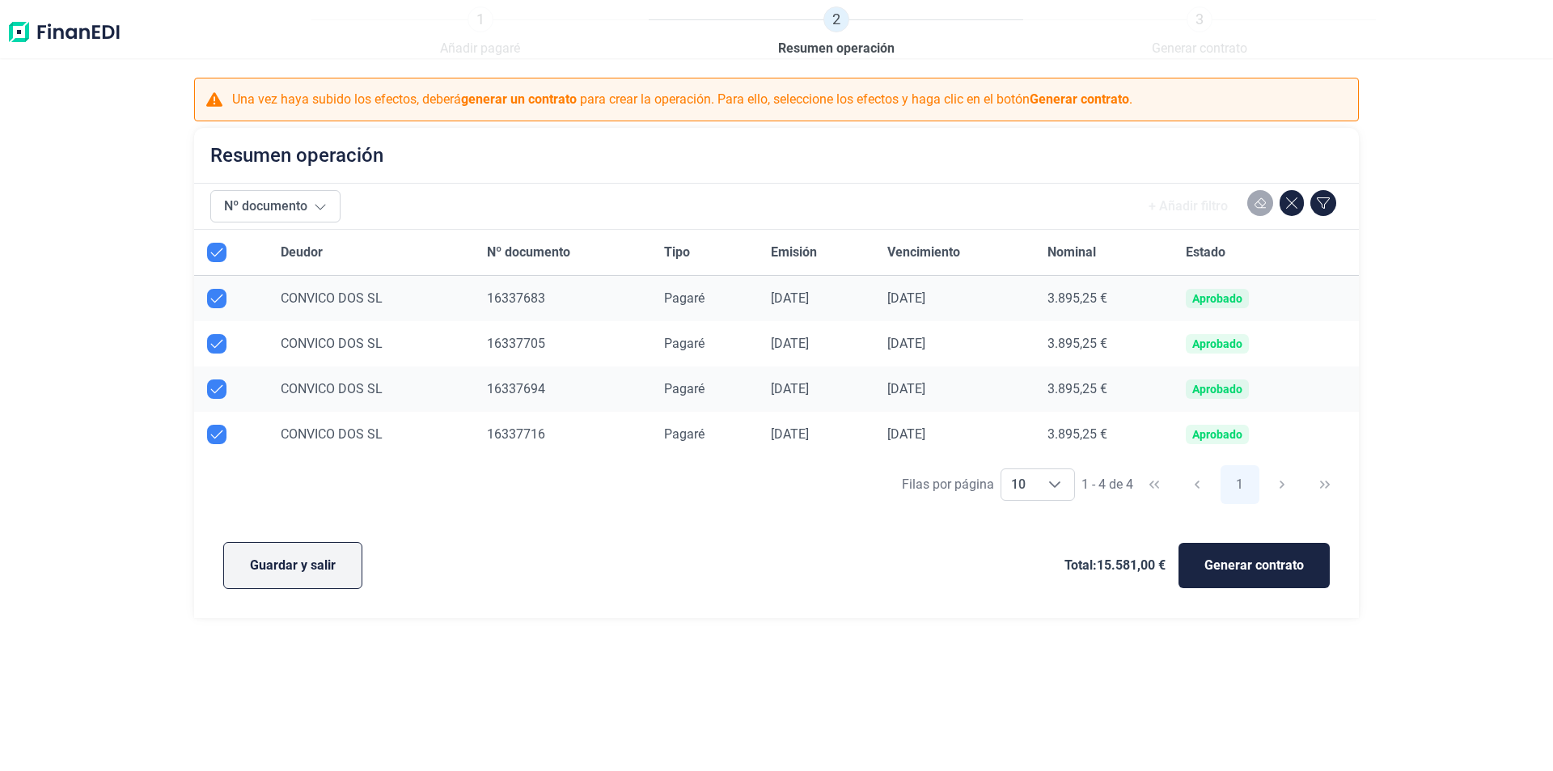
click at [325, 573] on span "Guardar y salir" at bounding box center [293, 565] width 86 height 19
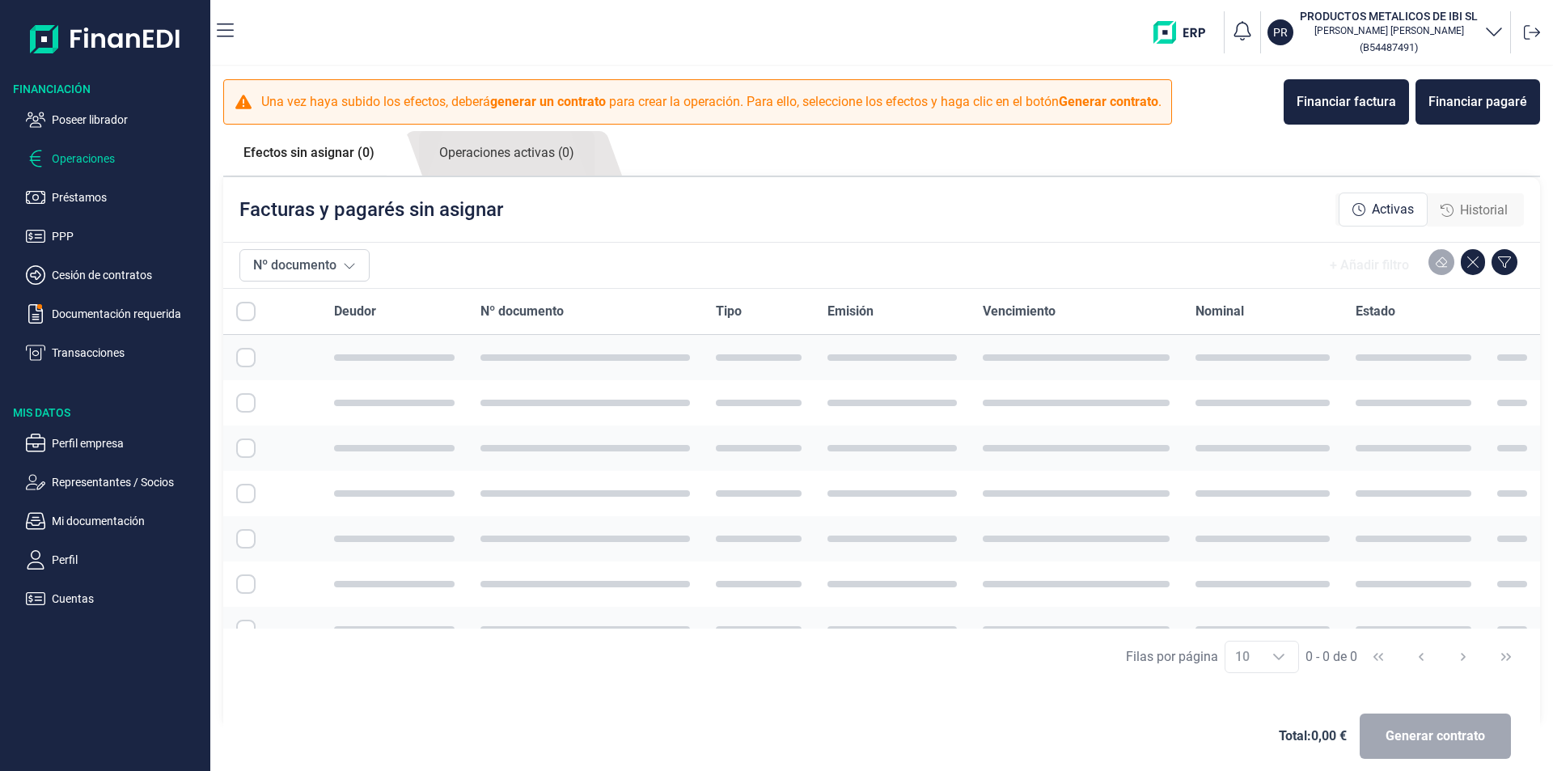
click at [567, 496] on td at bounding box center [584, 493] width 235 height 45
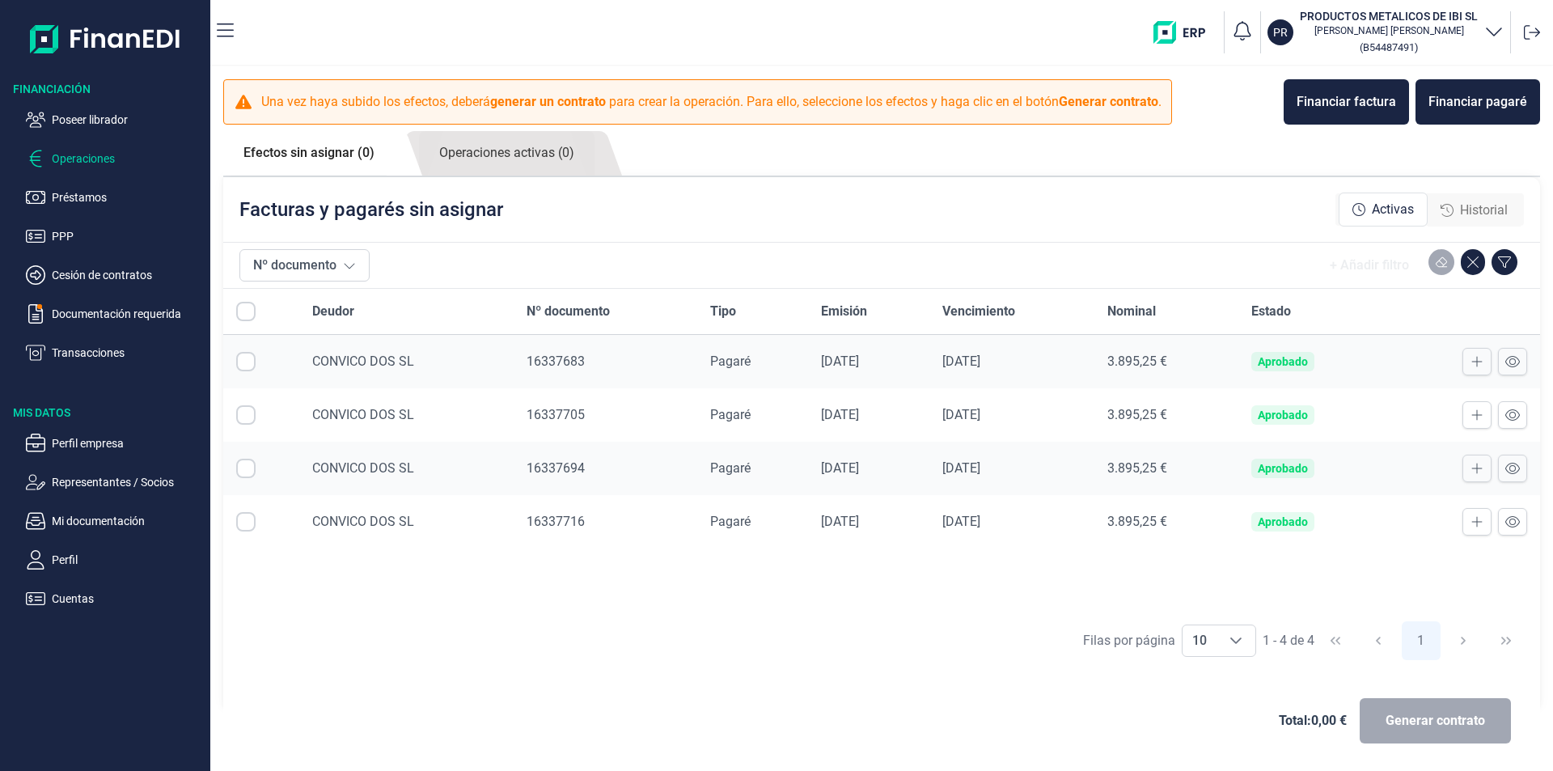
checkbox input "true"
